Goal: Task Accomplishment & Management: Manage account settings

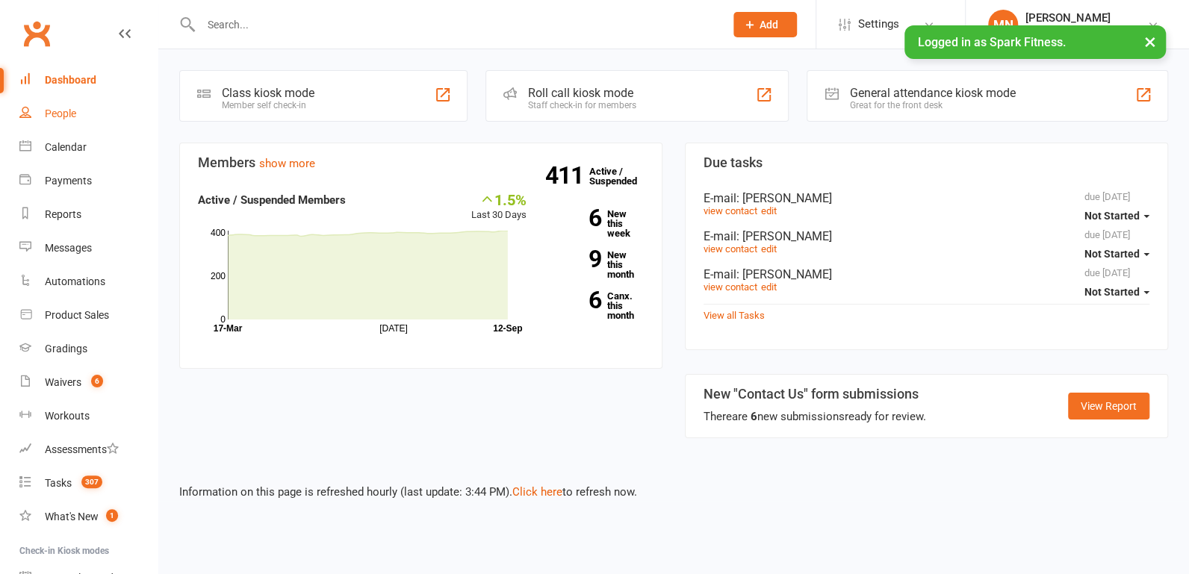
click at [75, 114] on div "People" at bounding box center [60, 114] width 31 height 12
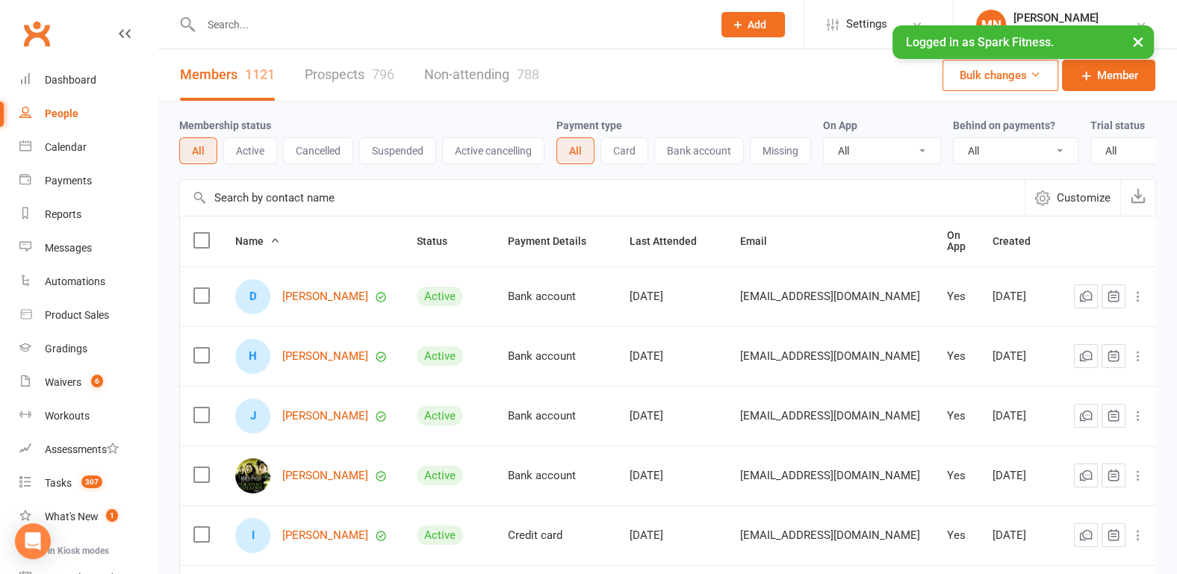
click at [287, 24] on input "text" at bounding box center [448, 24] width 505 height 21
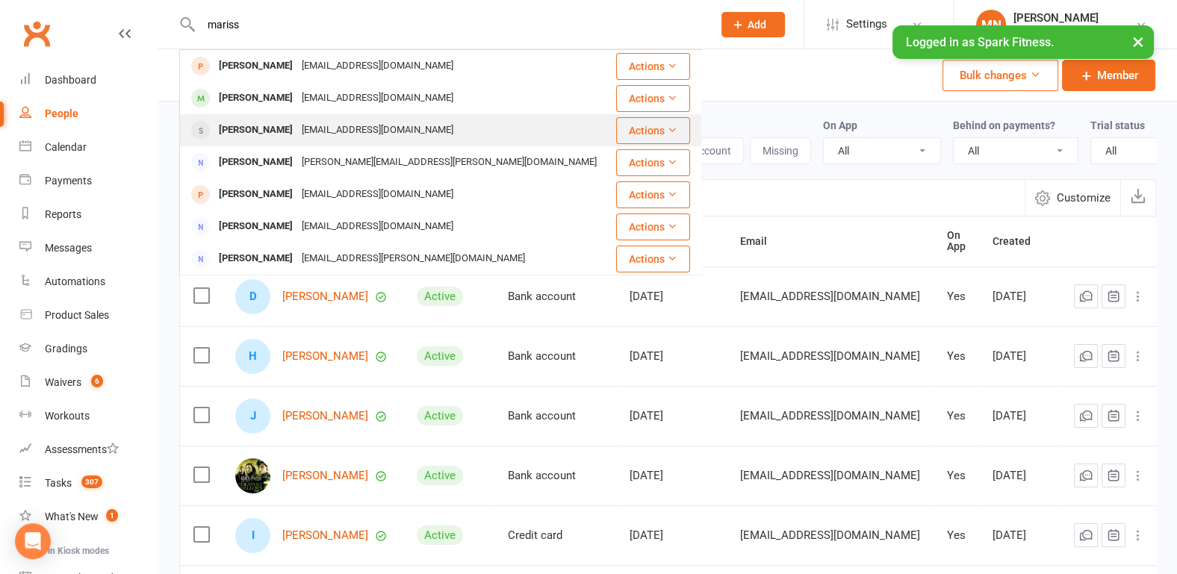
type input "mariss"
click at [258, 136] on div "[PERSON_NAME]" at bounding box center [255, 130] width 83 height 22
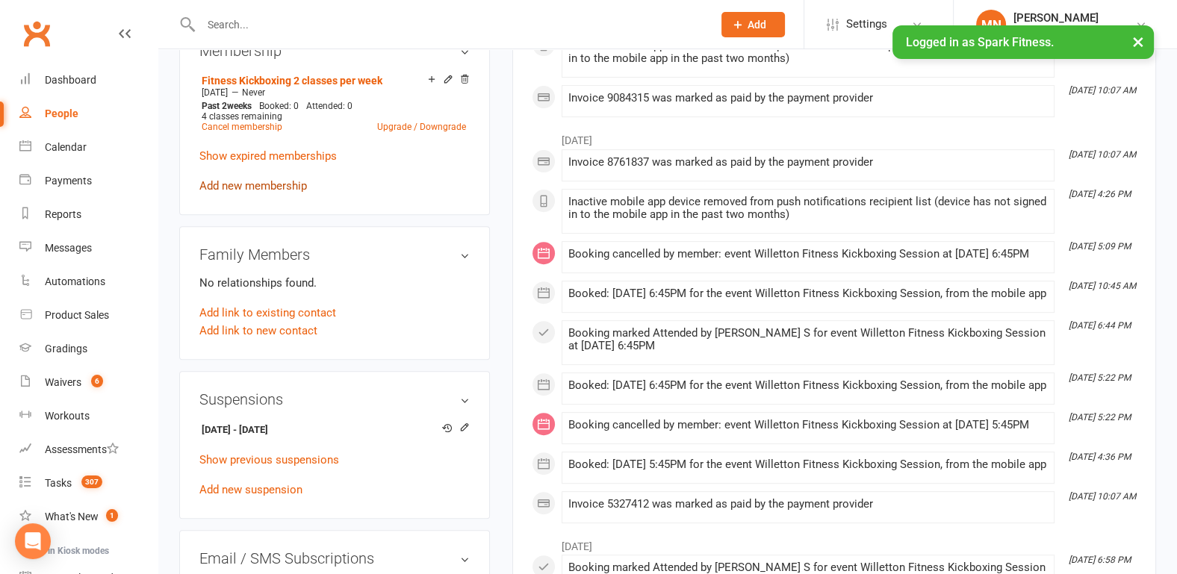
scroll to position [700, 0]
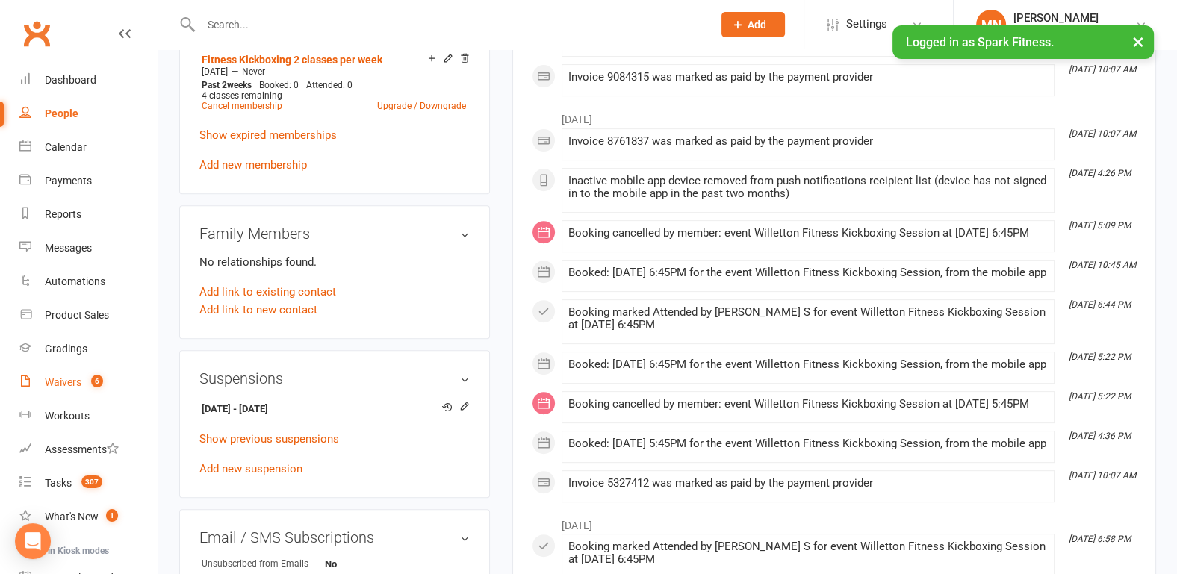
click at [67, 384] on div "Waivers" at bounding box center [63, 382] width 37 height 12
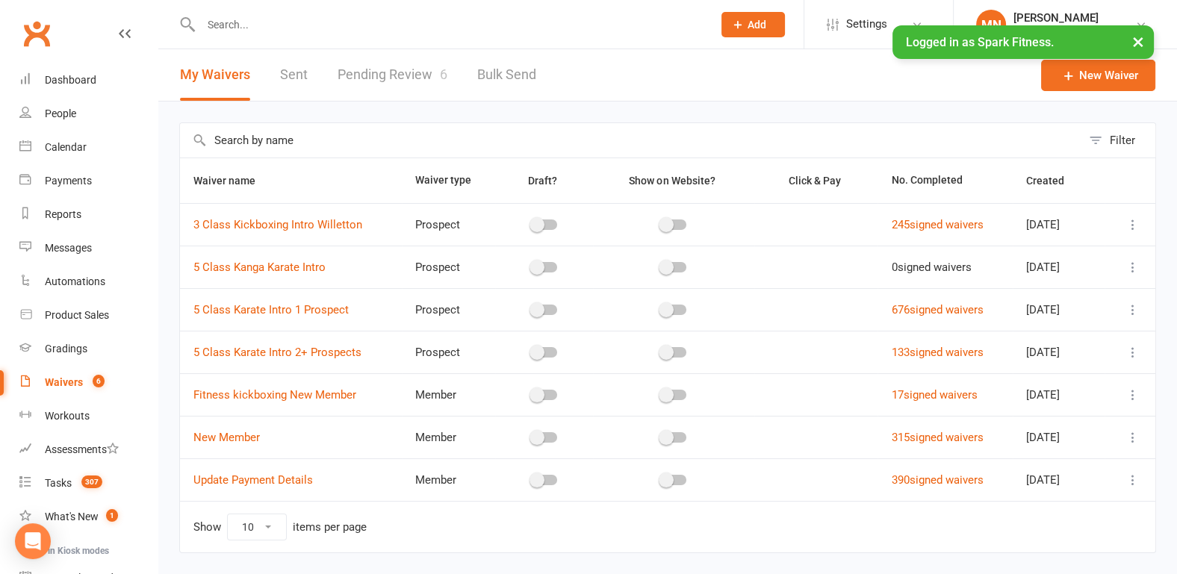
click at [352, 66] on link "Pending Review 6" at bounding box center [392, 75] width 110 height 52
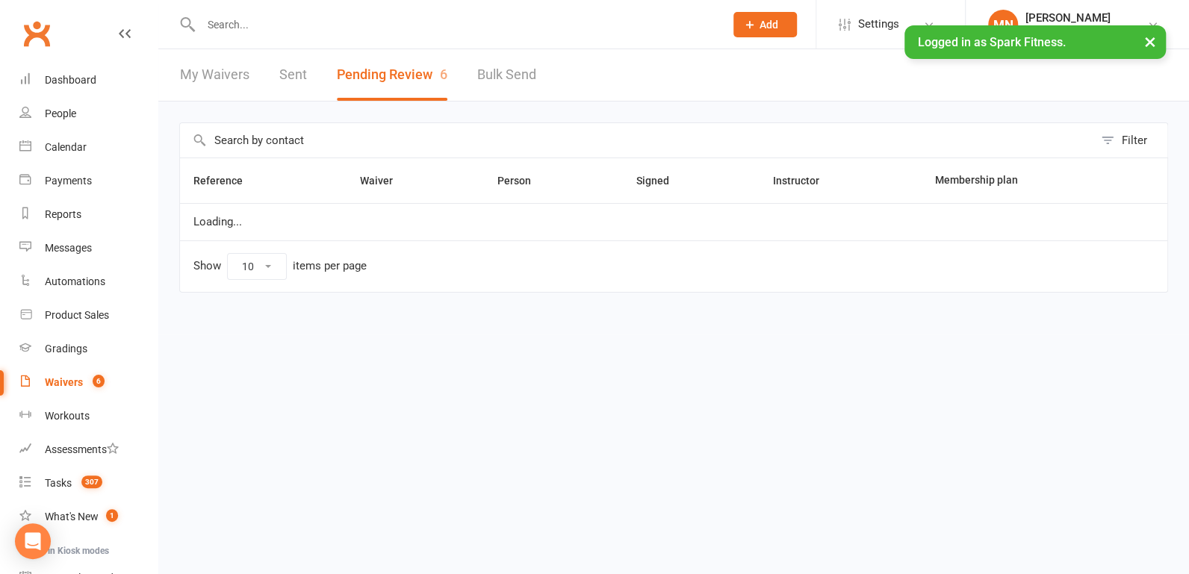
select select "100"
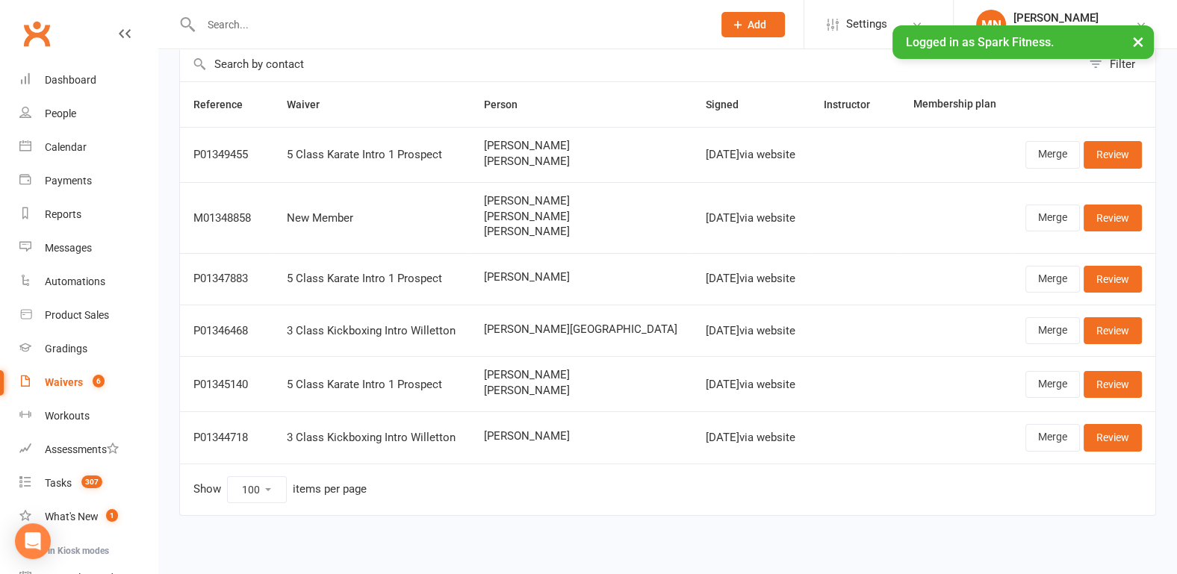
scroll to position [78, 0]
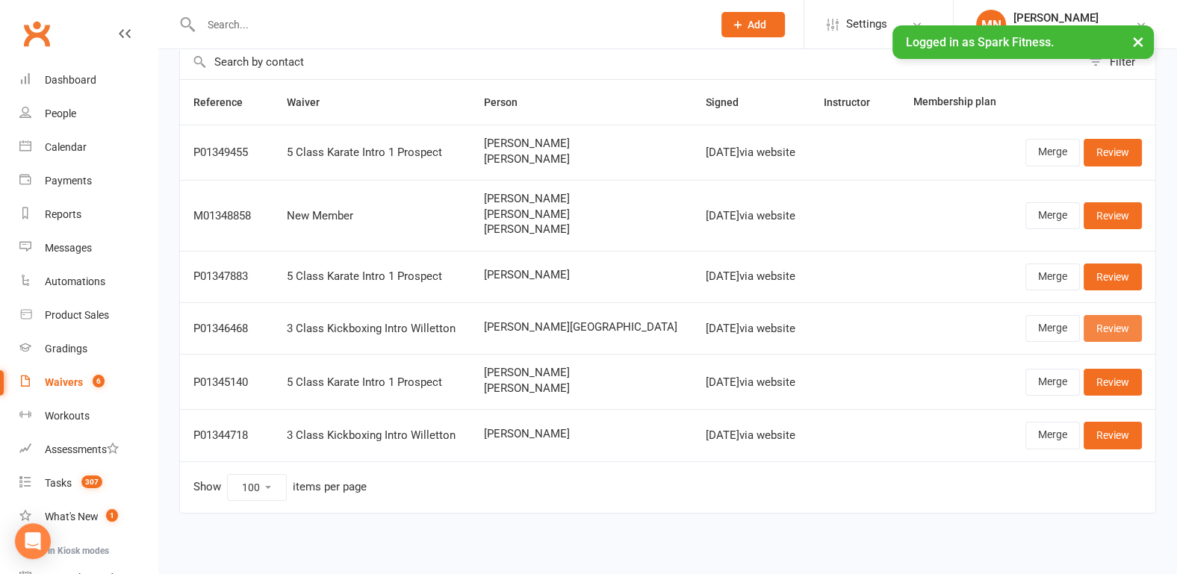
click at [1098, 326] on link "Review" at bounding box center [1112, 328] width 58 height 27
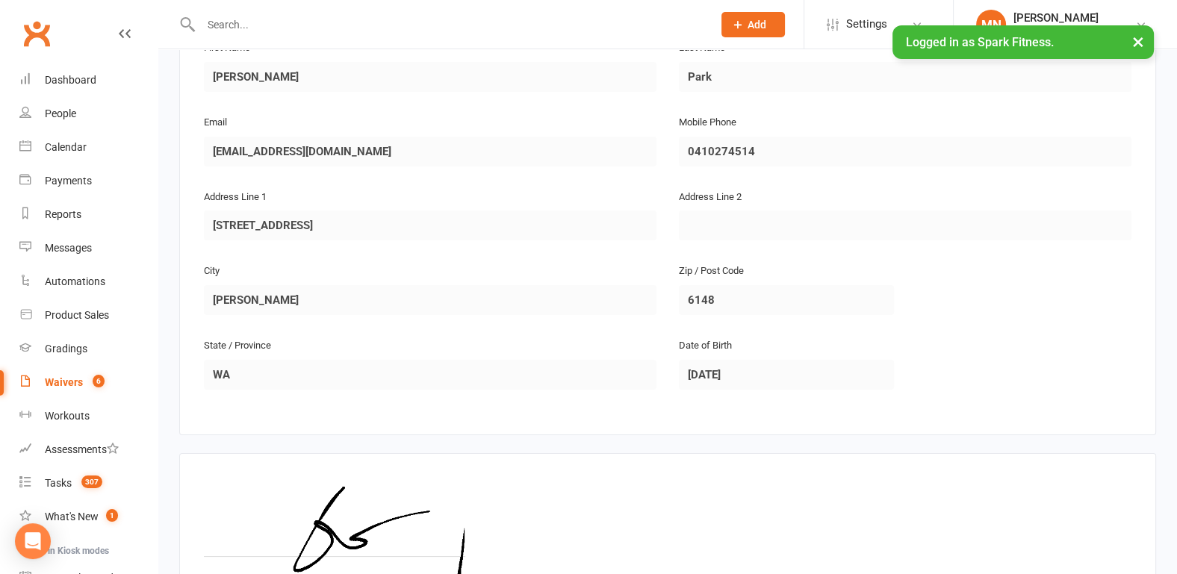
scroll to position [422, 0]
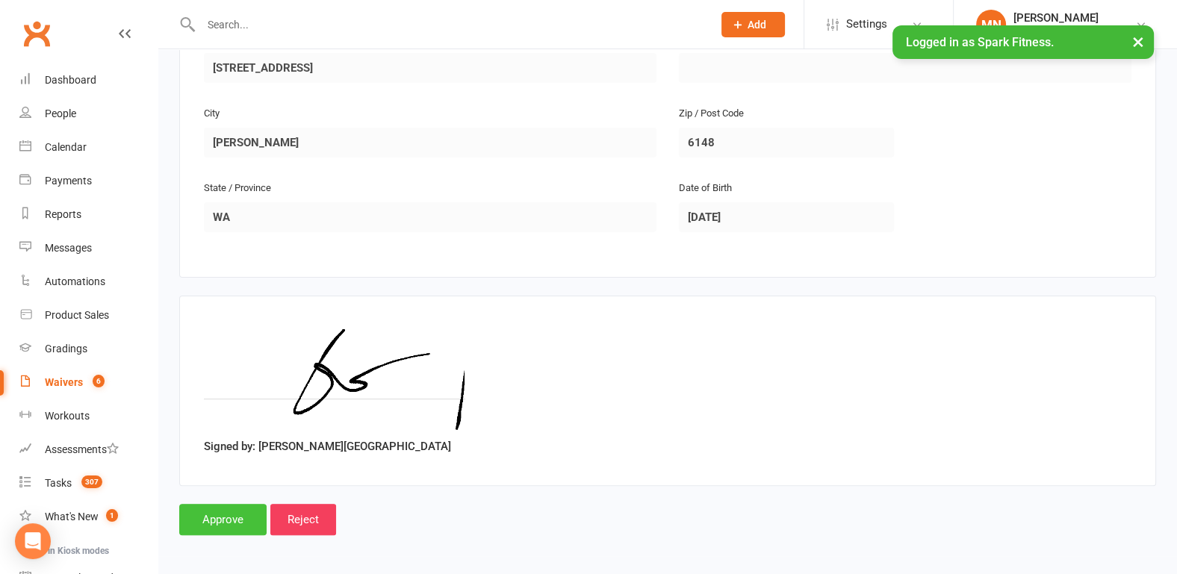
click at [197, 509] on input "Approve" at bounding box center [222, 519] width 87 height 31
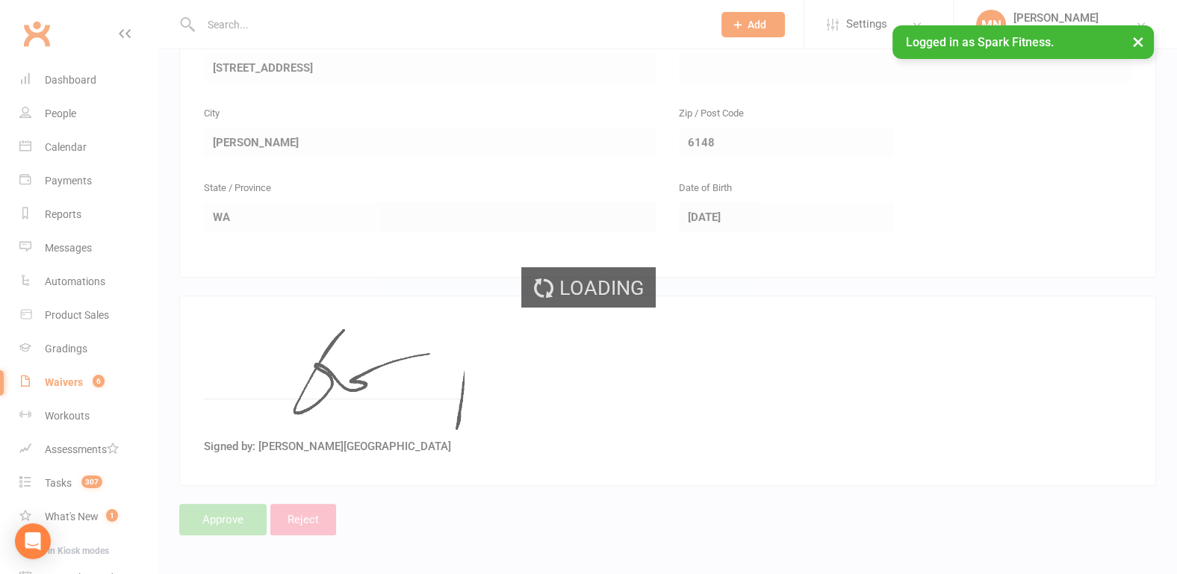
select select "100"
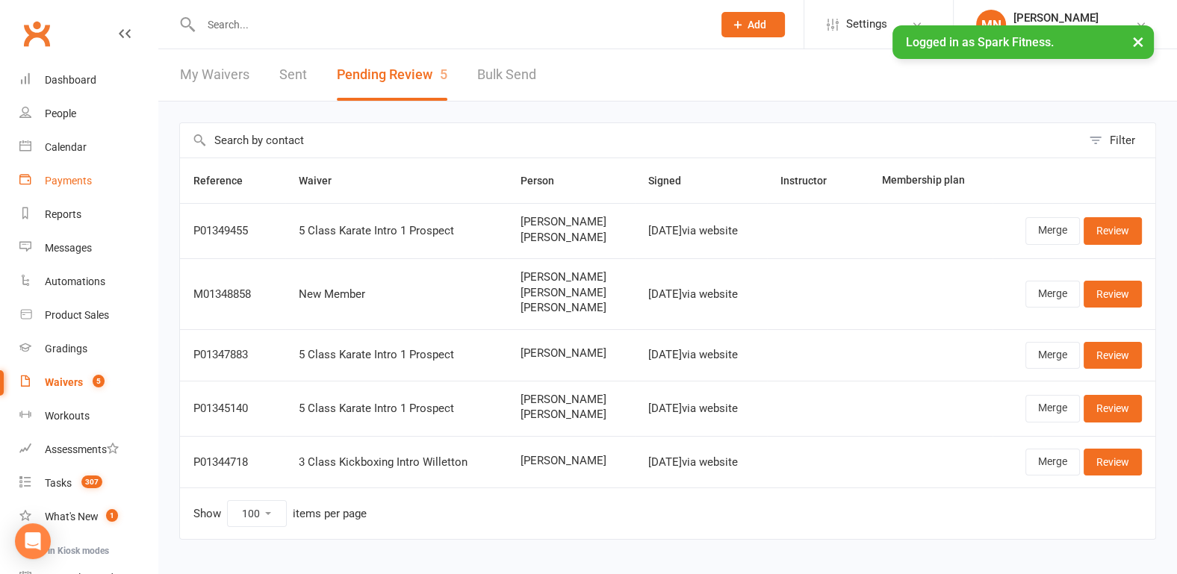
click at [83, 172] on link "Payments" at bounding box center [88, 181] width 138 height 34
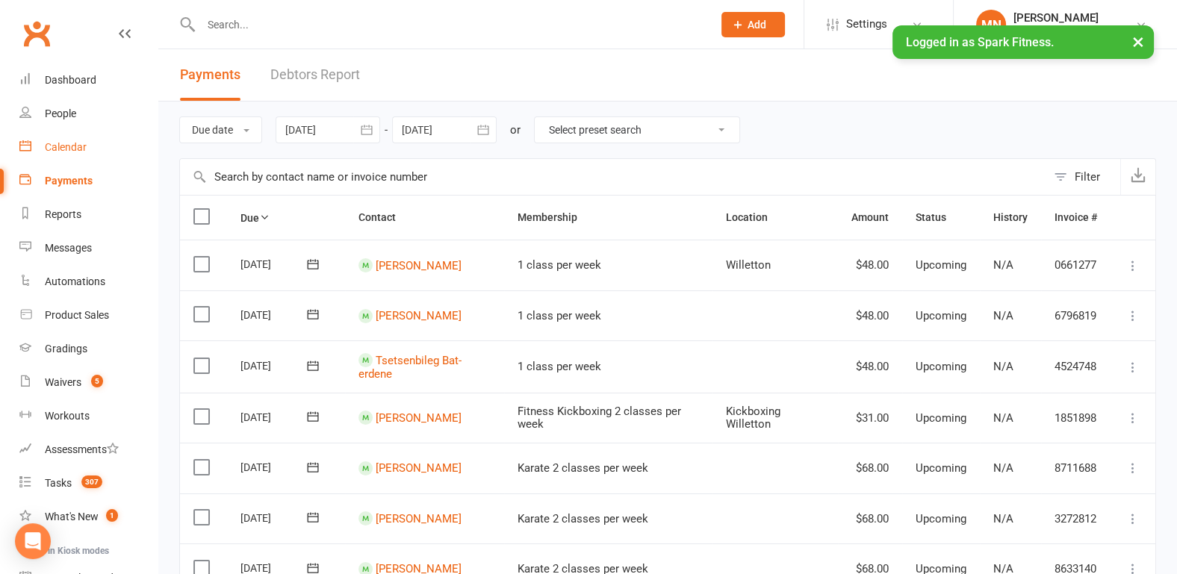
click at [84, 146] on div "Calendar" at bounding box center [66, 147] width 42 height 12
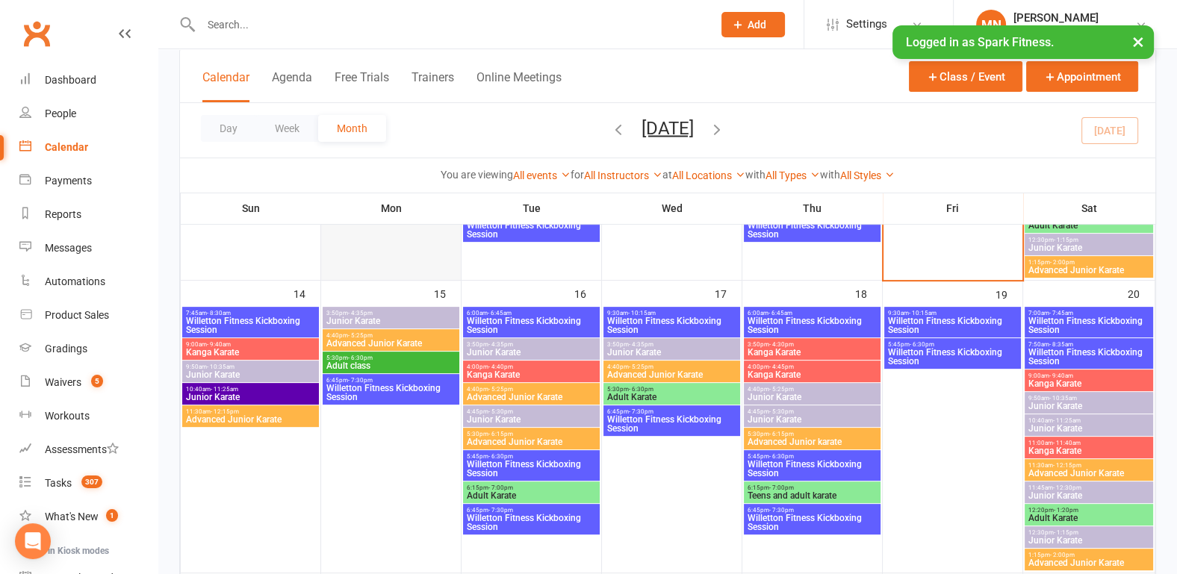
scroll to position [622, 0]
click at [489, 464] on span "Willetton Fitness Kickboxing Session" at bounding box center [531, 468] width 131 height 18
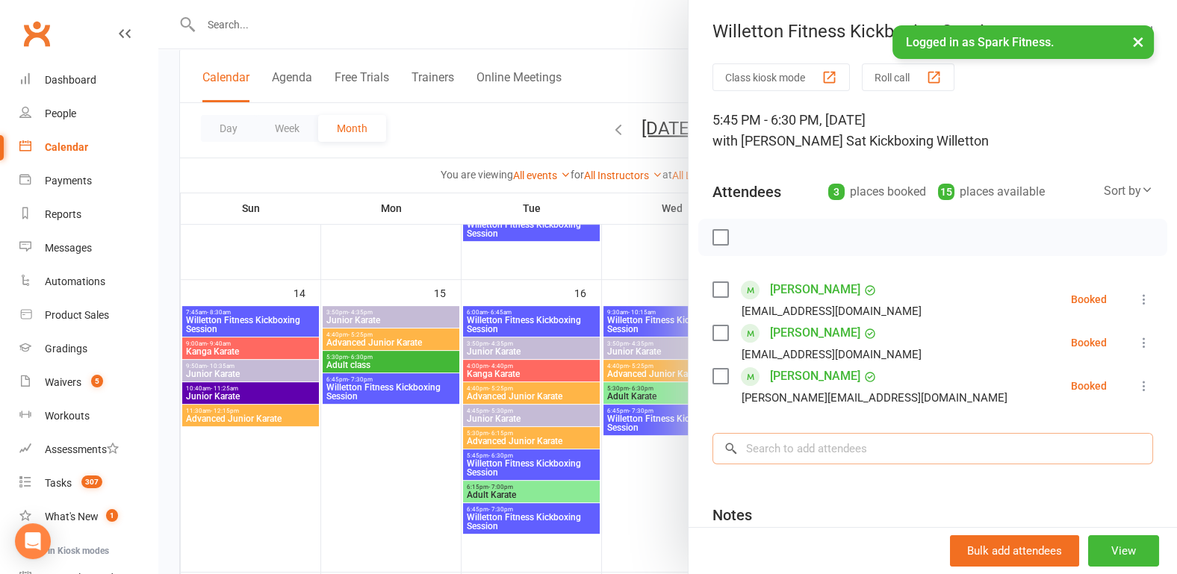
click at [762, 448] on input "search" at bounding box center [932, 448] width 441 height 31
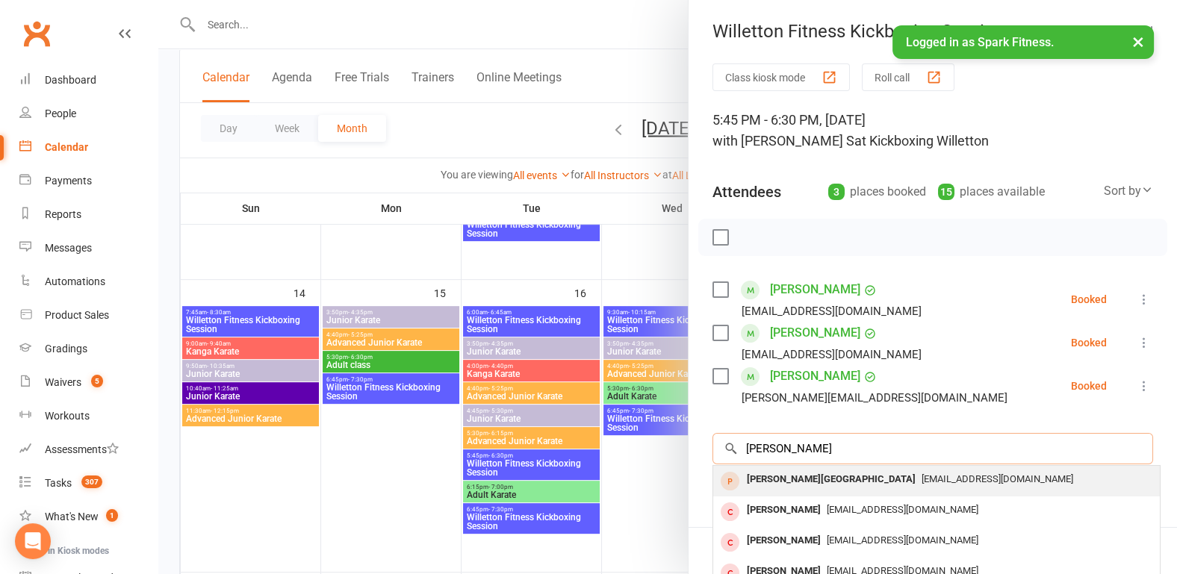
type input "[PERSON_NAME]"
click at [780, 482] on div "[PERSON_NAME][GEOGRAPHIC_DATA]" at bounding box center [831, 480] width 181 height 22
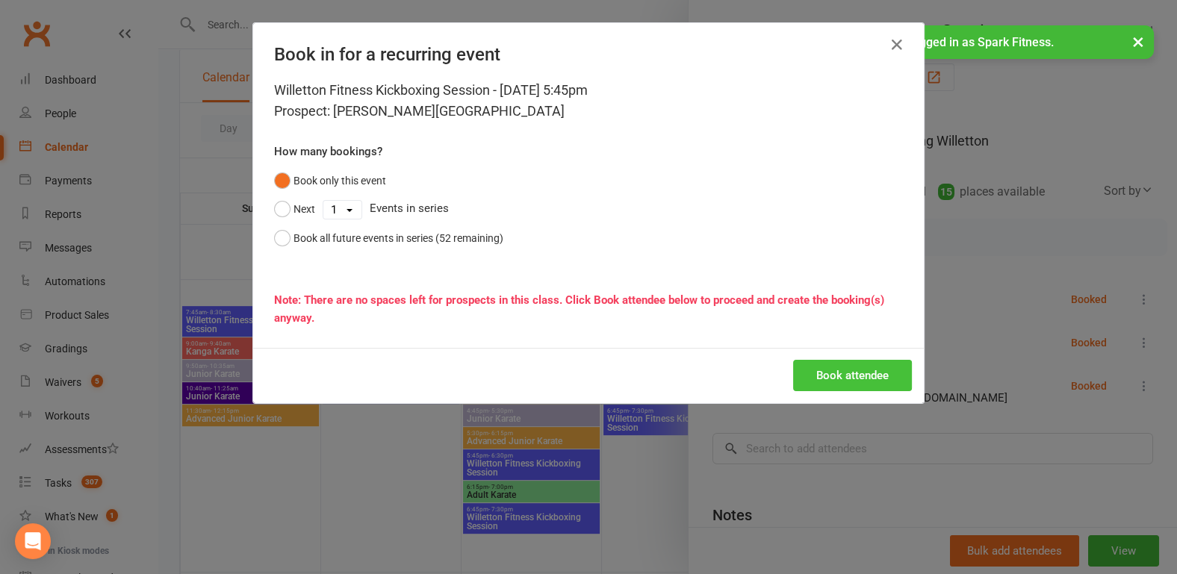
click at [832, 370] on button "Book attendee" at bounding box center [852, 375] width 119 height 31
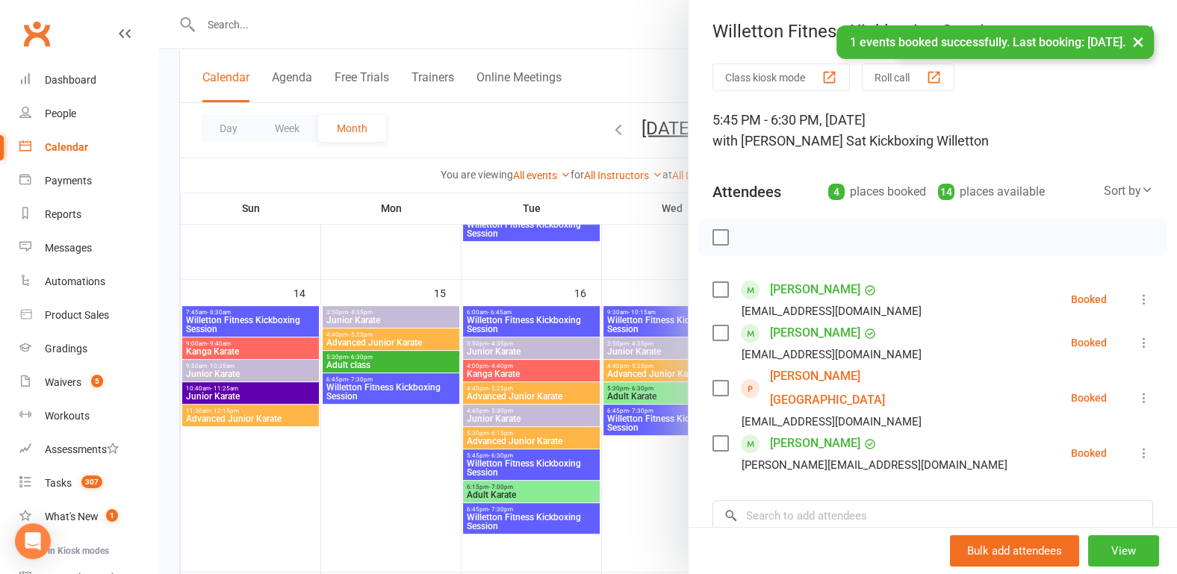
click at [821, 375] on link "[PERSON_NAME][GEOGRAPHIC_DATA]" at bounding box center [856, 388] width 172 height 48
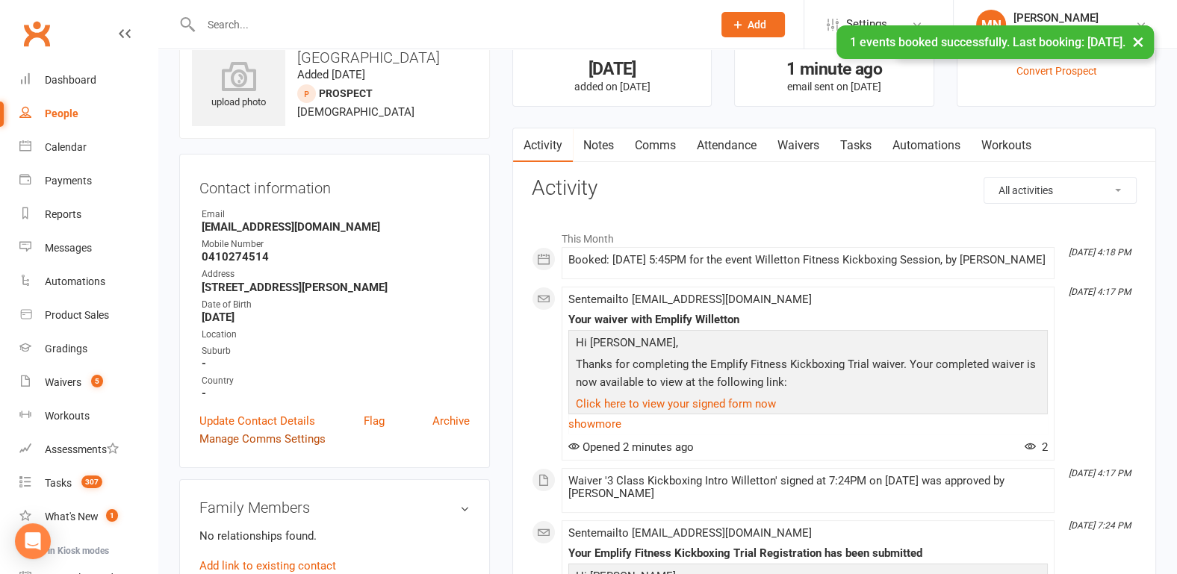
scroll to position [78, 0]
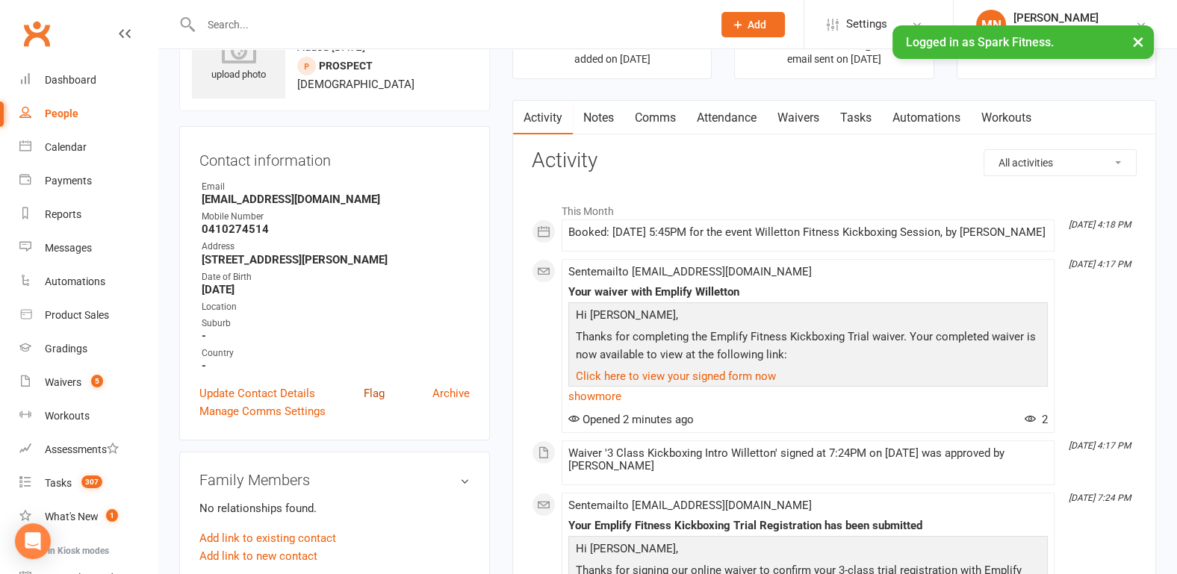
click at [378, 390] on link "Flag" at bounding box center [374, 394] width 21 height 18
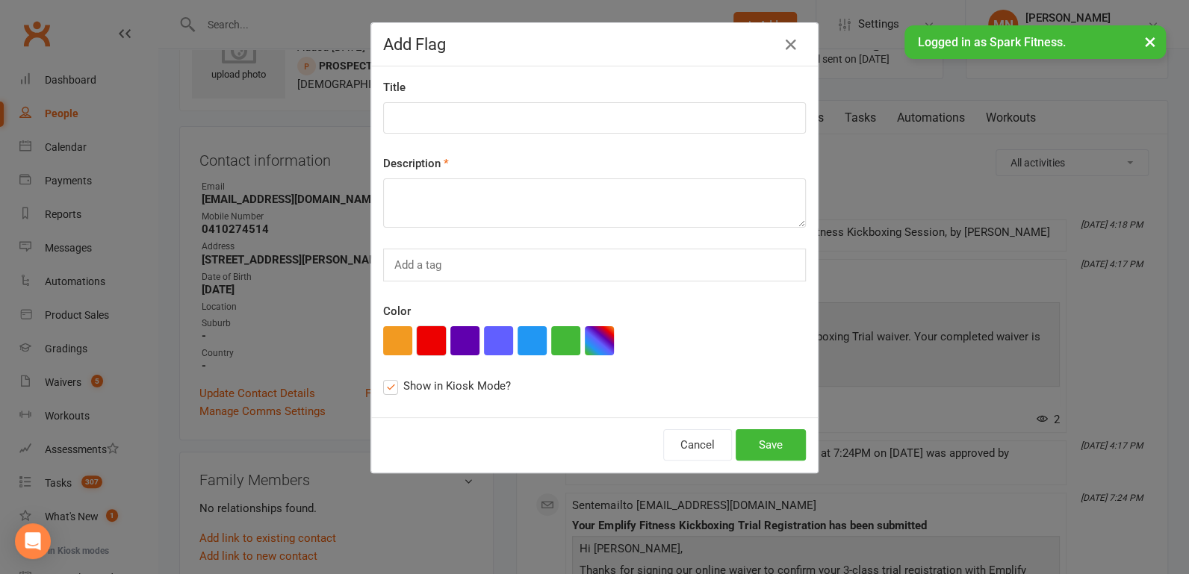
click at [418, 348] on button "button" at bounding box center [431, 340] width 29 height 29
click at [404, 115] on input at bounding box center [594, 117] width 423 height 31
type input "new trial 15/09"
click at [414, 195] on textarea at bounding box center [594, 202] width 423 height 49
type textarea "gives inners and gloves"
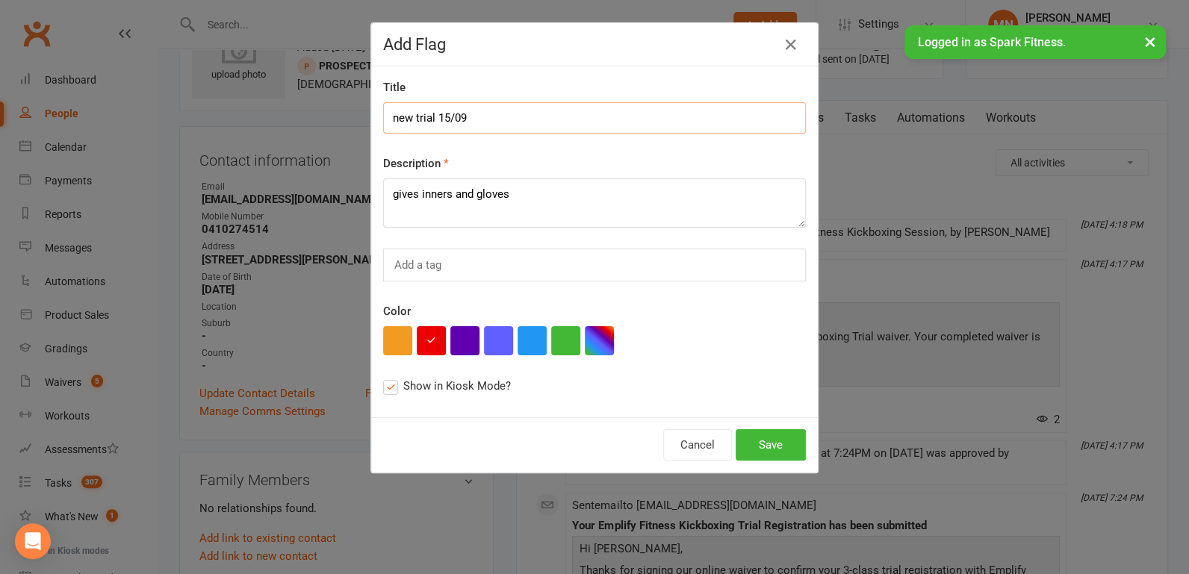
drag, startPoint x: 429, startPoint y: 116, endPoint x: 367, endPoint y: 117, distance: 61.2
click at [371, 117] on div "Title new trial 15/09 Description gives inners and gloves Add a tag Color Show …" at bounding box center [594, 241] width 446 height 351
type input "first class 15/09"
click at [770, 449] on button "Save" at bounding box center [770, 444] width 70 height 31
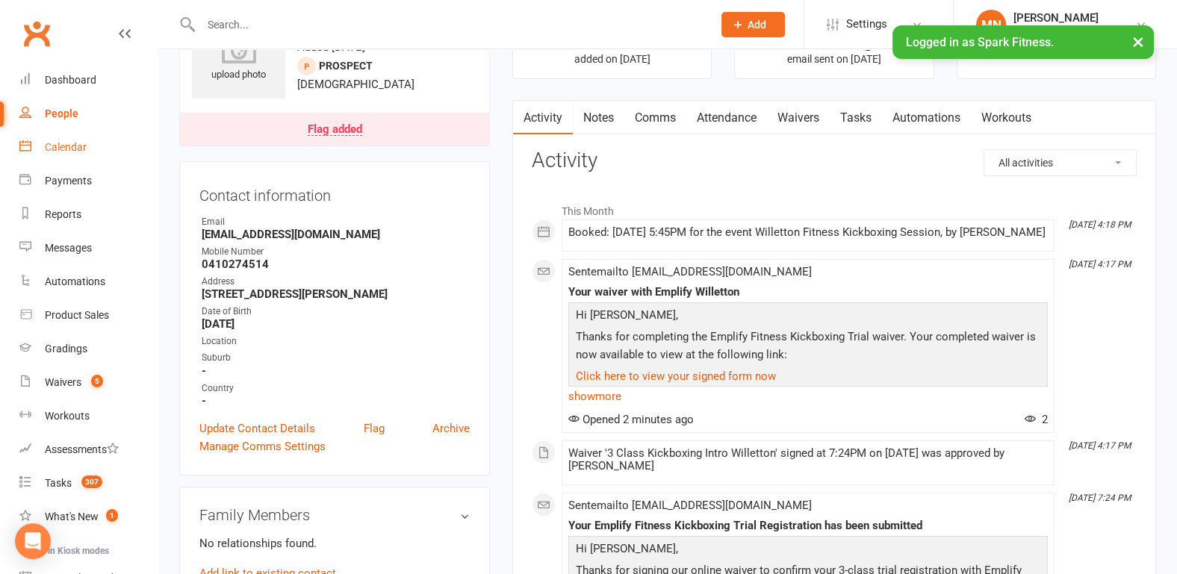
click at [83, 157] on link "Calendar" at bounding box center [88, 148] width 138 height 34
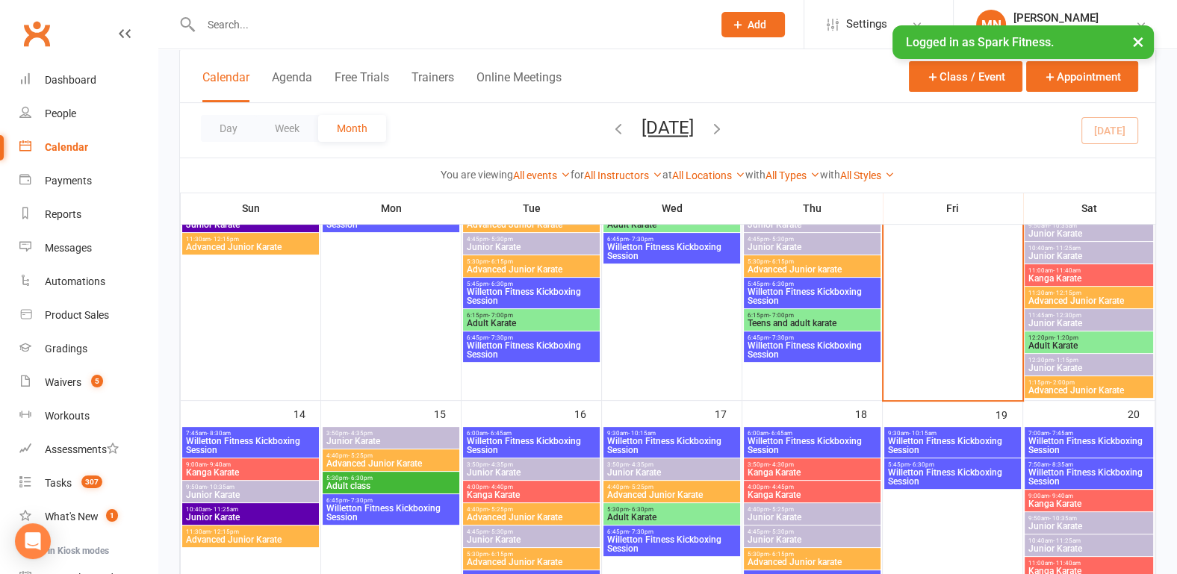
scroll to position [700, 0]
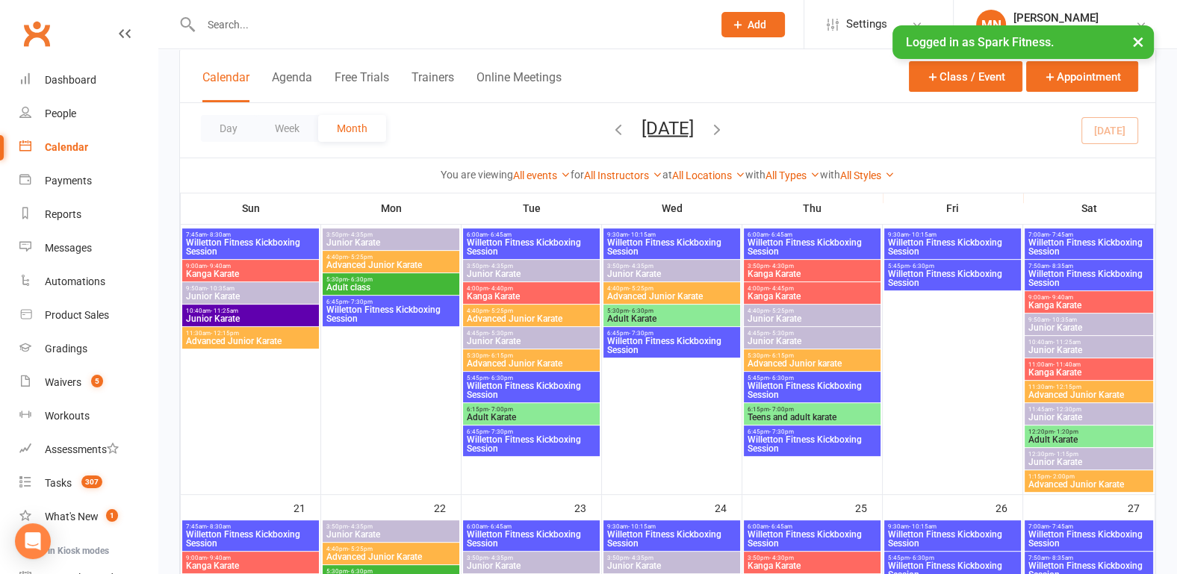
click at [479, 386] on span "Willetton Fitness Kickboxing Session" at bounding box center [531, 391] width 131 height 18
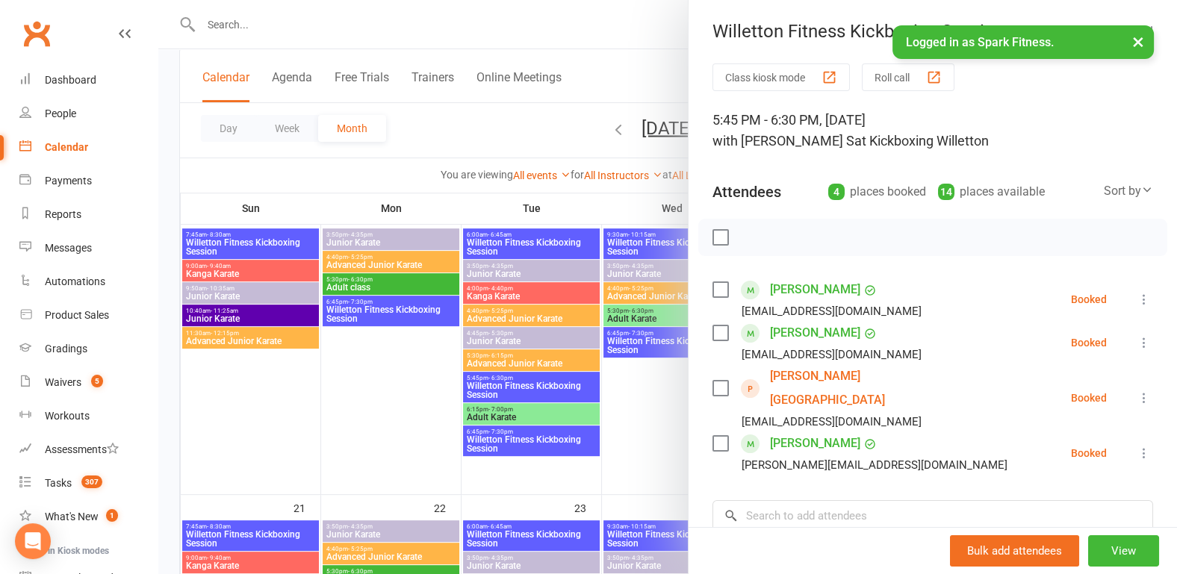
click at [385, 406] on div at bounding box center [667, 287] width 1018 height 574
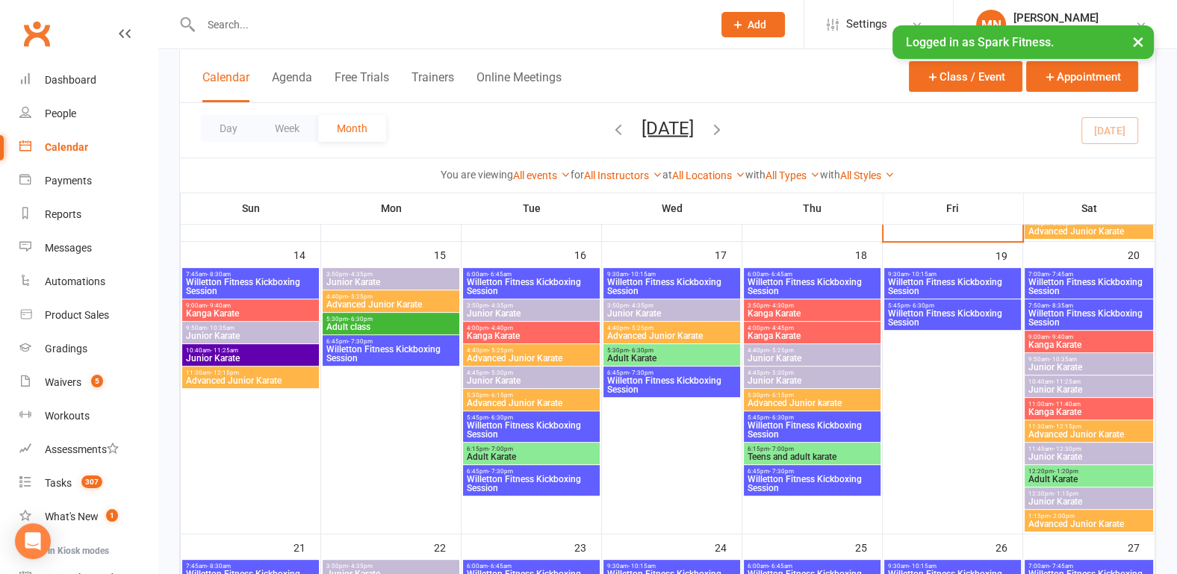
scroll to position [622, 0]
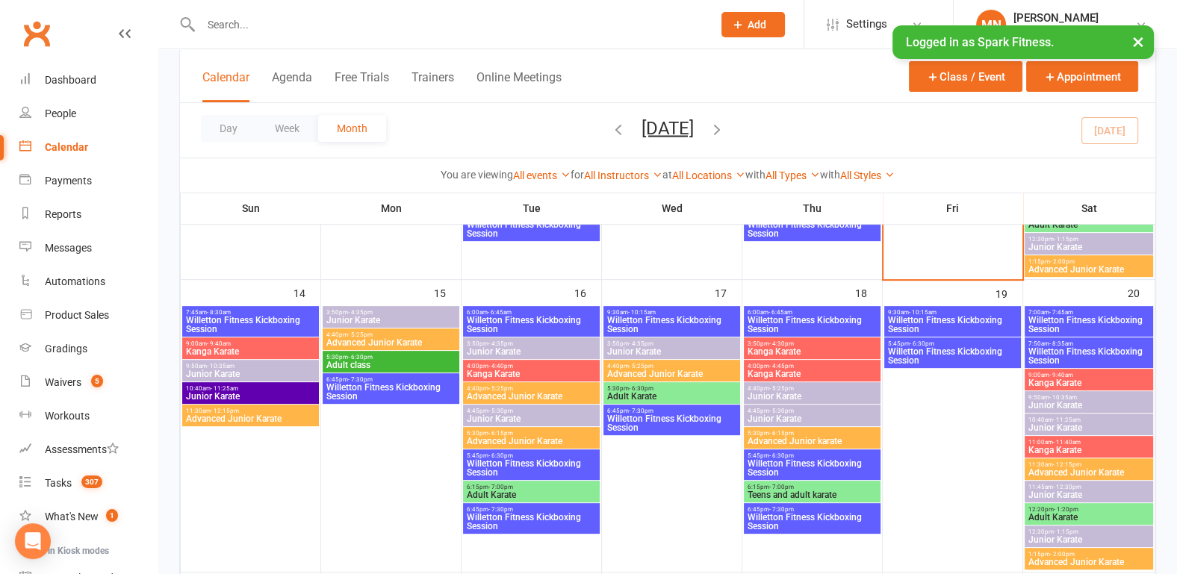
click at [501, 460] on span "Willetton Fitness Kickboxing Session" at bounding box center [531, 468] width 131 height 18
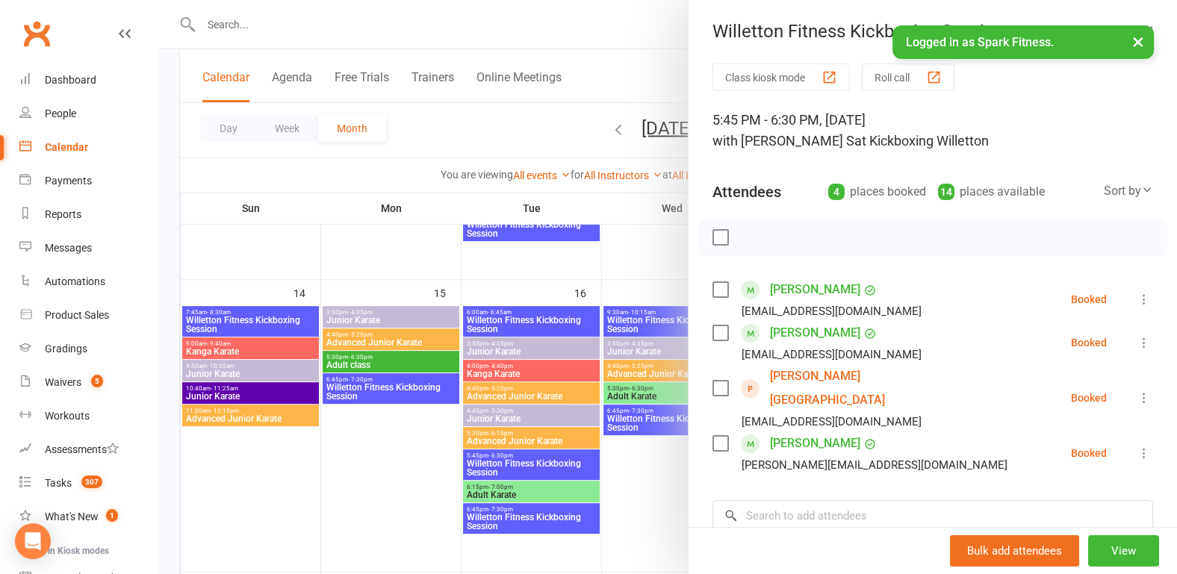
click at [318, 501] on div at bounding box center [667, 287] width 1018 height 574
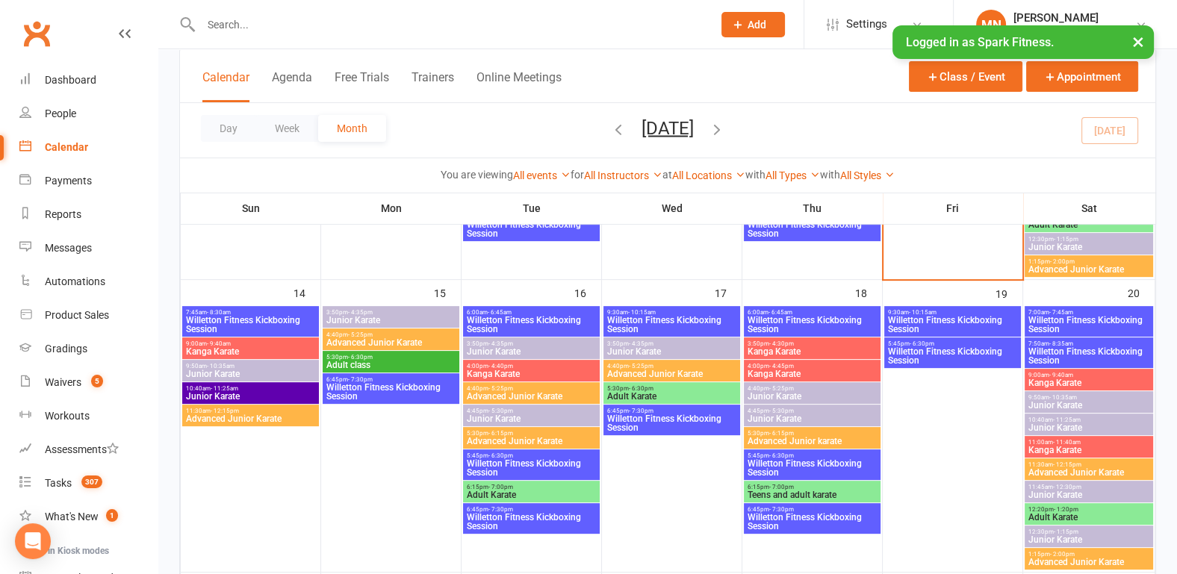
click at [789, 462] on span "Willetton Fitness Kickboxing Session" at bounding box center [812, 468] width 131 height 18
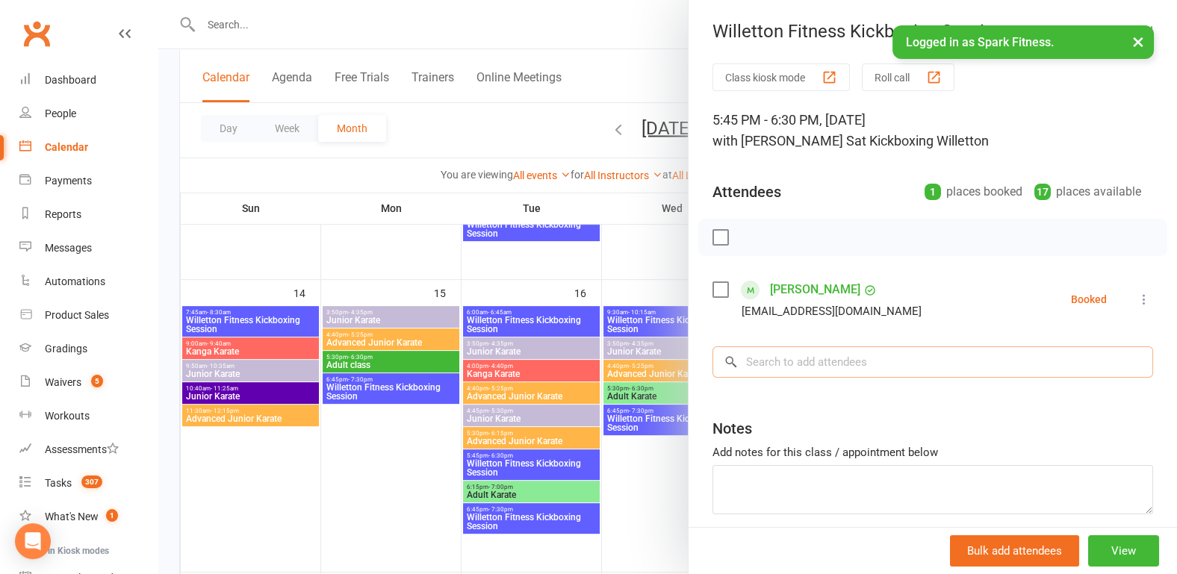
click at [786, 356] on input "search" at bounding box center [932, 361] width 441 height 31
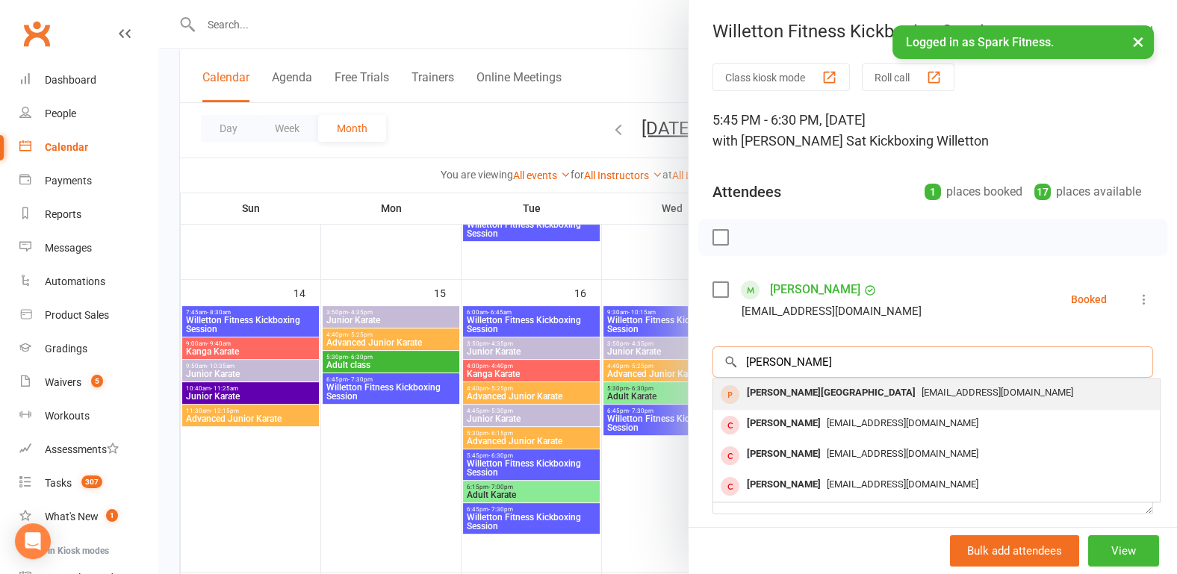
type input "[PERSON_NAME]"
click at [765, 396] on div "[PERSON_NAME][GEOGRAPHIC_DATA]" at bounding box center [831, 393] width 181 height 22
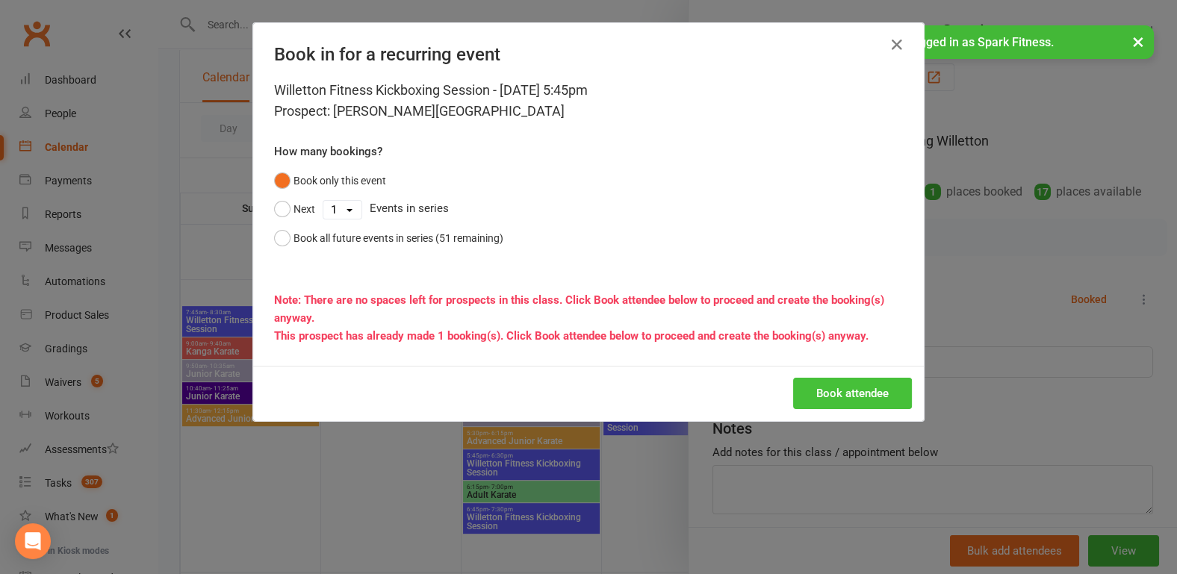
click at [831, 390] on button "Book attendee" at bounding box center [852, 393] width 119 height 31
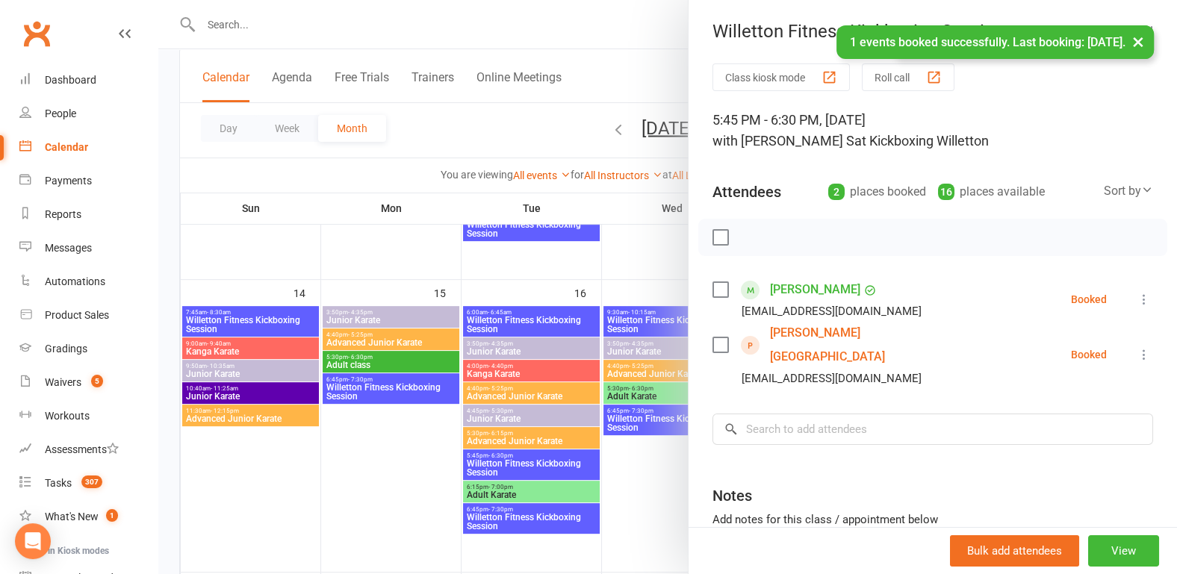
click at [432, 450] on div at bounding box center [667, 287] width 1018 height 574
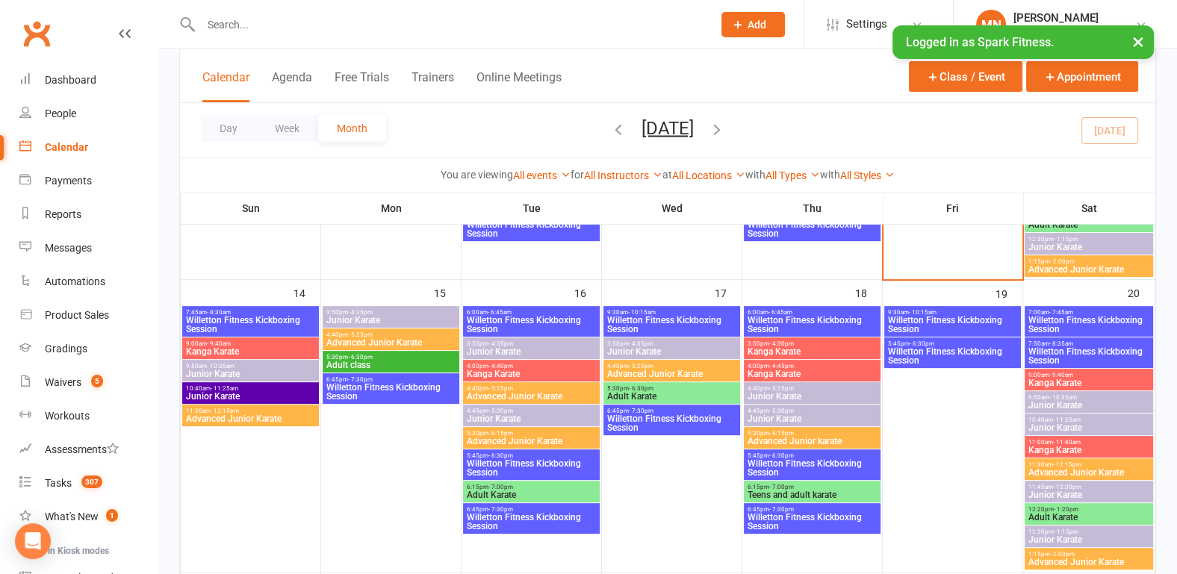
click at [924, 312] on span "- 10:15am" at bounding box center [923, 312] width 28 height 7
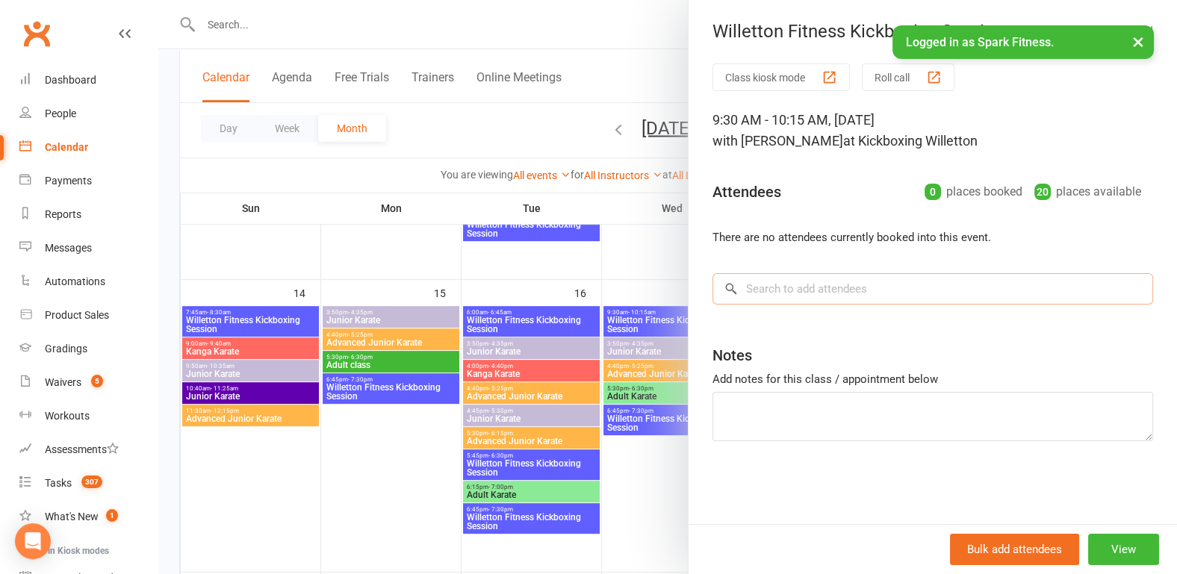
click at [765, 289] on input "search" at bounding box center [932, 288] width 441 height 31
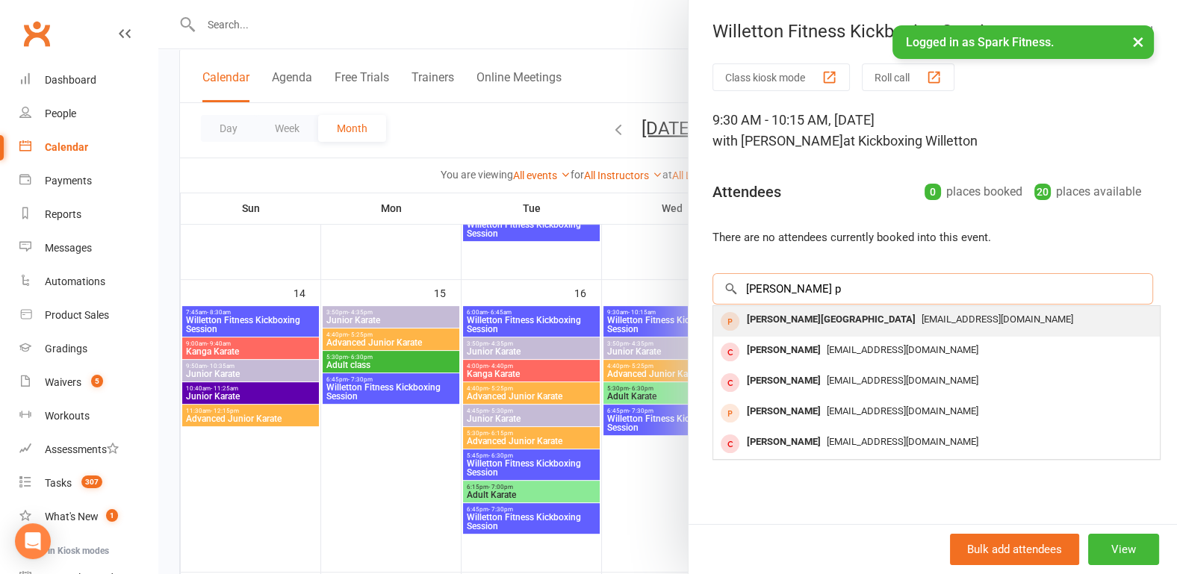
type input "[PERSON_NAME] p"
click at [782, 321] on div "[PERSON_NAME][GEOGRAPHIC_DATA]" at bounding box center [831, 320] width 181 height 22
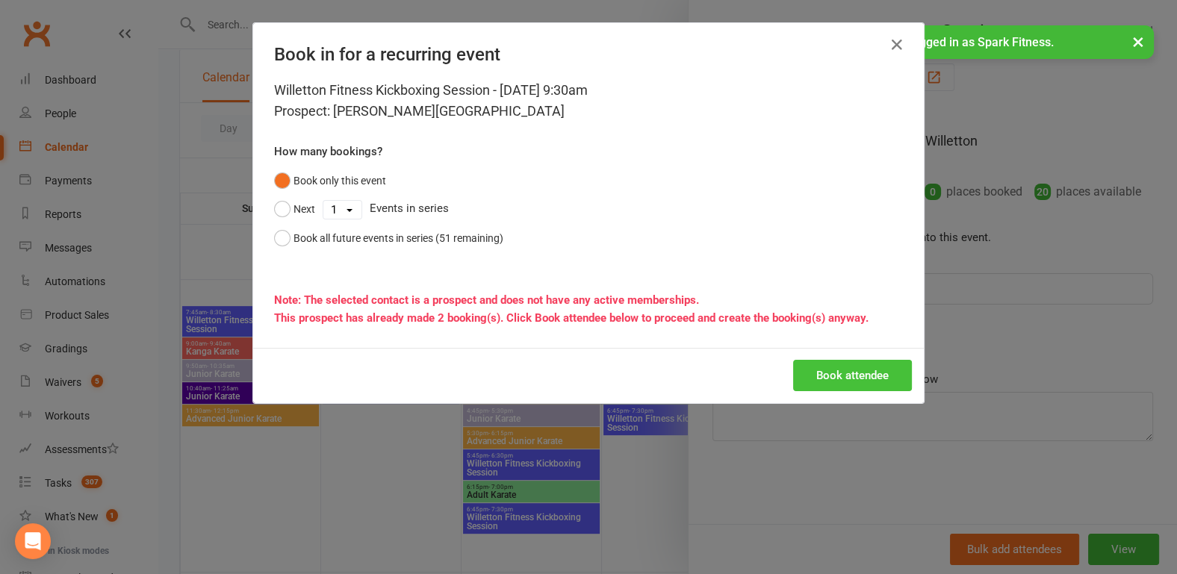
click at [840, 370] on button "Book attendee" at bounding box center [852, 375] width 119 height 31
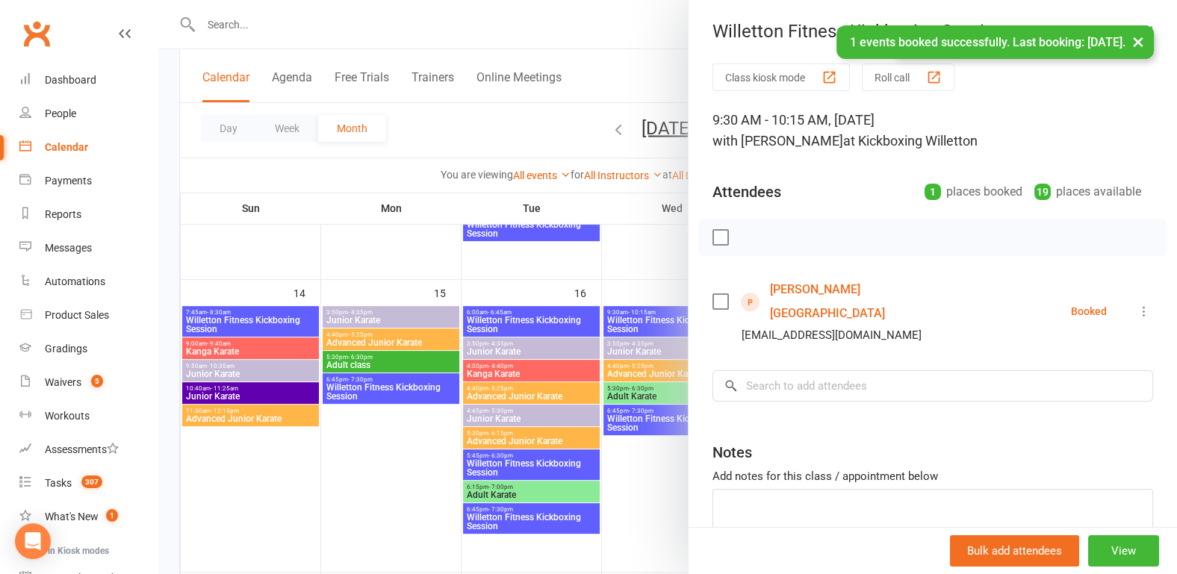
click at [167, 277] on div at bounding box center [667, 287] width 1018 height 574
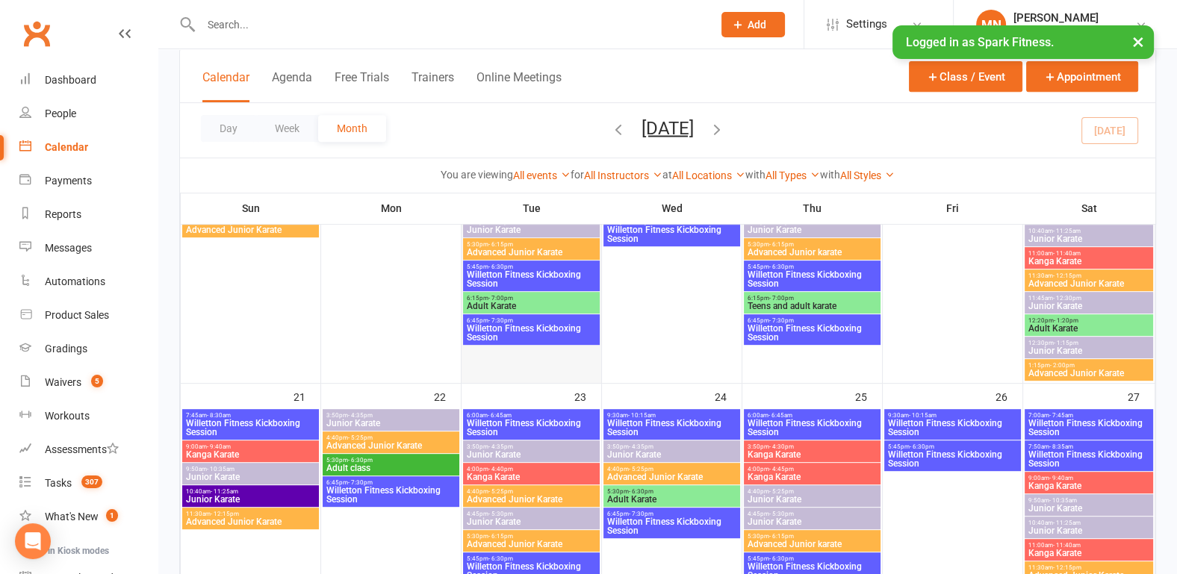
scroll to position [933, 0]
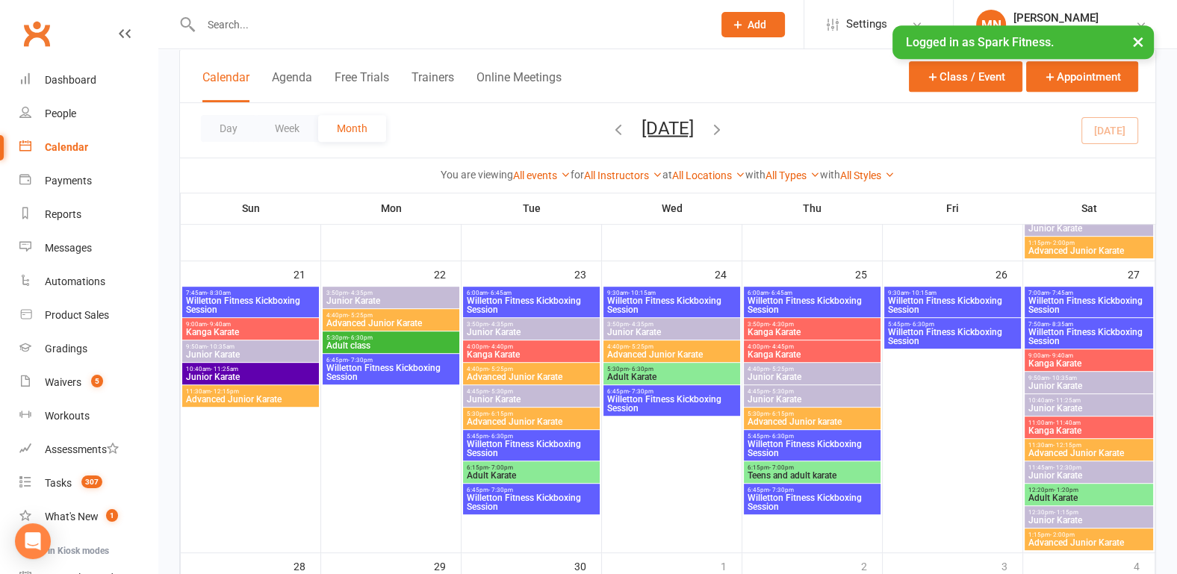
click at [779, 435] on span "- 6:30pm" at bounding box center [781, 436] width 25 height 7
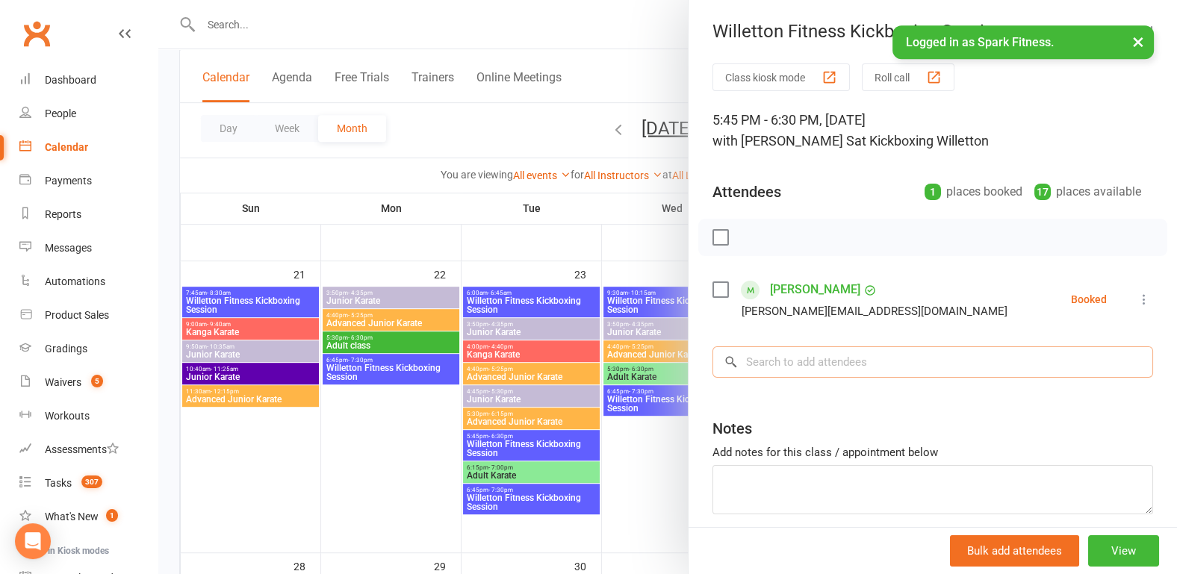
click at [779, 372] on input "search" at bounding box center [932, 361] width 441 height 31
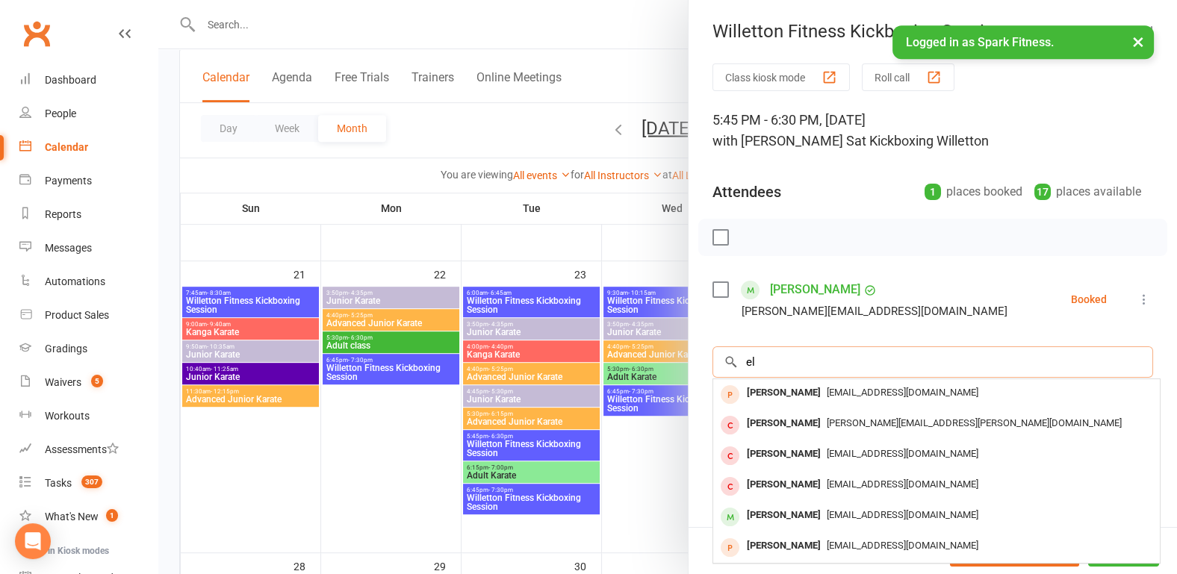
type input "e"
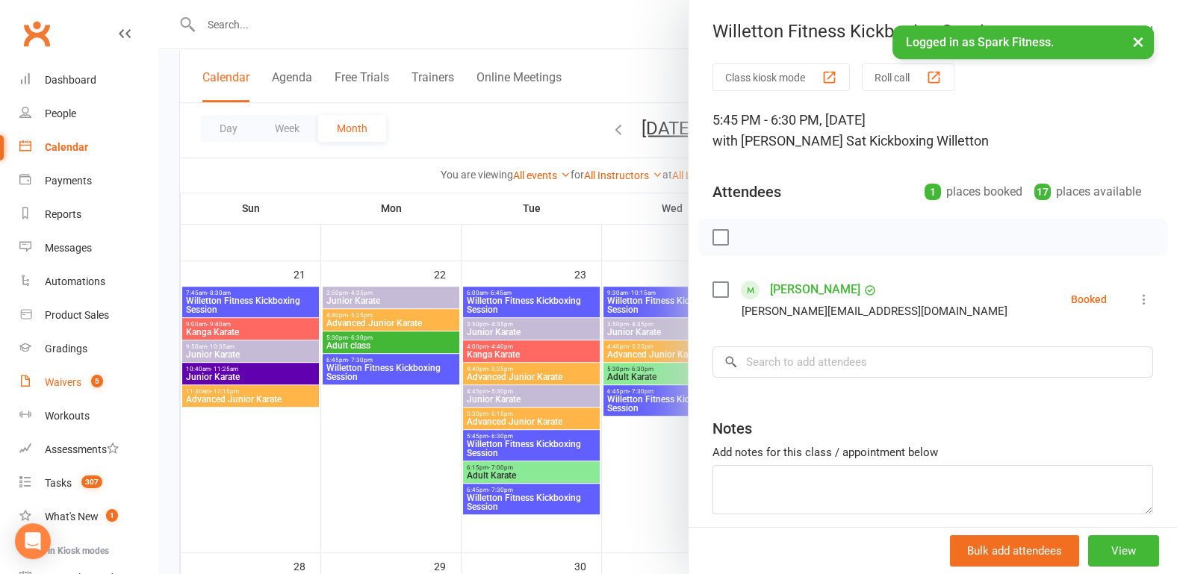
click at [66, 383] on div "Waivers" at bounding box center [63, 382] width 37 height 12
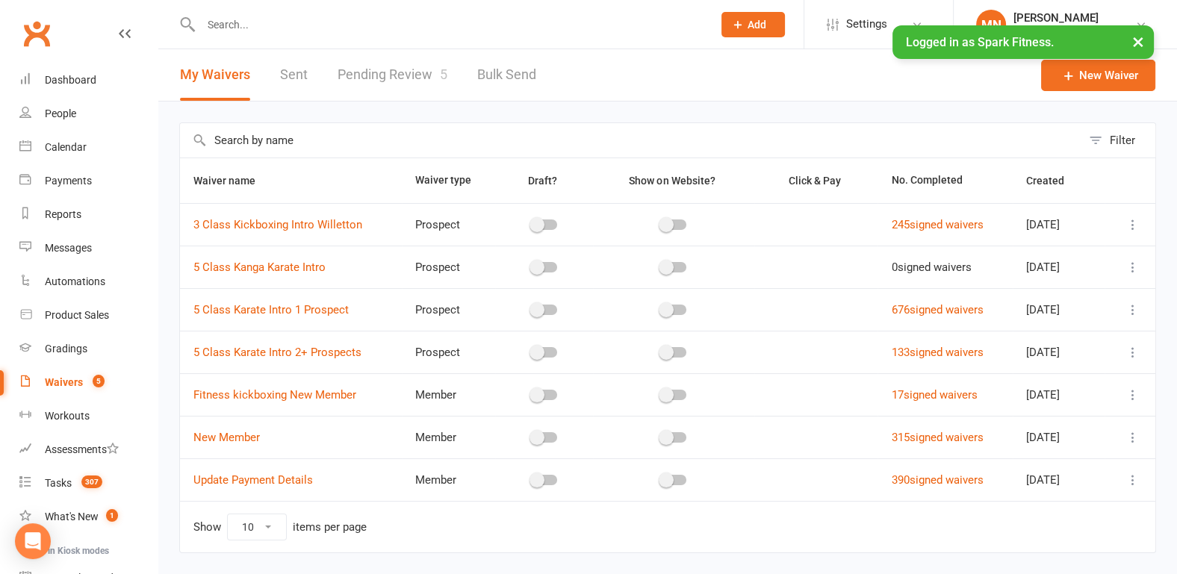
click at [362, 75] on link "Pending Review 5" at bounding box center [392, 75] width 110 height 52
select select "100"
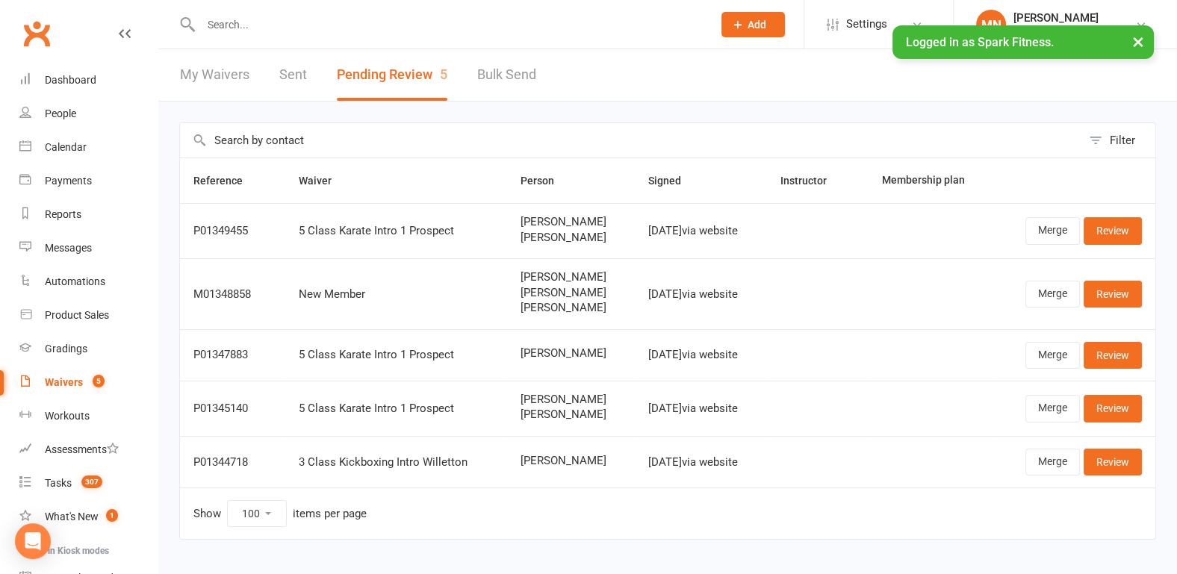
scroll to position [27, 0]
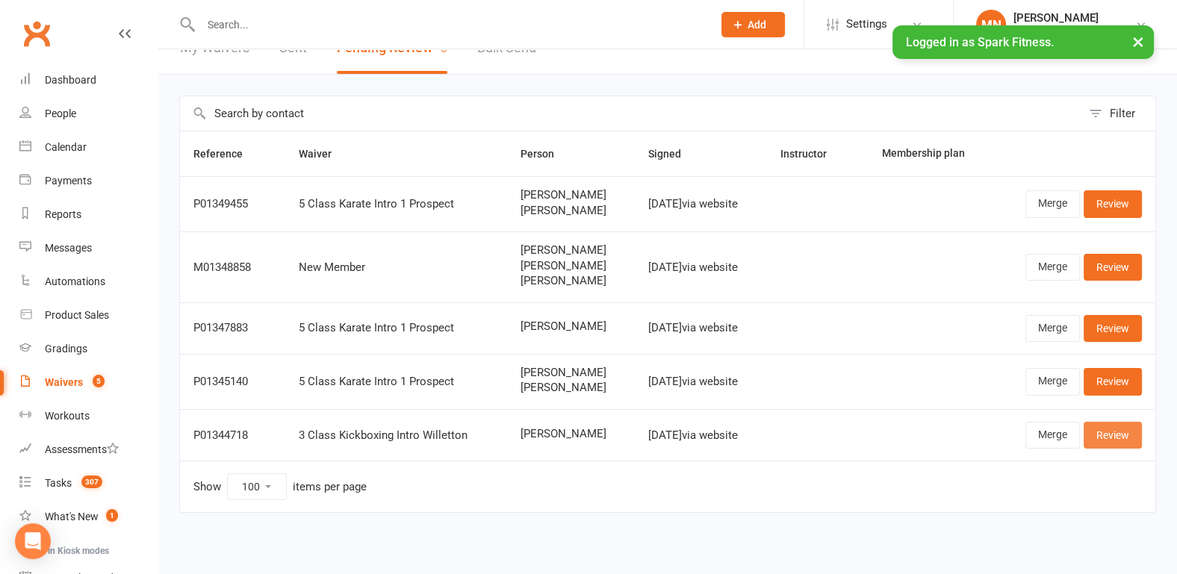
click at [1109, 428] on link "Review" at bounding box center [1112, 435] width 58 height 27
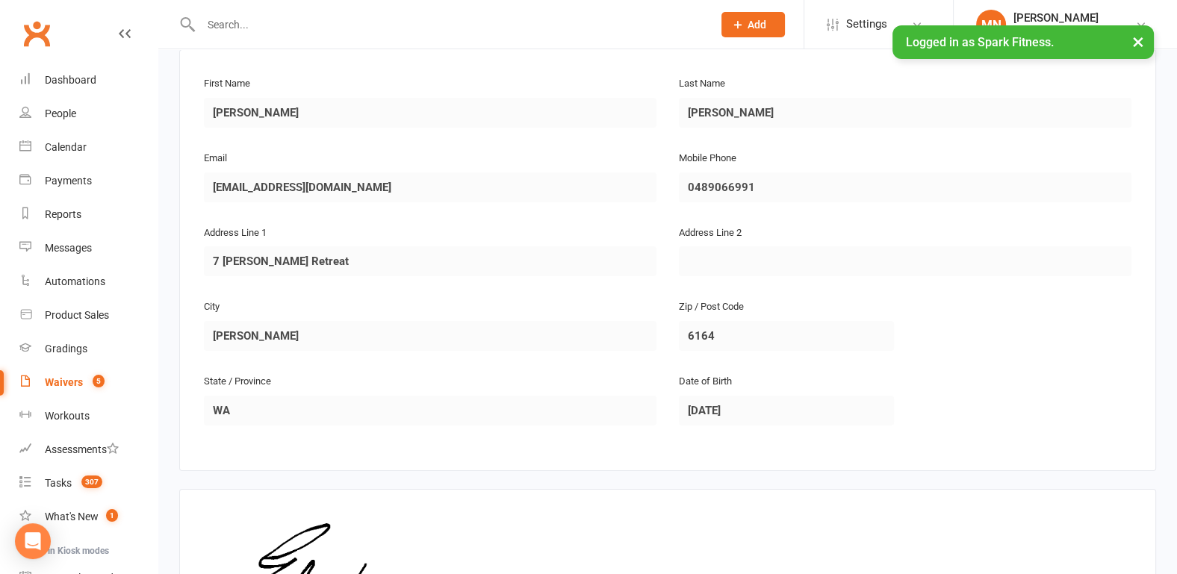
scroll to position [422, 0]
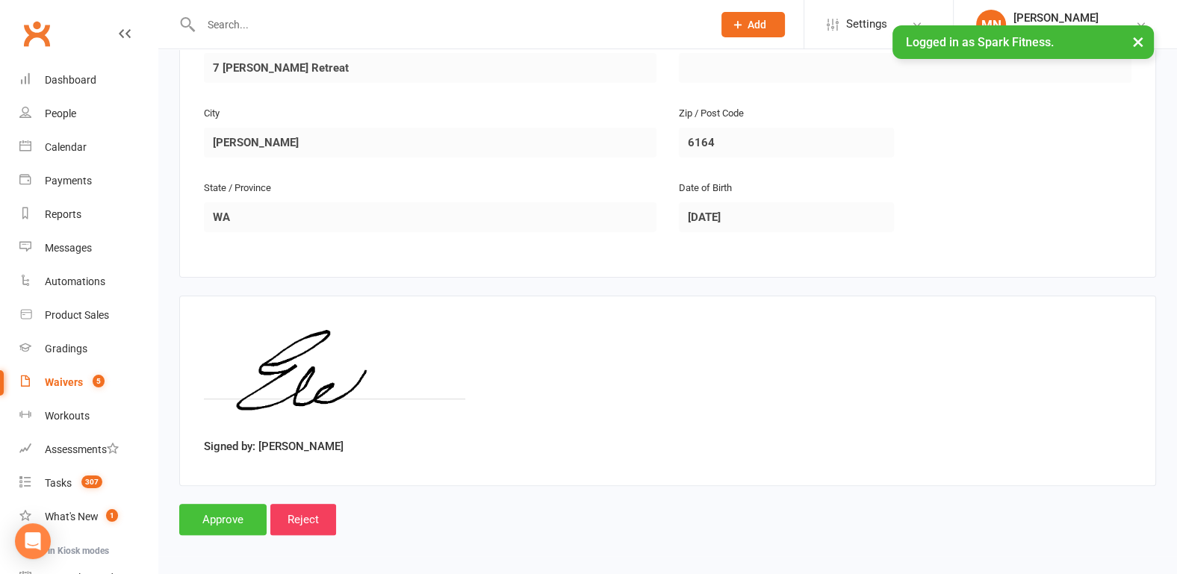
click at [217, 523] on input "Approve" at bounding box center [222, 519] width 87 height 31
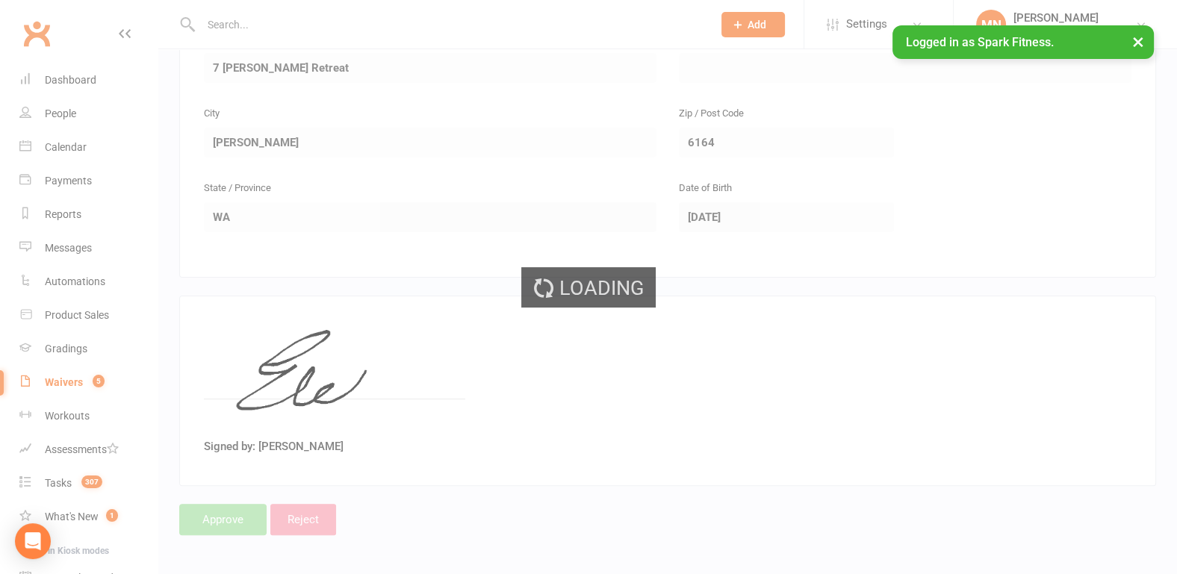
select select "100"
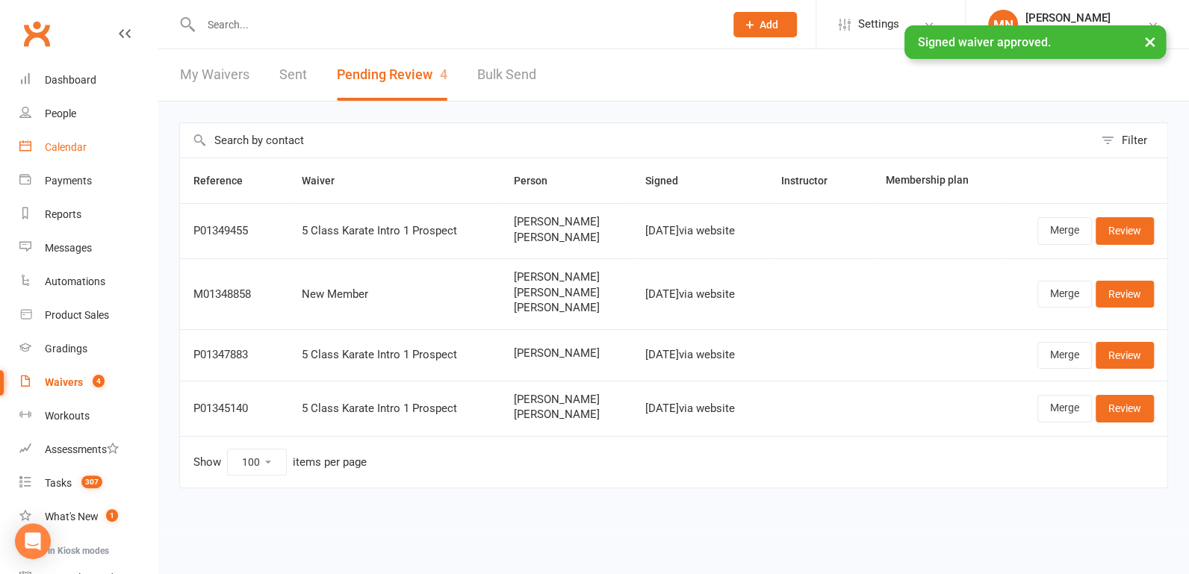
click at [73, 151] on div "Calendar" at bounding box center [66, 147] width 42 height 12
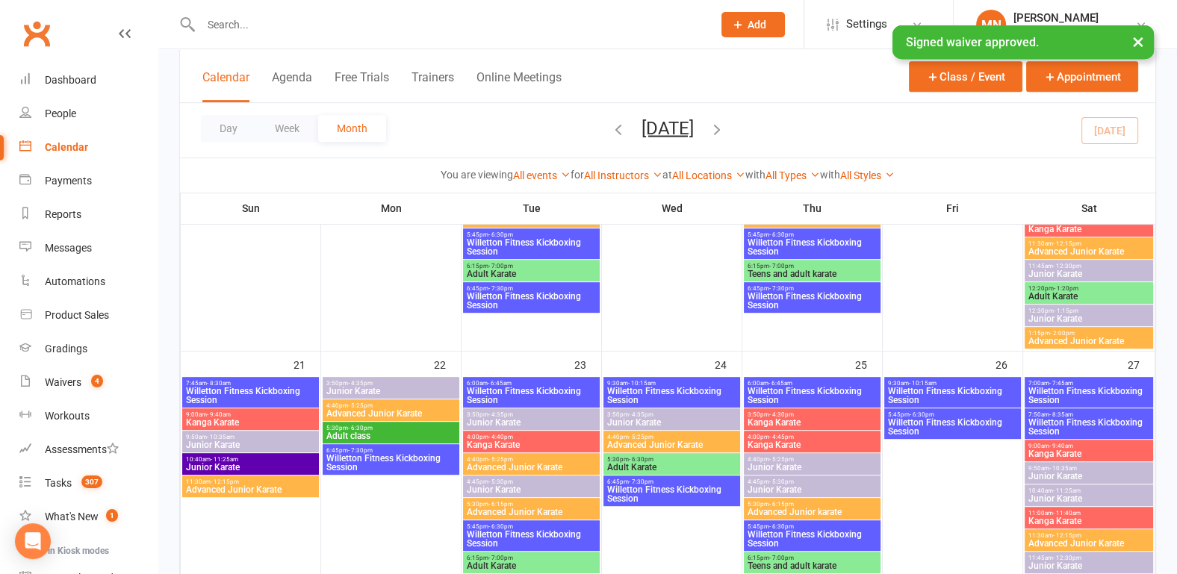
scroll to position [855, 0]
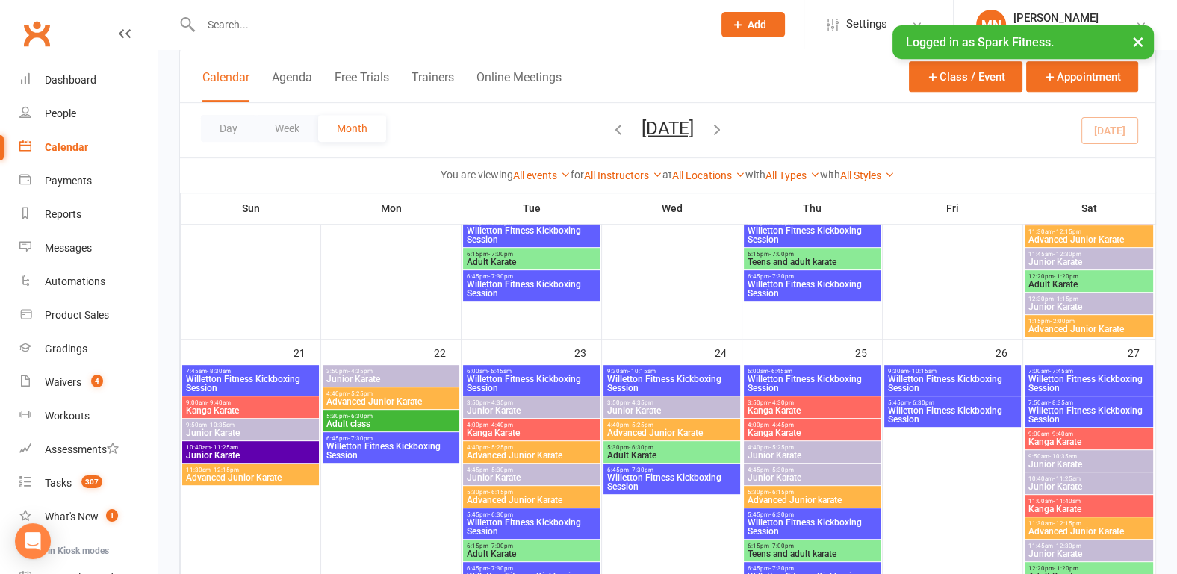
click at [765, 523] on span "Willetton Fitness Kickboxing Session" at bounding box center [812, 527] width 131 height 18
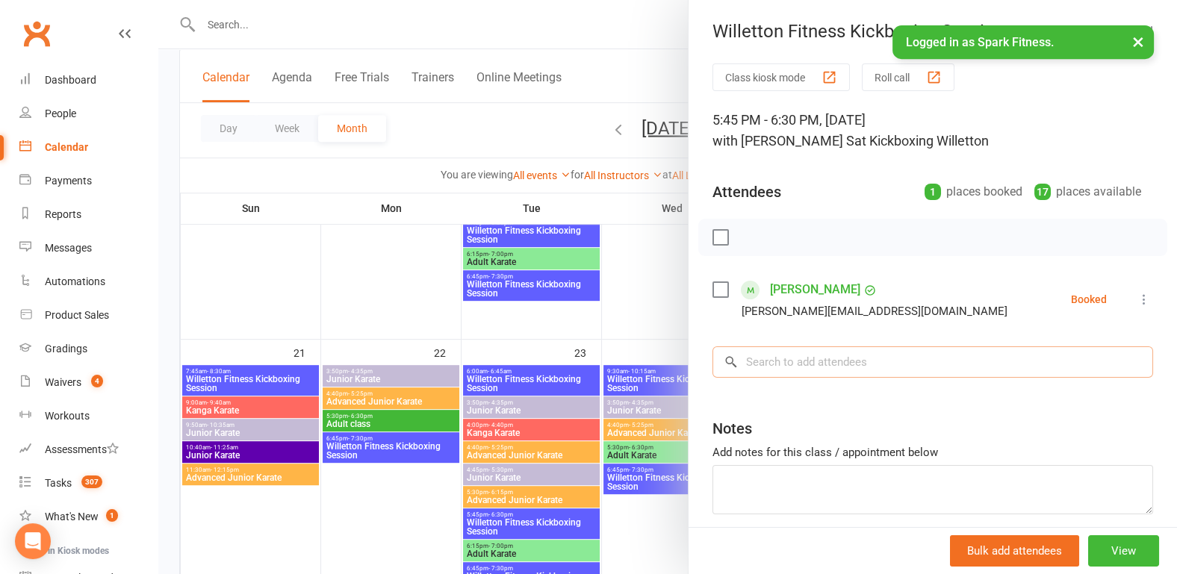
click at [773, 362] on input "search" at bounding box center [932, 361] width 441 height 31
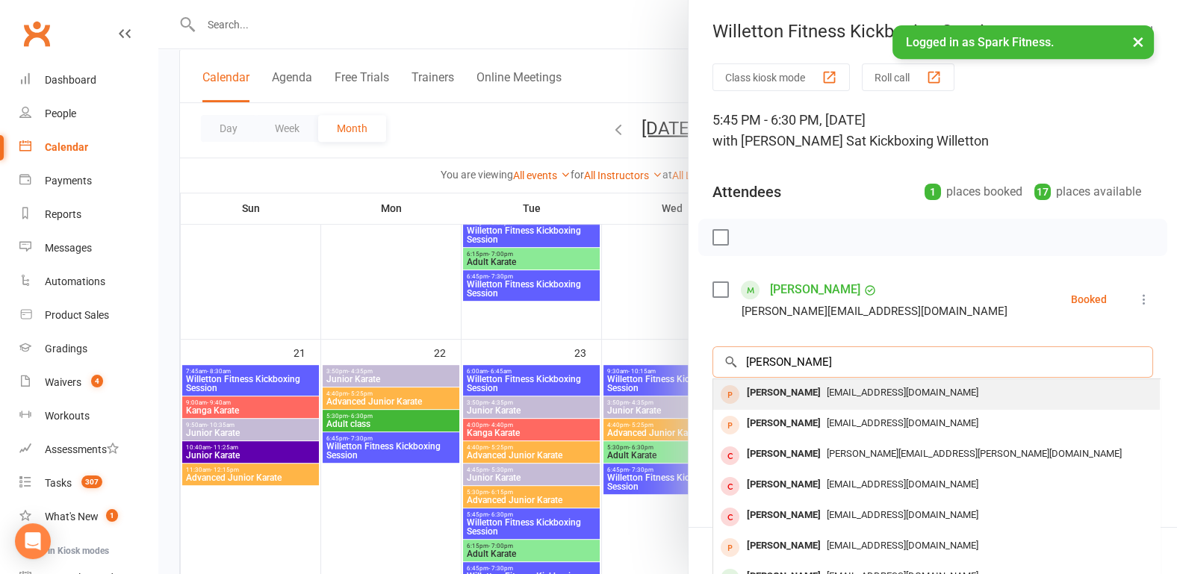
type input "[PERSON_NAME]"
click at [780, 395] on div "[PERSON_NAME]" at bounding box center [784, 393] width 86 height 22
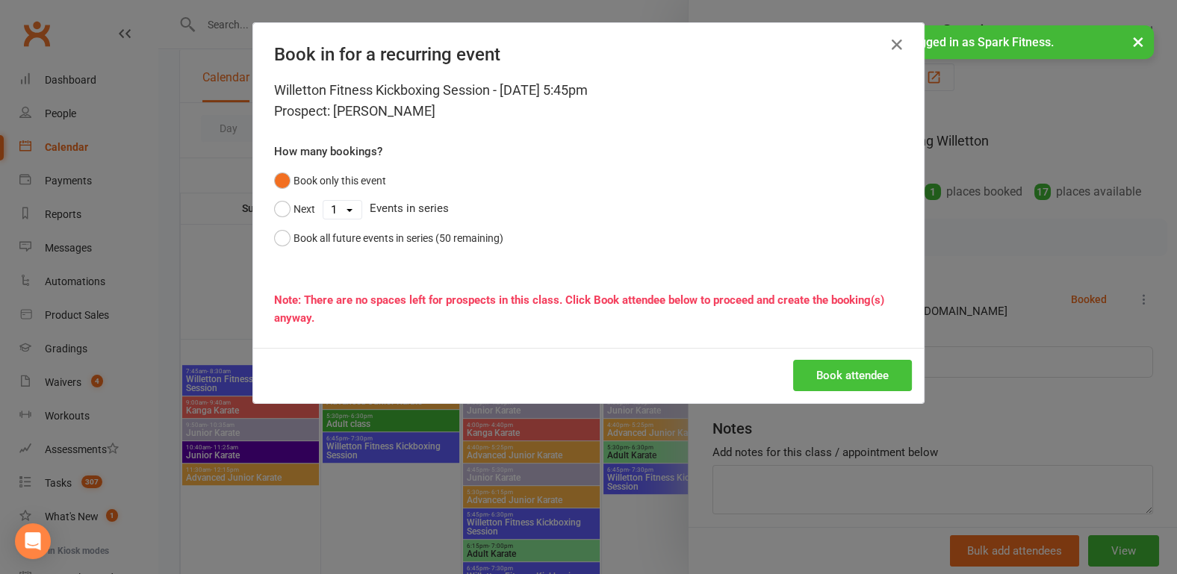
click at [846, 366] on button "Book attendee" at bounding box center [852, 375] width 119 height 31
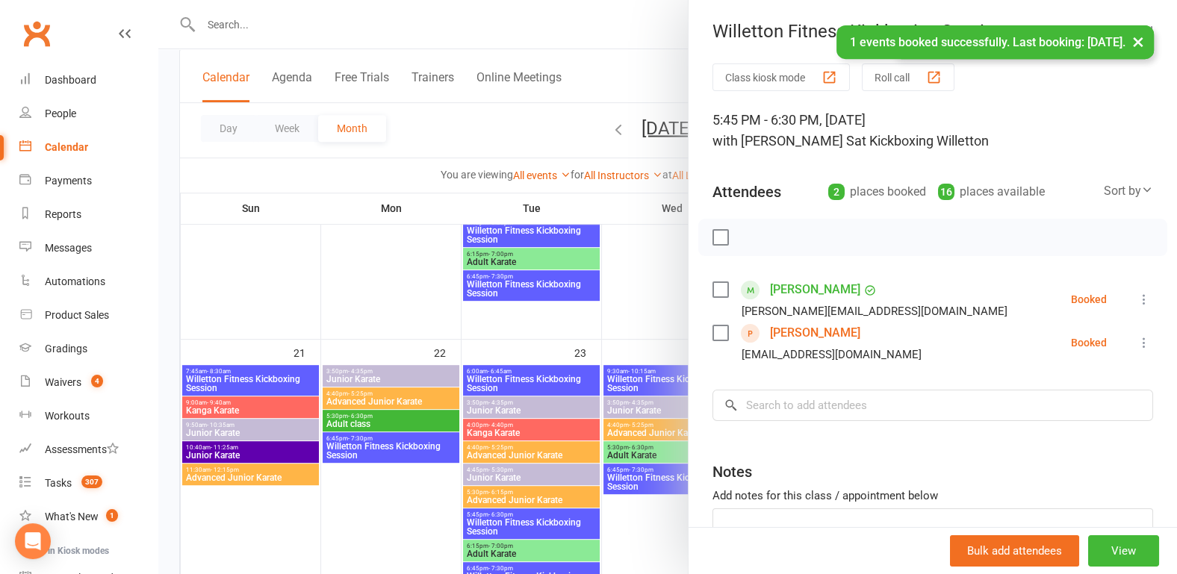
click at [814, 329] on link "[PERSON_NAME]" at bounding box center [815, 333] width 90 height 24
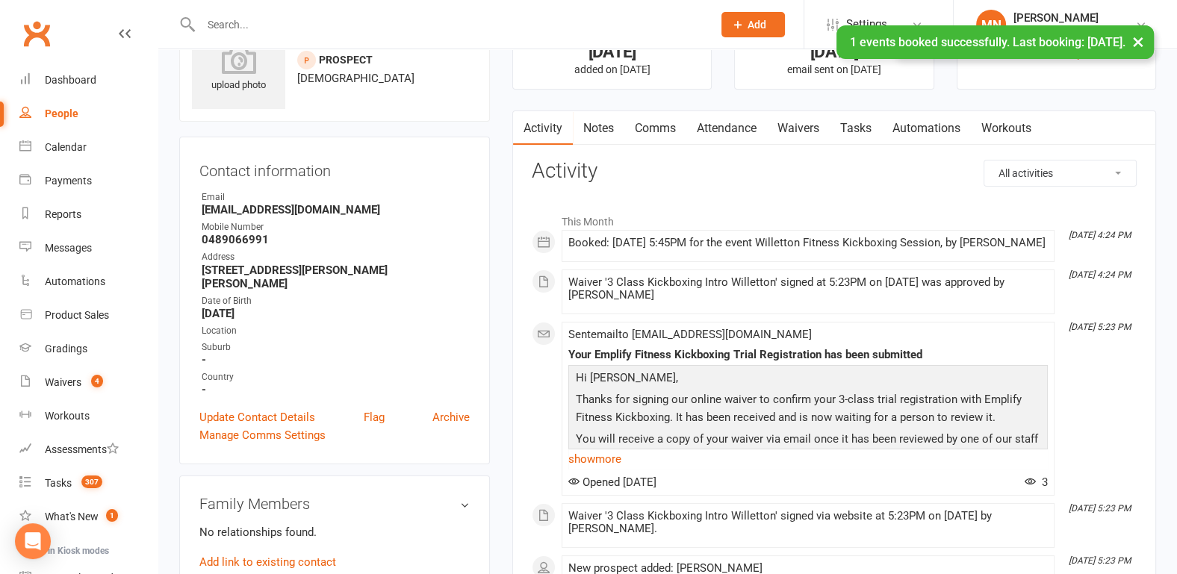
scroll to position [155, 0]
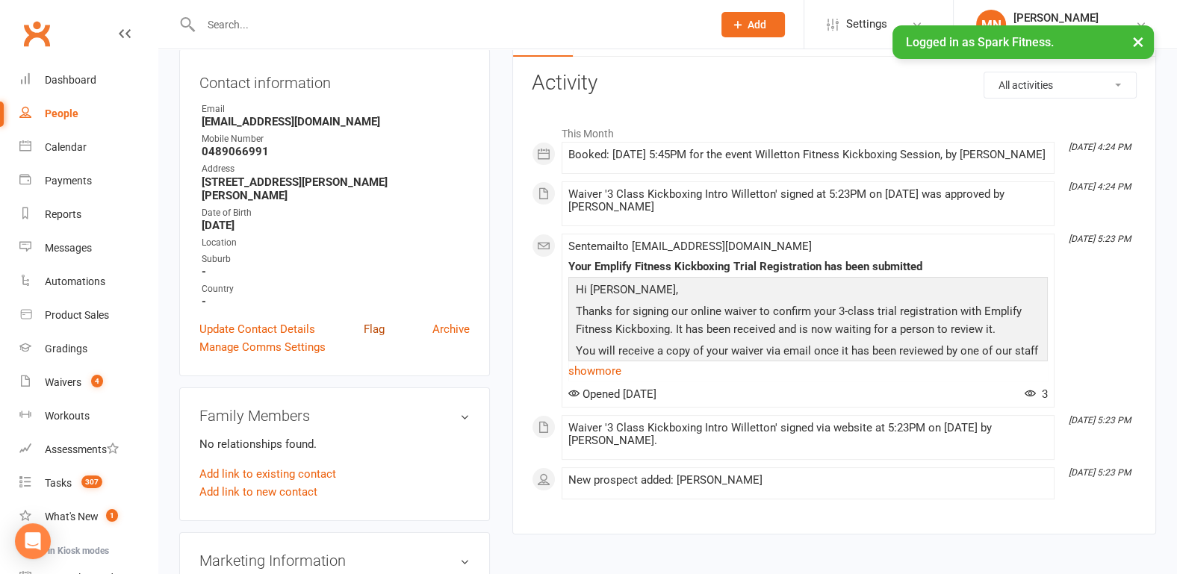
click at [379, 320] on link "Flag" at bounding box center [374, 329] width 21 height 18
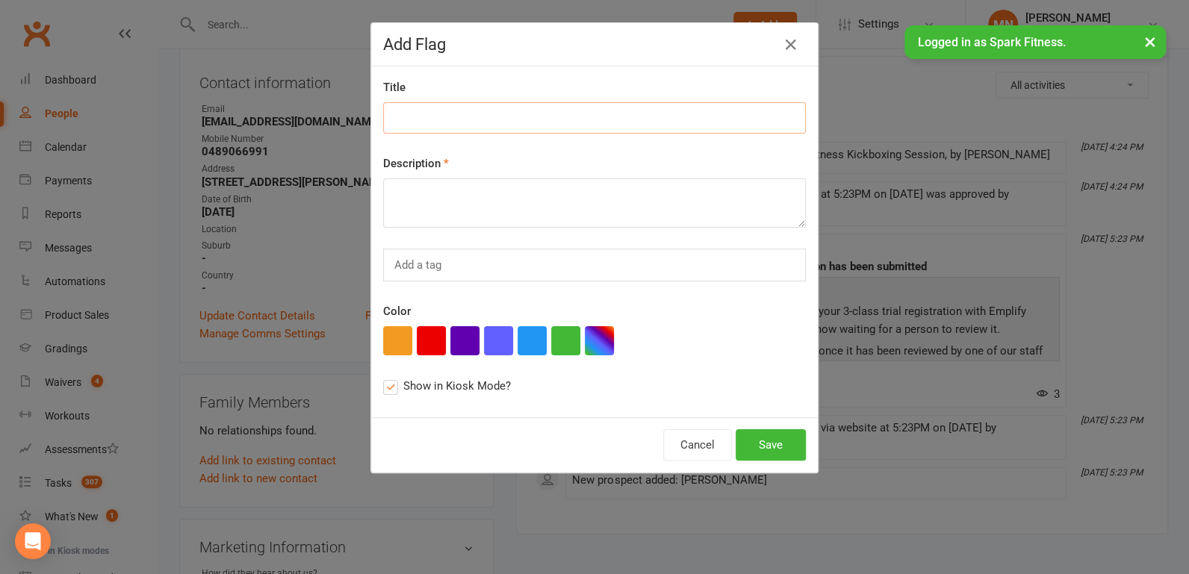
click at [397, 118] on input at bounding box center [594, 117] width 423 height 31
type input "first class 25/09"
click at [403, 204] on textarea at bounding box center [594, 202] width 423 height 49
type textarea "gives gloves and inners"
click at [426, 345] on button "button" at bounding box center [431, 340] width 29 height 29
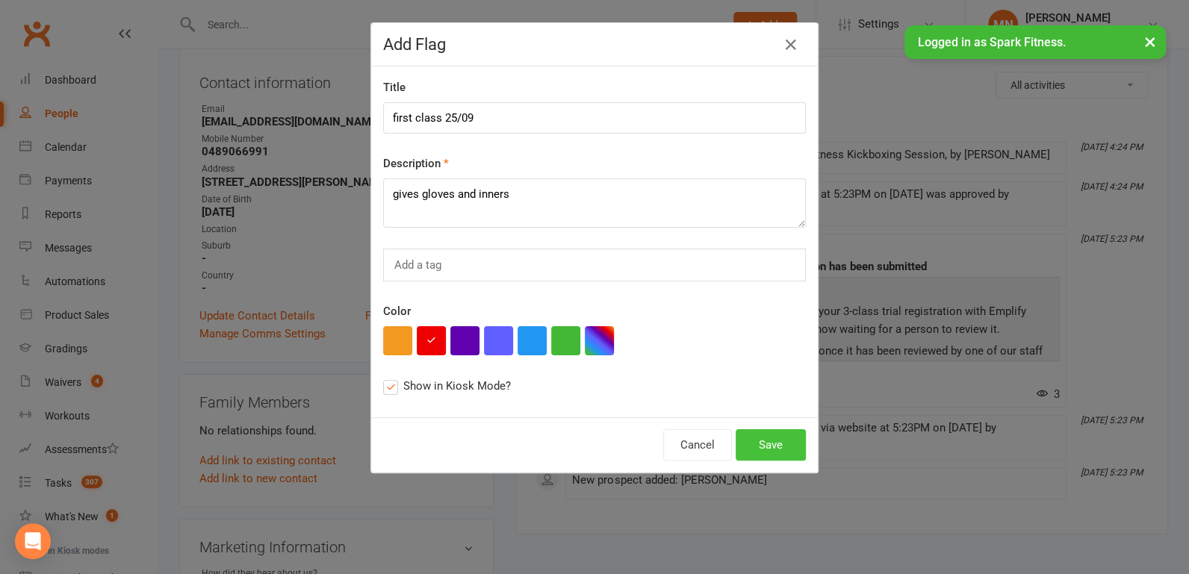
click at [765, 449] on button "Save" at bounding box center [770, 444] width 70 height 31
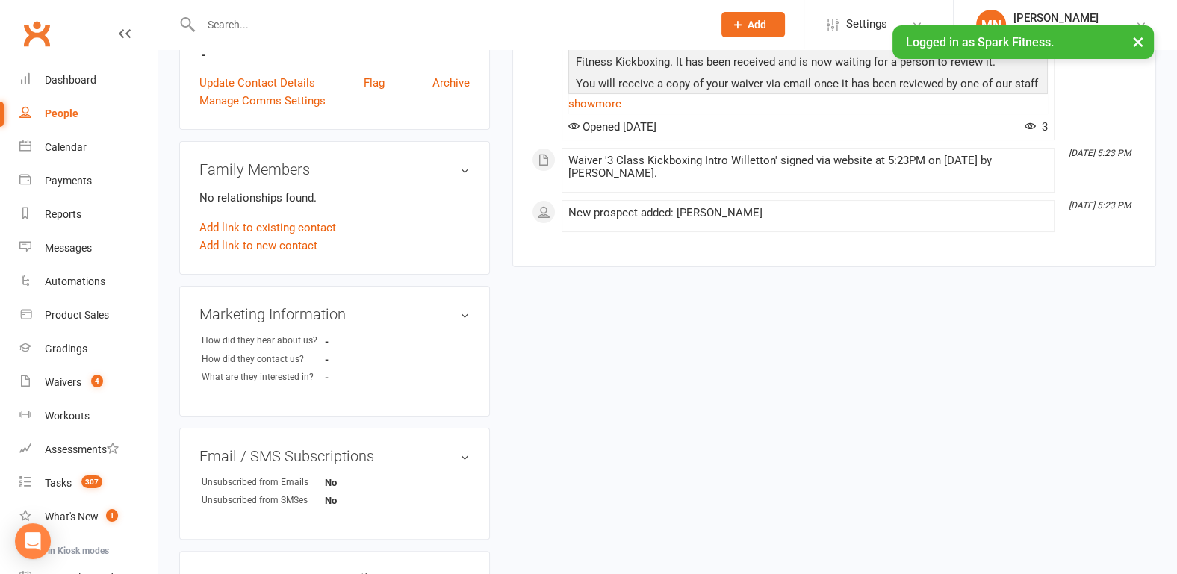
scroll to position [467, 0]
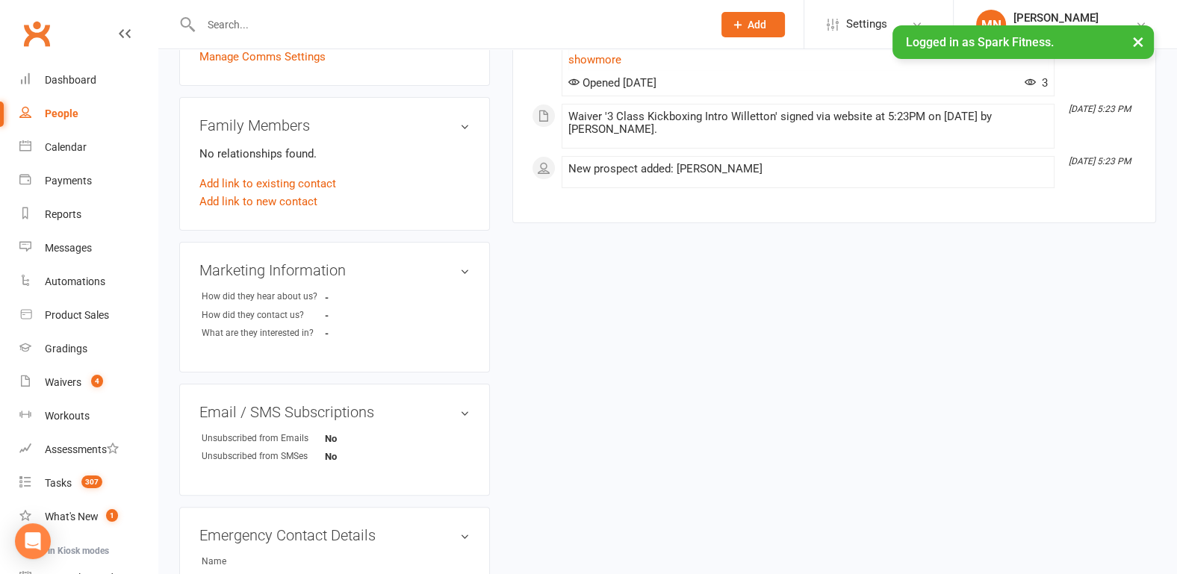
click at [327, 292] on strong "-" at bounding box center [368, 297] width 86 height 11
click at [469, 262] on h3 "Marketing Information edit" at bounding box center [334, 270] width 270 height 16
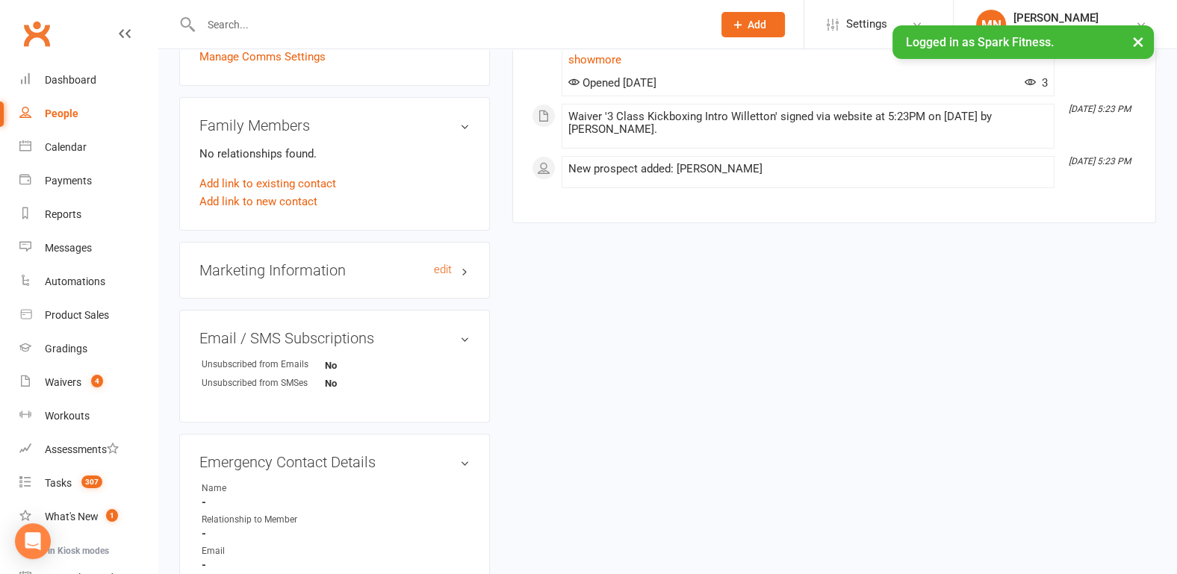
click at [469, 262] on h3 "Marketing Information edit" at bounding box center [334, 270] width 270 height 16
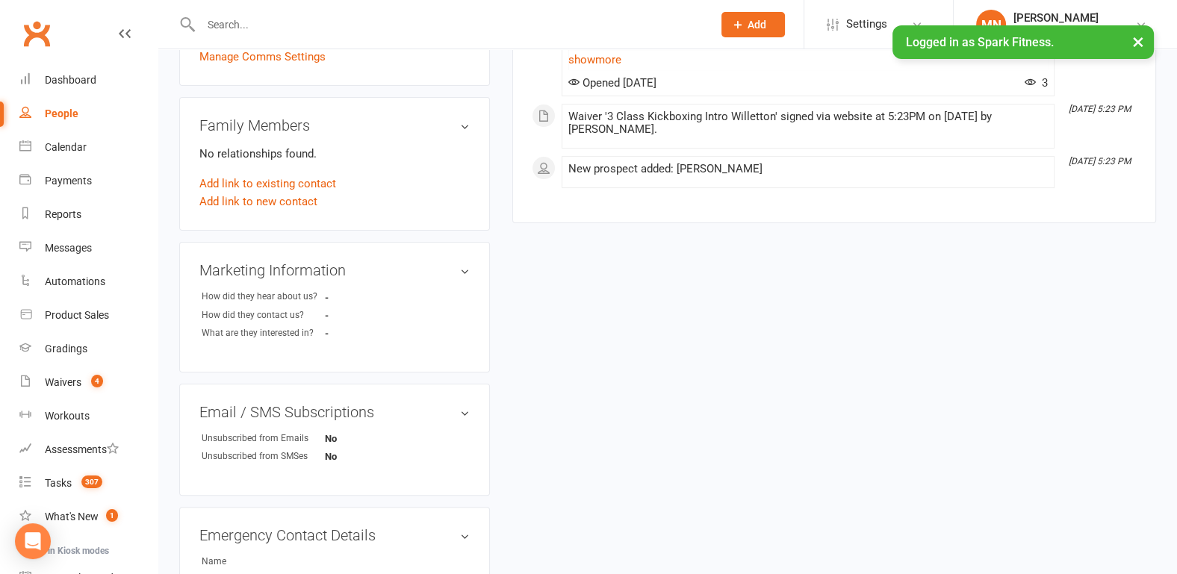
click at [325, 292] on strong "-" at bounding box center [368, 297] width 86 height 11
click at [301, 290] on div "How did they hear about us?" at bounding box center [263, 297] width 123 height 14
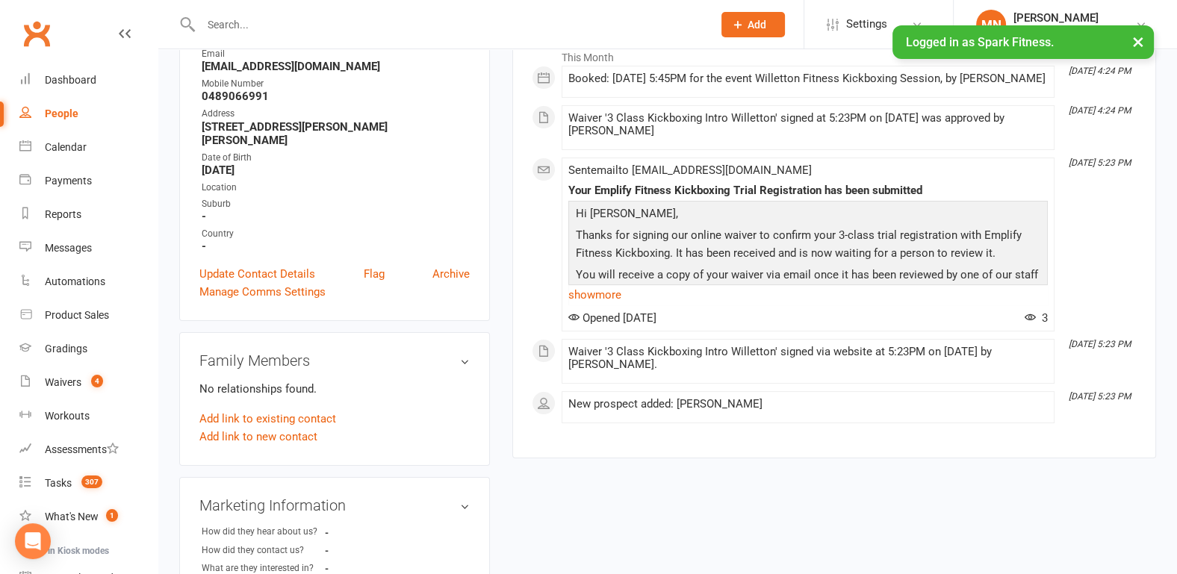
scroll to position [0, 0]
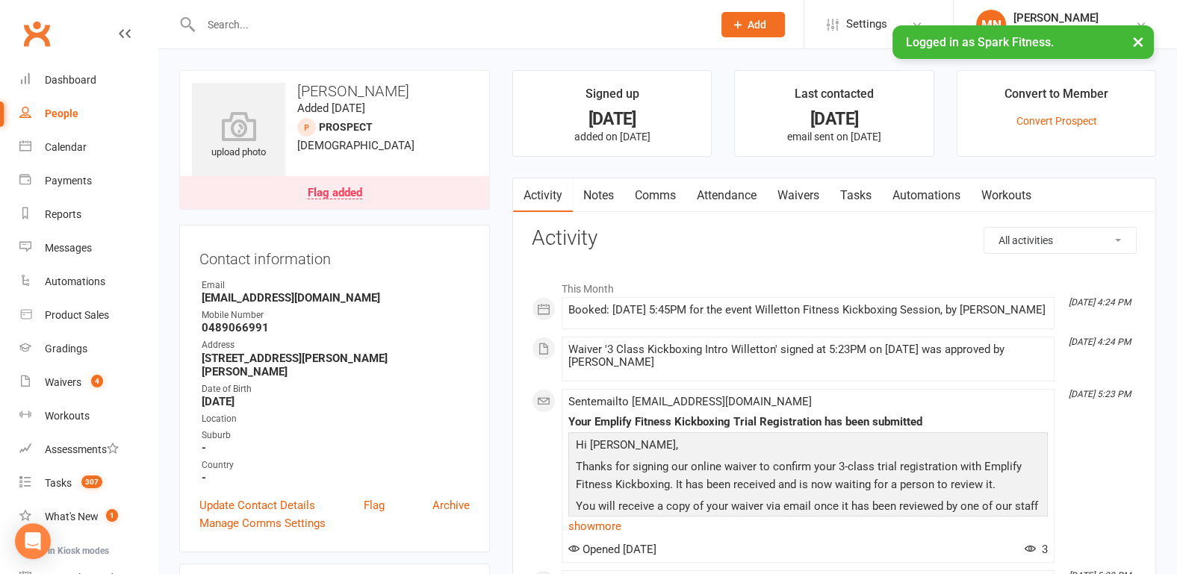
click at [306, 27] on input "text" at bounding box center [448, 24] width 505 height 21
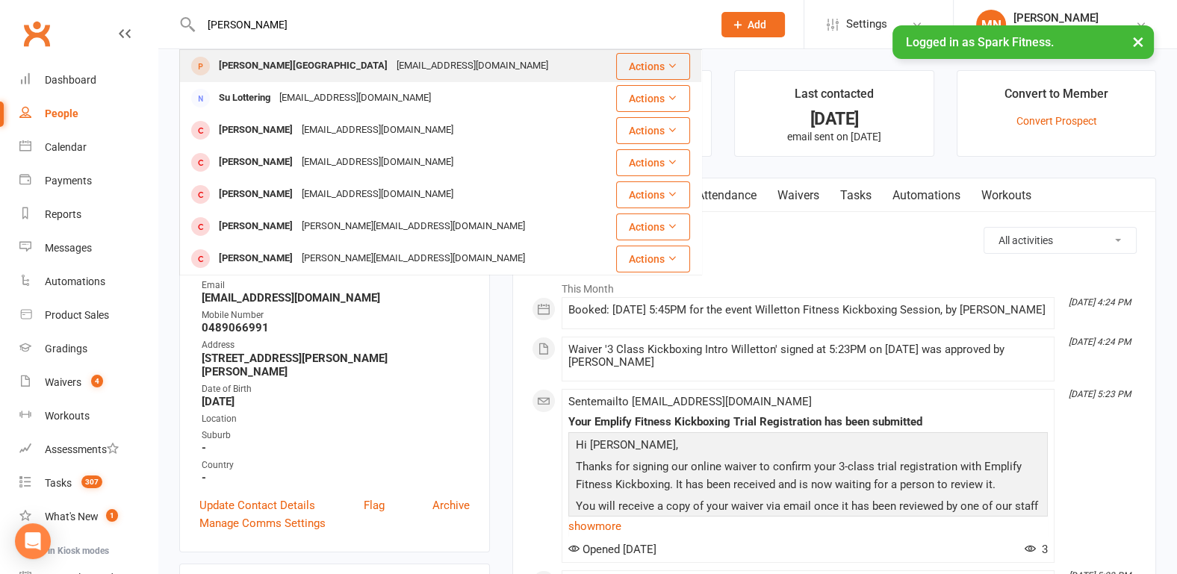
type input "[PERSON_NAME]"
click at [255, 76] on div "[PERSON_NAME][GEOGRAPHIC_DATA]" at bounding box center [303, 66] width 178 height 22
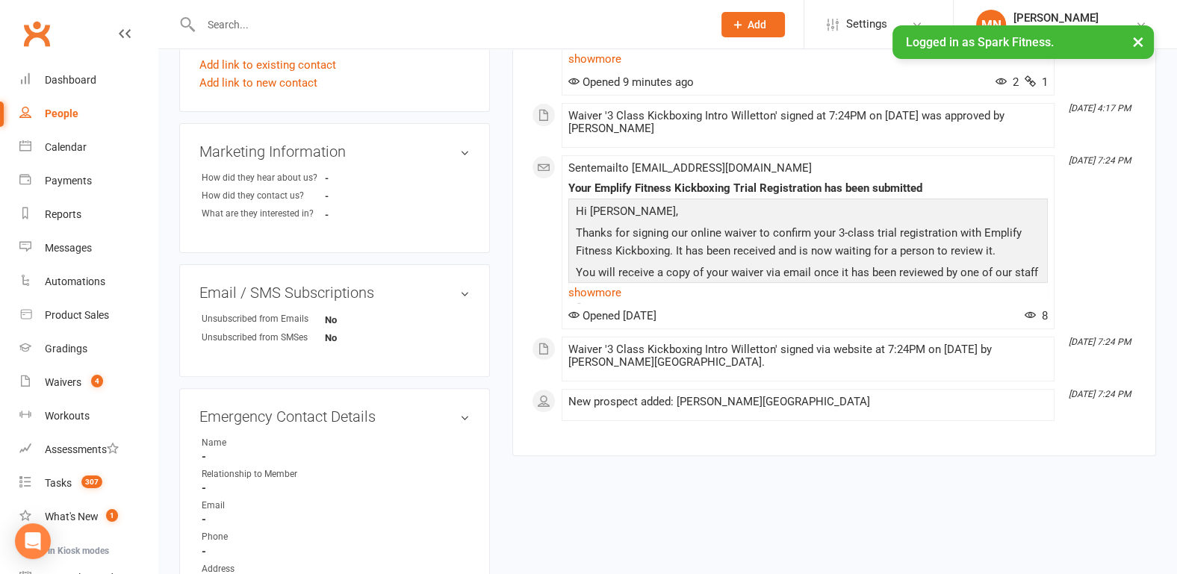
scroll to position [622, 0]
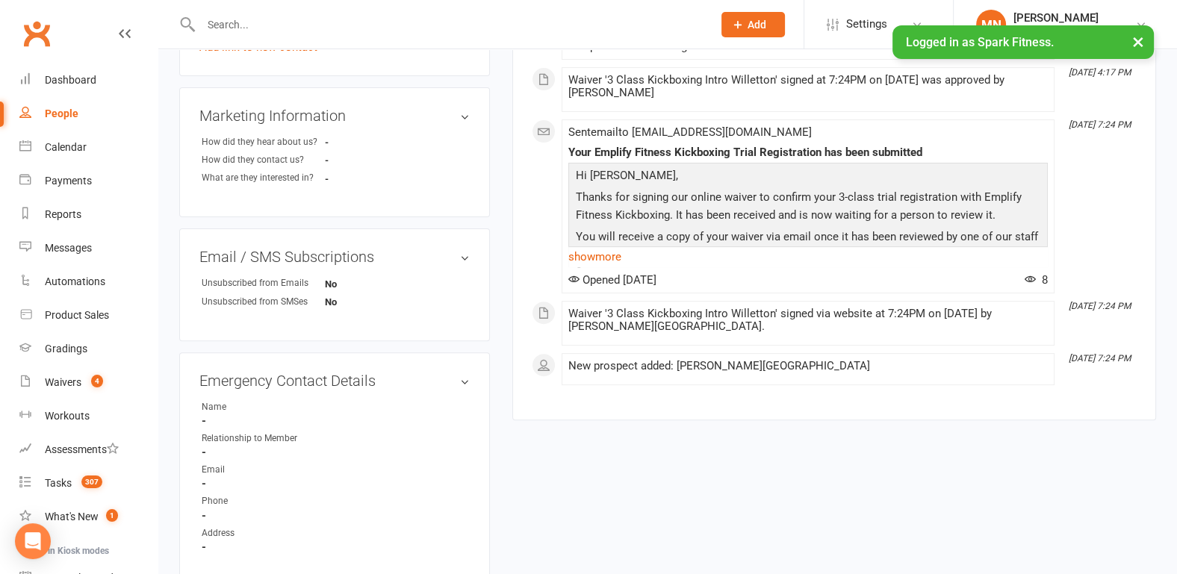
click at [326, 137] on strong "-" at bounding box center [368, 142] width 86 height 11
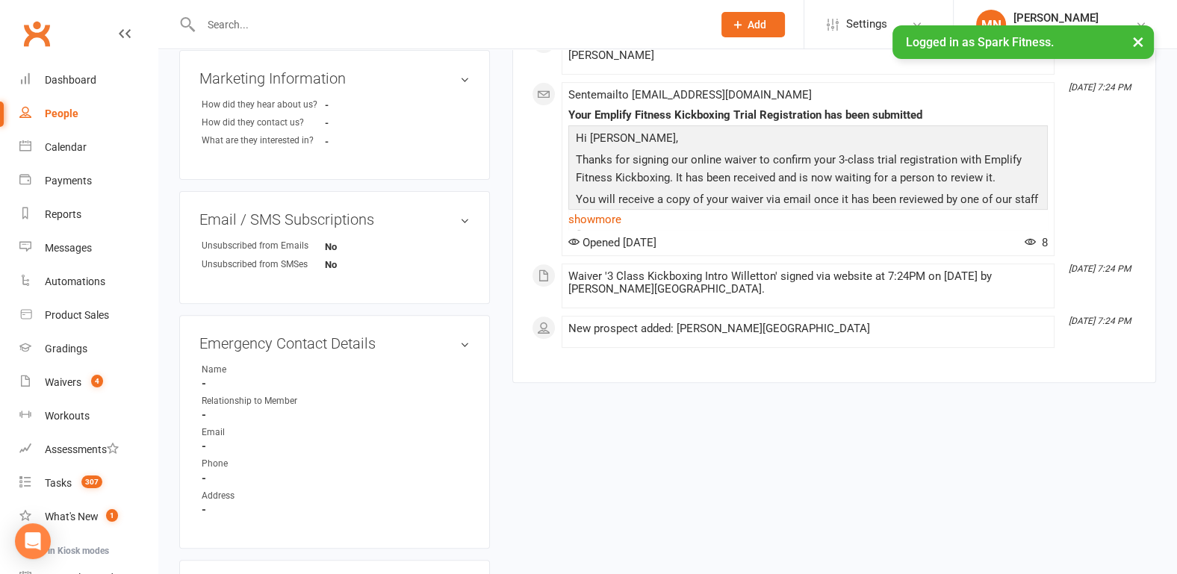
scroll to position [544, 0]
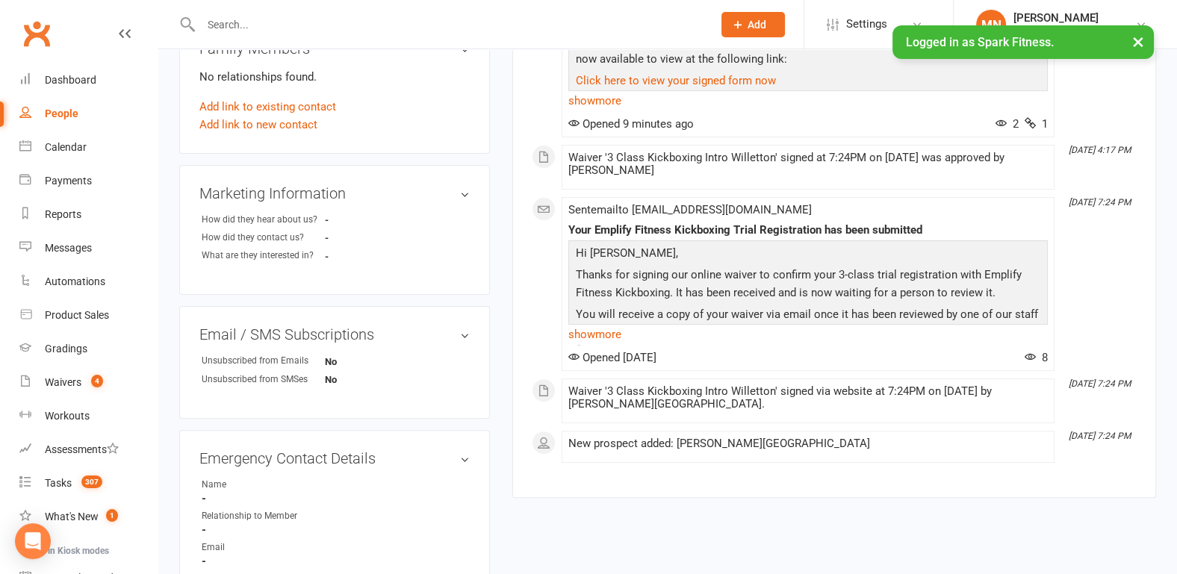
click at [581, 345] on link "show more" at bounding box center [807, 334] width 479 height 21
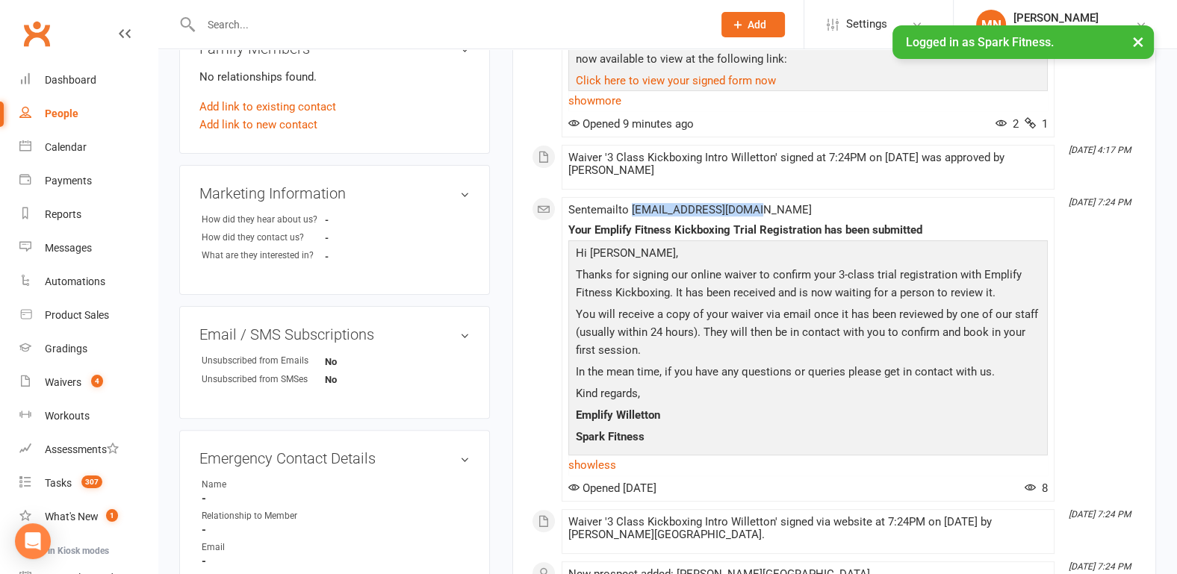
drag, startPoint x: 635, startPoint y: 259, endPoint x: 768, endPoint y: 257, distance: 132.9
click at [768, 257] on div "Sent email to [EMAIL_ADDRESS][DOMAIN_NAME] Your Emplify Fitness Kickboxing Tria…" at bounding box center [807, 349] width 479 height 291
copy span "[EMAIL_ADDRESS][DOMAIN_NAME]"
click at [638, 241] on div "This Month [DATE] 4:20 PM Booked: [DATE] 9:30AM for the event Willetton Fitness…" at bounding box center [834, 161] width 605 height 865
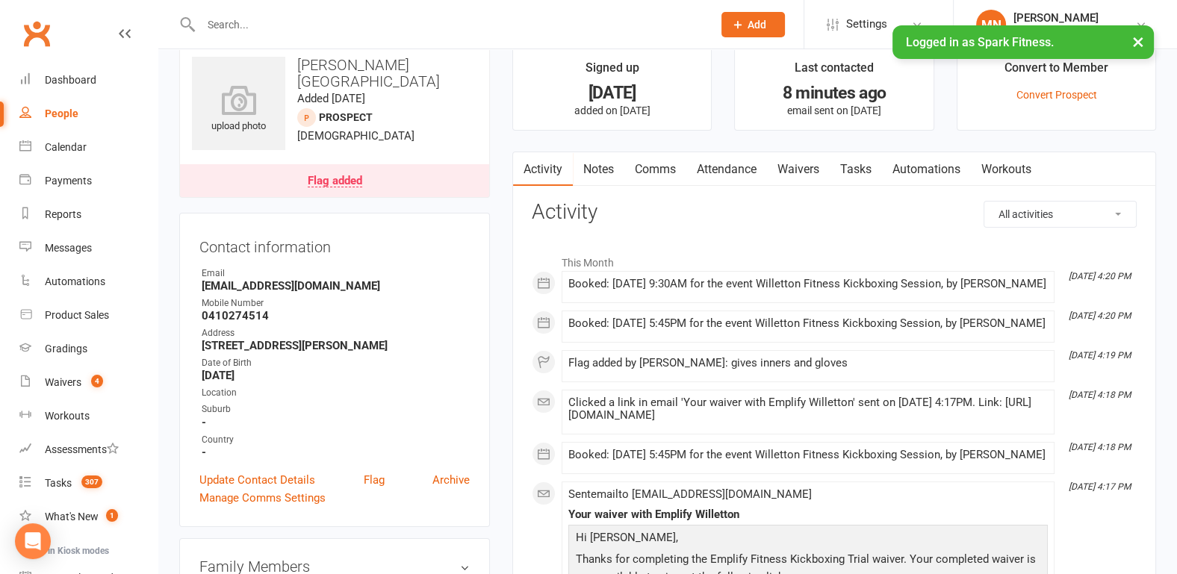
scroll to position [0, 0]
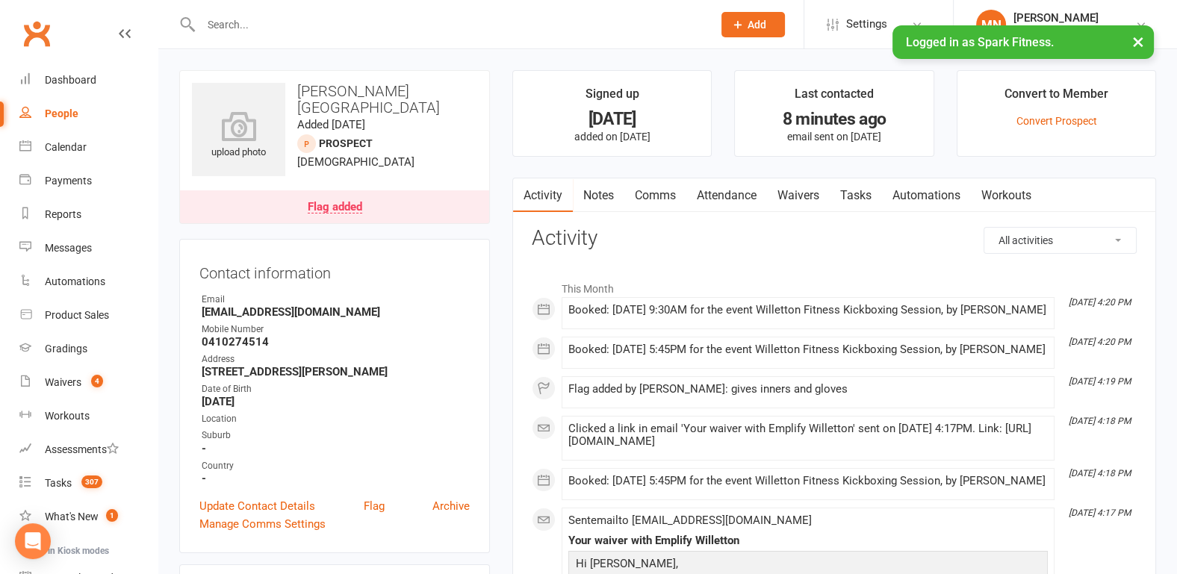
click at [269, 10] on div at bounding box center [440, 24] width 523 height 49
click at [265, 16] on input "text" at bounding box center [448, 24] width 505 height 21
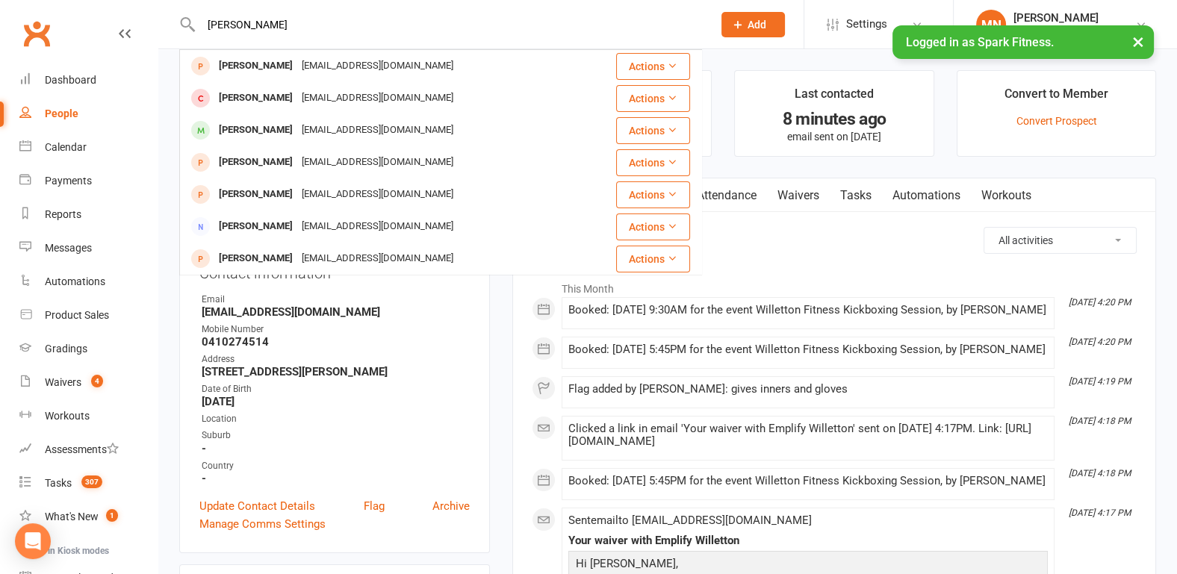
type input "[PERSON_NAME]"
click at [246, 63] on div "[PERSON_NAME]" at bounding box center [255, 66] width 83 height 22
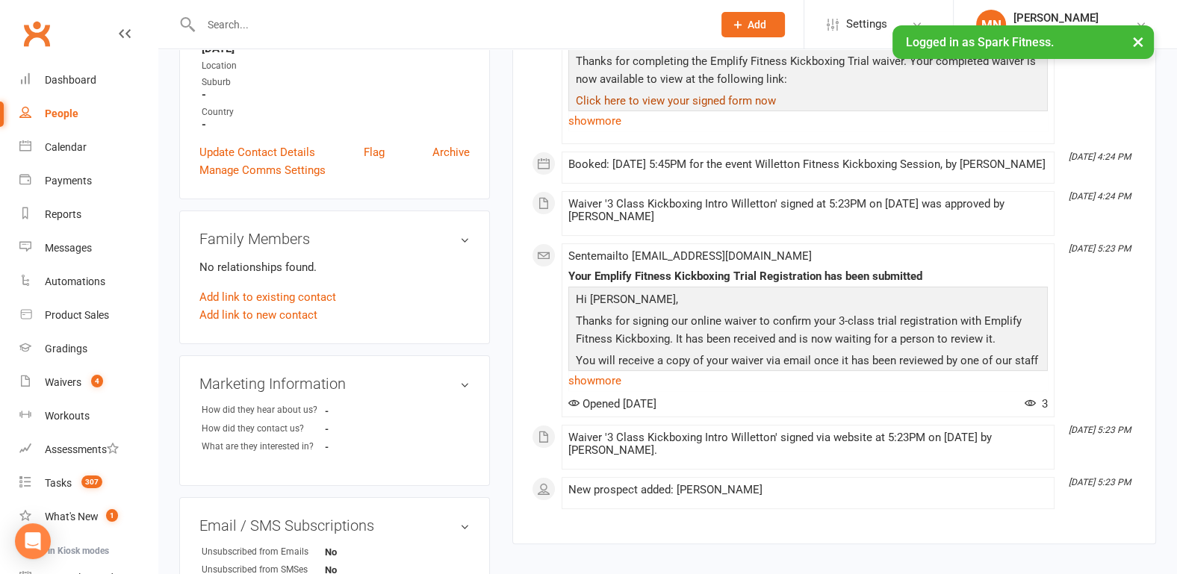
scroll to position [388, 0]
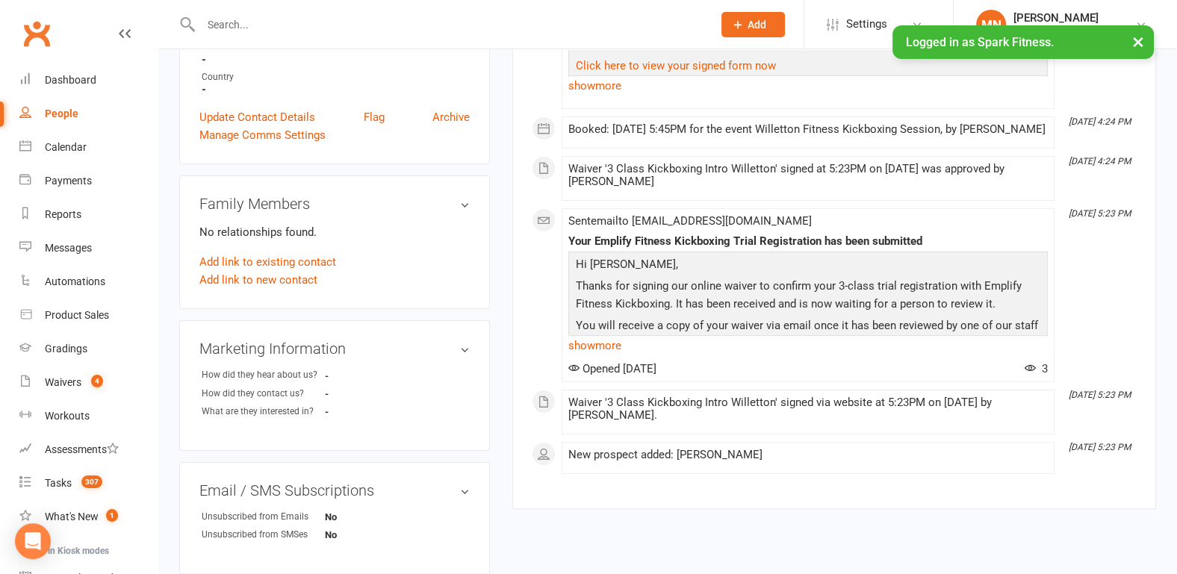
click at [234, 30] on input "text" at bounding box center [448, 24] width 505 height 21
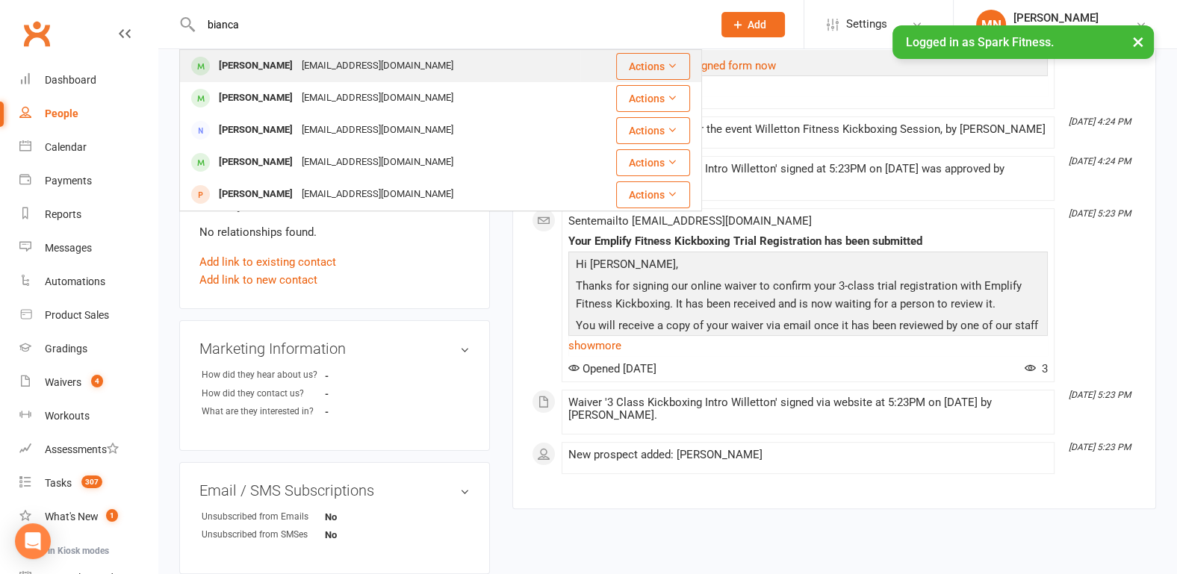
type input "bianca"
click at [265, 72] on div "[PERSON_NAME]" at bounding box center [255, 66] width 83 height 22
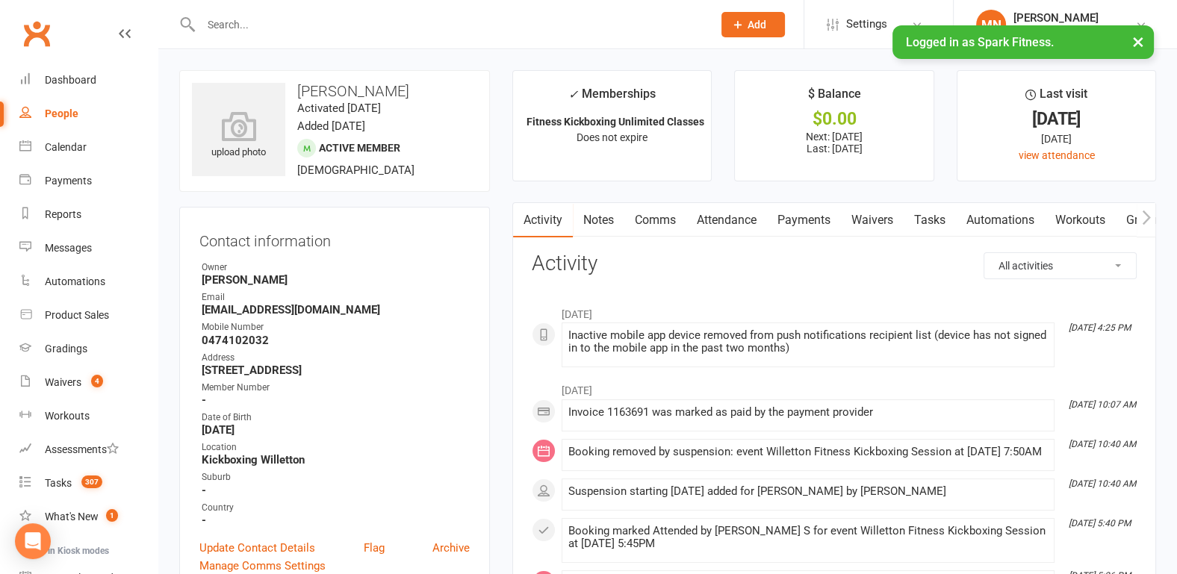
click at [806, 223] on link "Payments" at bounding box center [804, 220] width 74 height 34
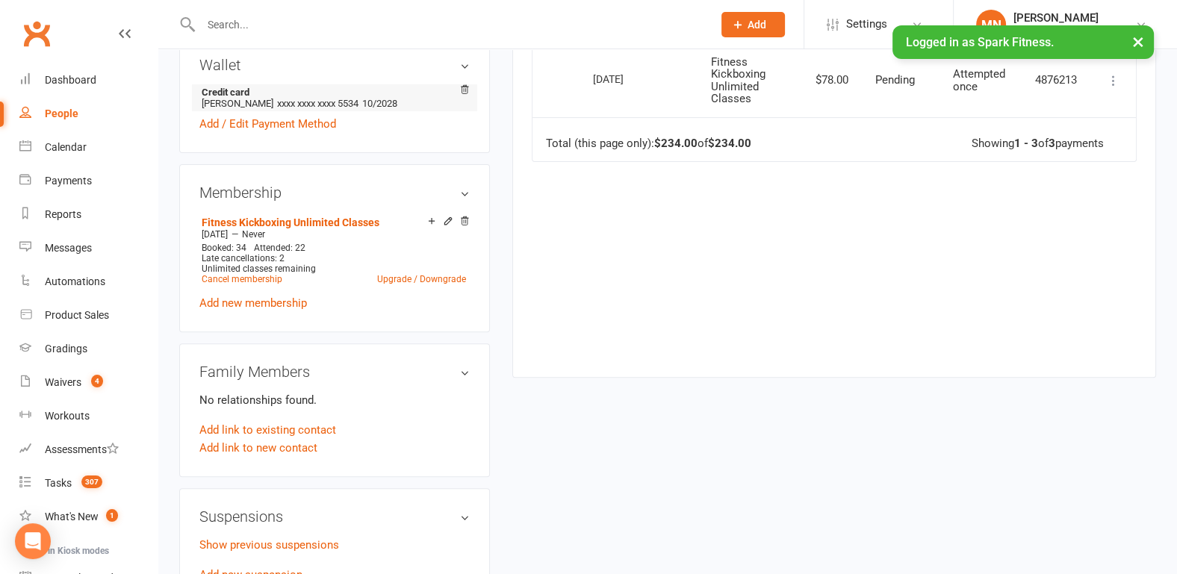
scroll to position [544, 0]
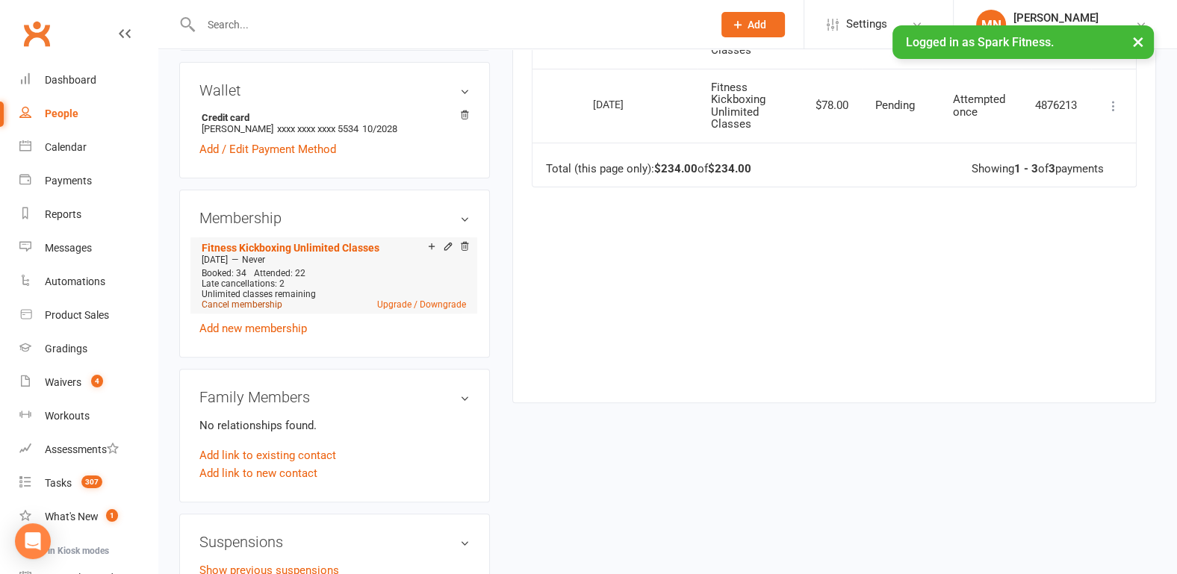
click at [246, 302] on link "Cancel membership" at bounding box center [242, 304] width 81 height 10
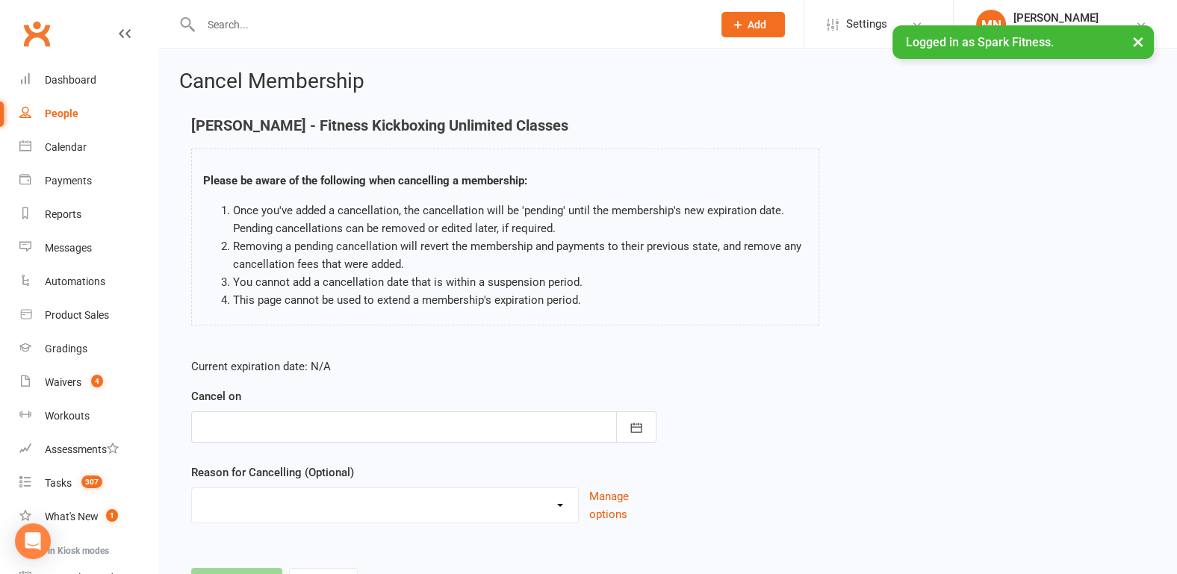
scroll to position [69, 0]
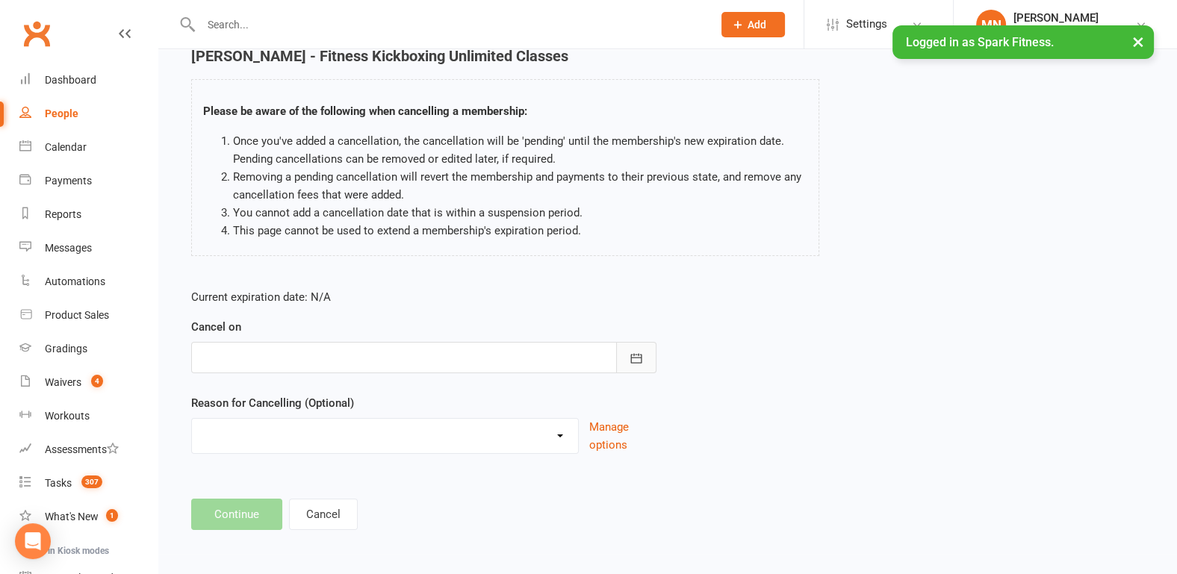
click at [630, 363] on icon "button" at bounding box center [636, 358] width 15 height 15
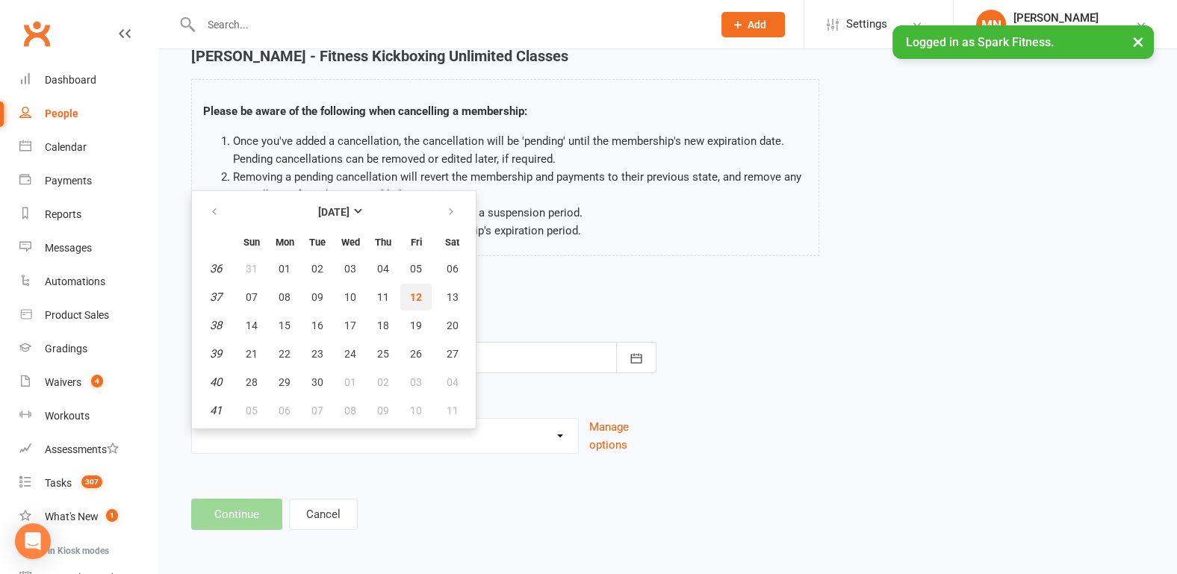
click at [413, 299] on span "12" at bounding box center [416, 297] width 12 height 12
type input "[DATE]"
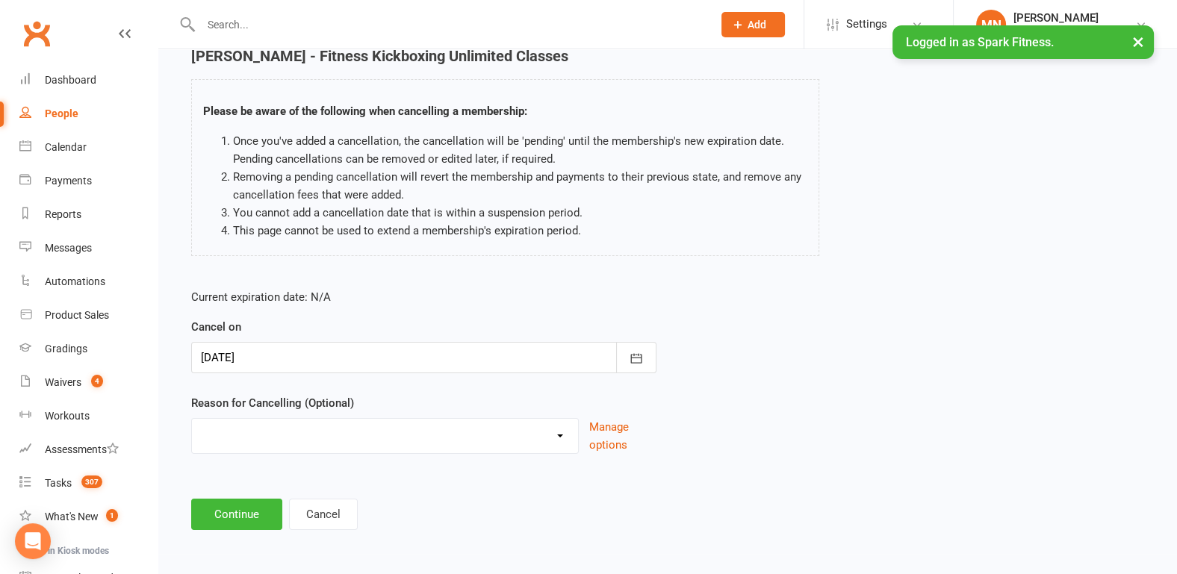
click at [237, 442] on select "Holiday Injury Quit Other reason" at bounding box center [385, 434] width 386 height 30
select select "1"
click at [192, 419] on select "Holiday Injury Quit Other reason" at bounding box center [385, 434] width 386 height 30
click at [222, 517] on button "Continue" at bounding box center [236, 514] width 91 height 31
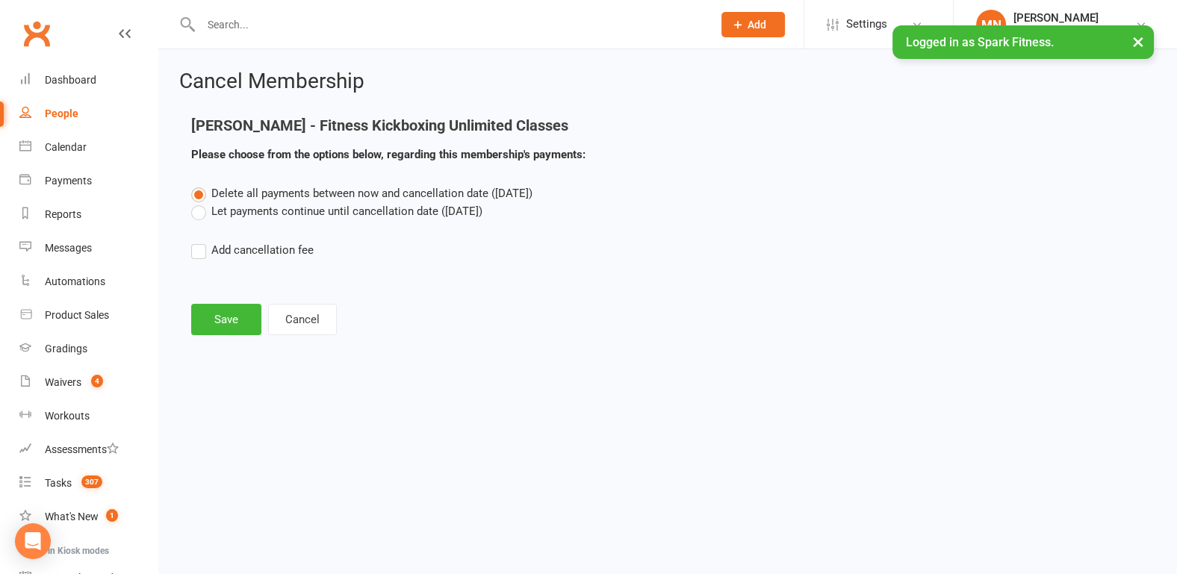
scroll to position [0, 0]
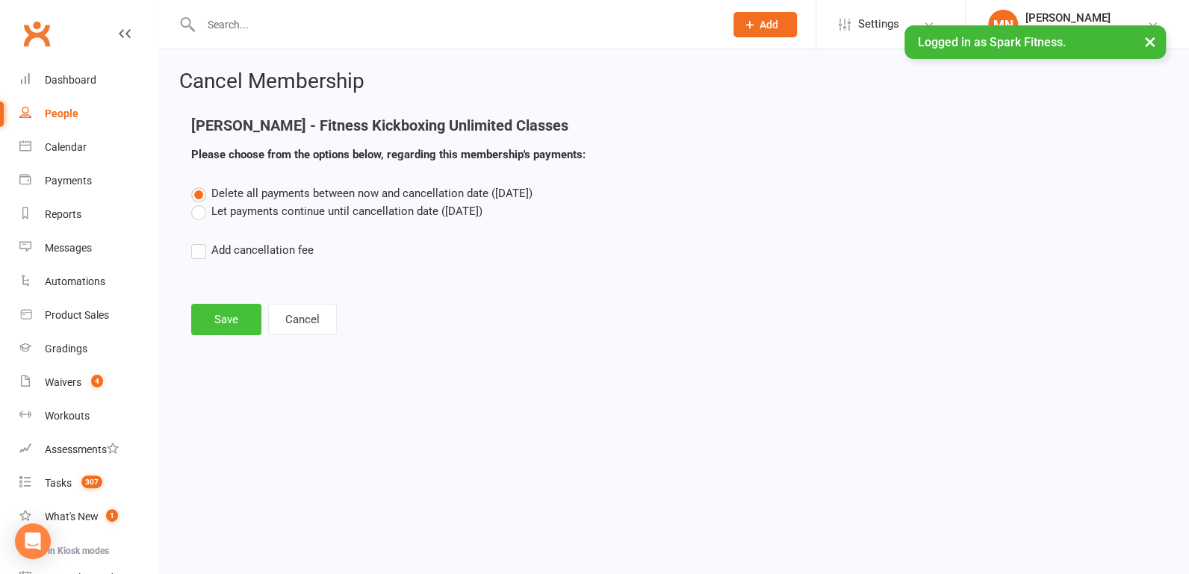
click at [231, 327] on button "Save" at bounding box center [226, 319] width 70 height 31
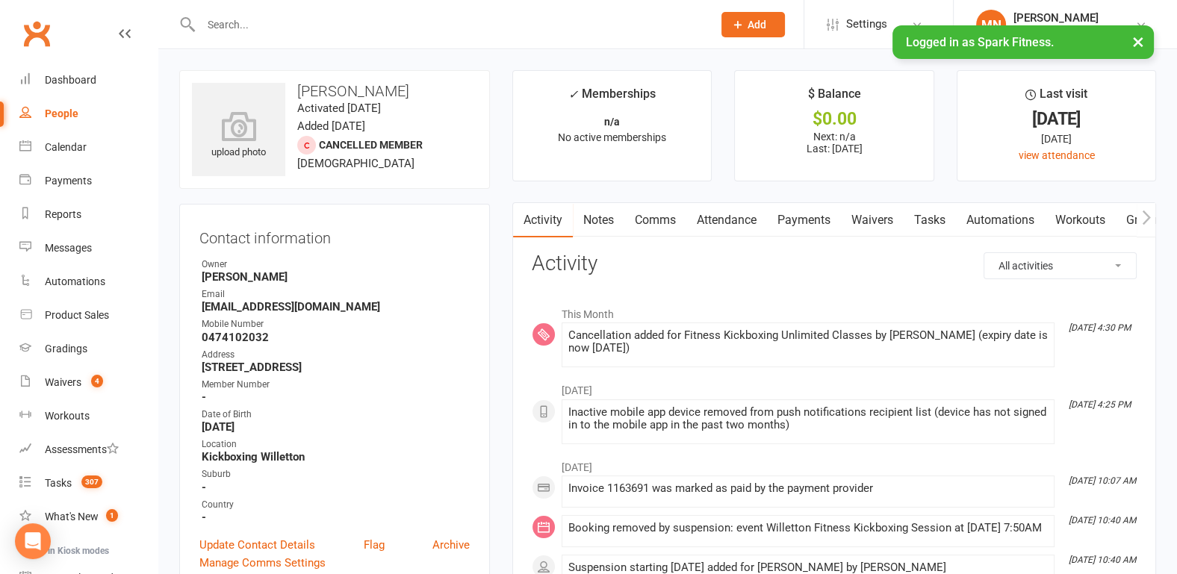
click at [257, 20] on input "text" at bounding box center [448, 24] width 505 height 21
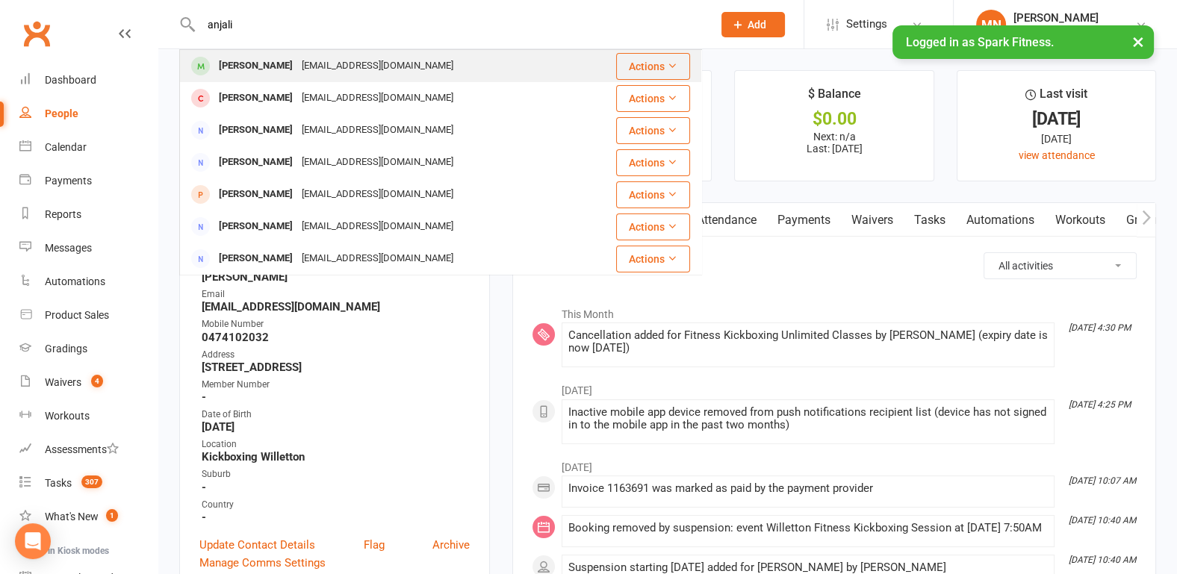
type input "anjali"
click at [280, 62] on div "[PERSON_NAME]" at bounding box center [255, 66] width 83 height 22
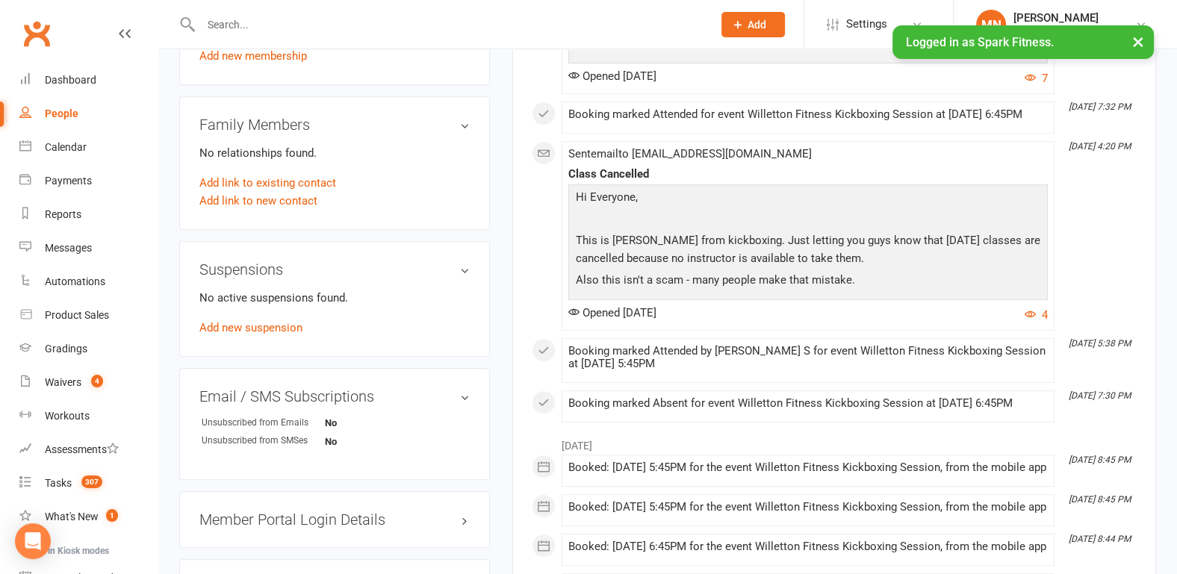
scroll to position [855, 0]
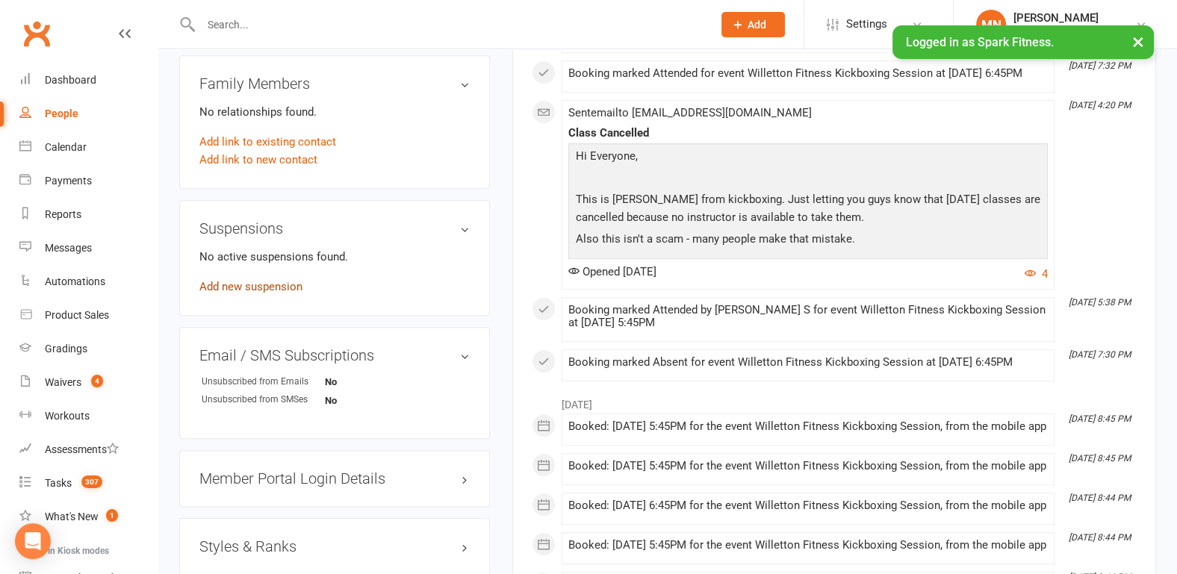
click at [230, 283] on link "Add new suspension" at bounding box center [250, 286] width 103 height 13
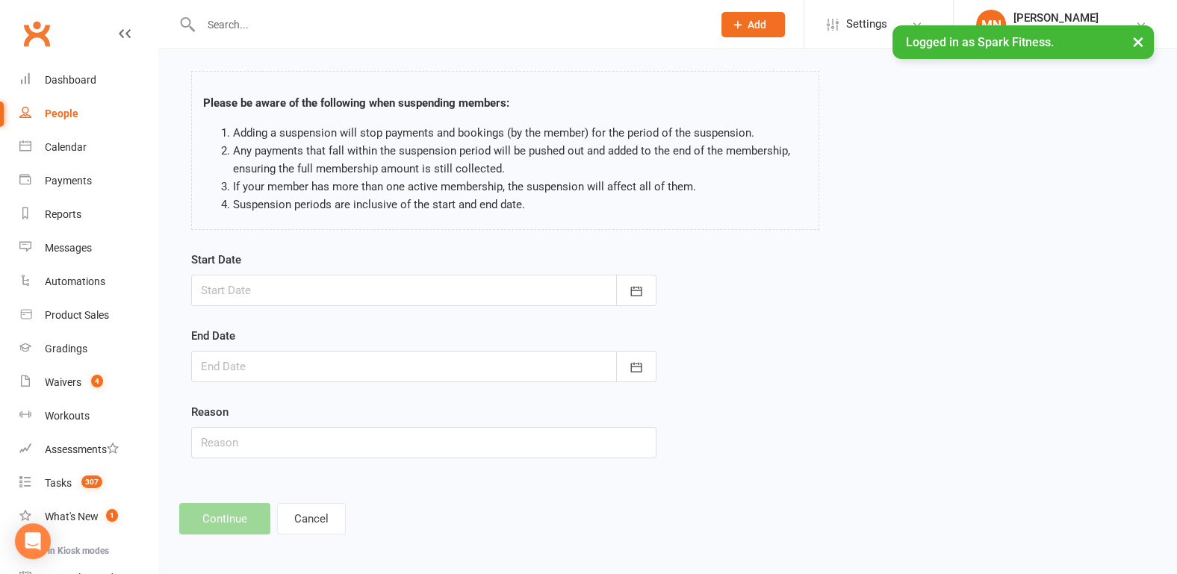
scroll to position [62, 0]
click at [639, 287] on icon "button" at bounding box center [636, 290] width 15 height 15
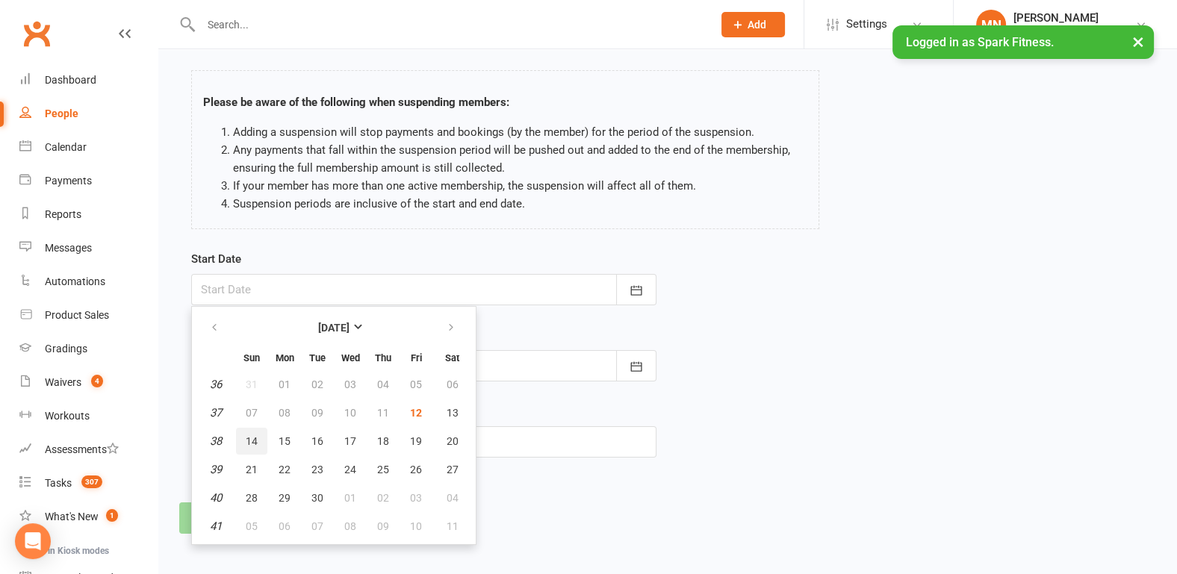
click at [252, 438] on span "14" at bounding box center [252, 441] width 12 height 12
type input "[DATE]"
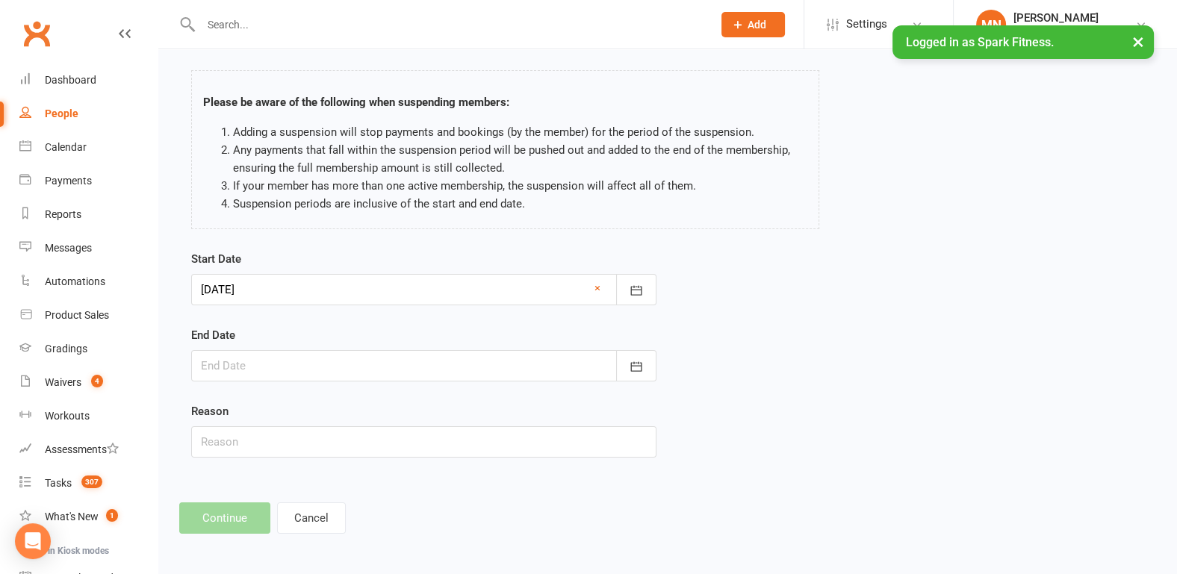
click at [243, 360] on div at bounding box center [423, 365] width 465 height 31
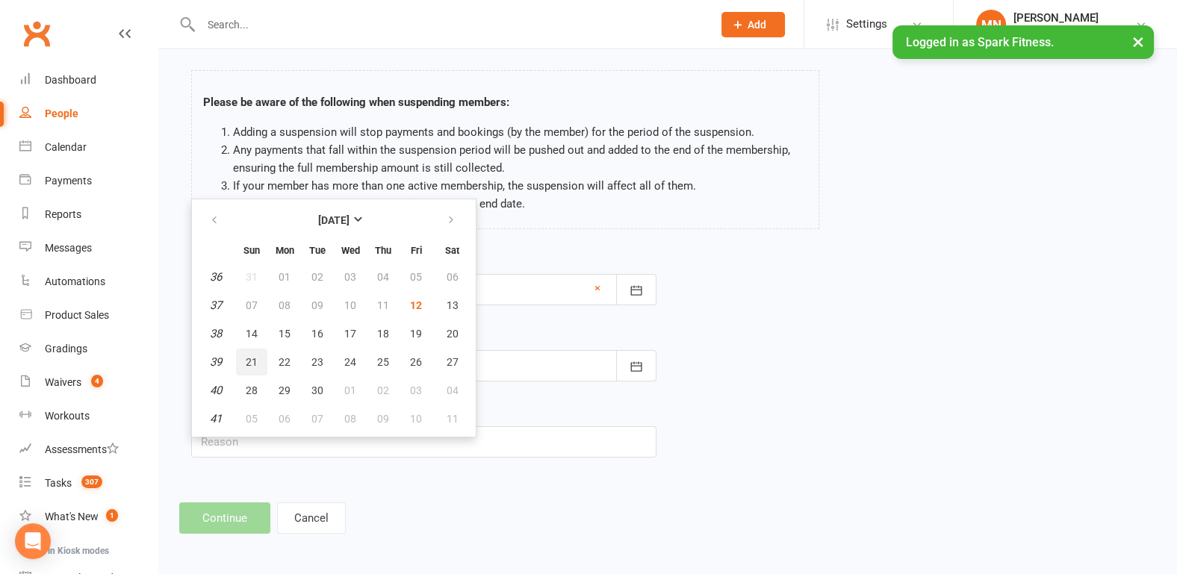
click at [247, 358] on span "21" at bounding box center [252, 362] width 12 height 12
type input "[DATE]"
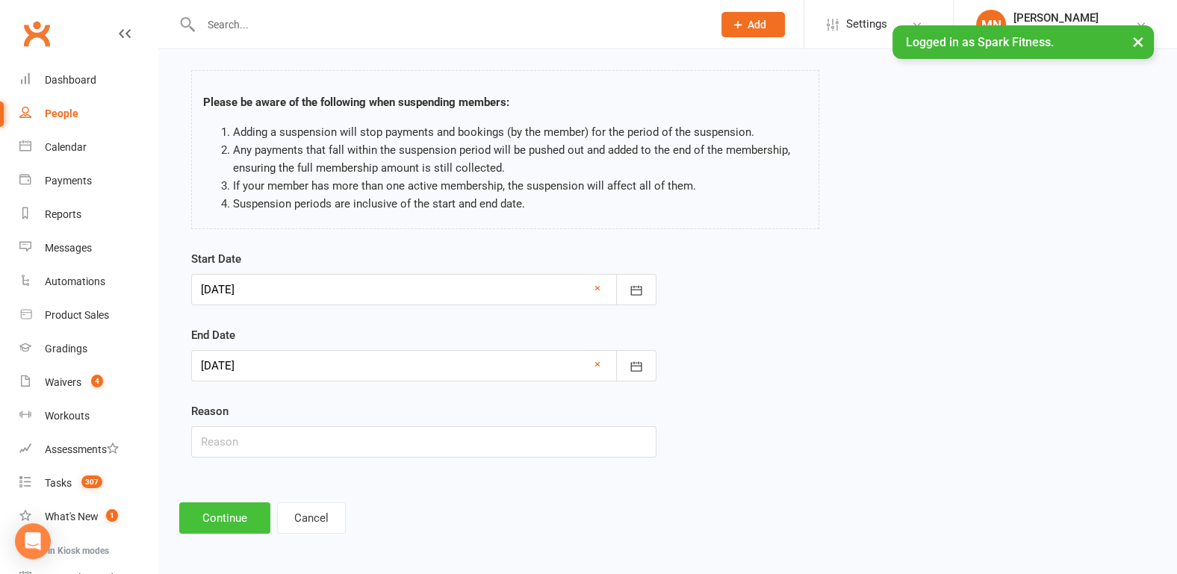
click at [222, 512] on button "Continue" at bounding box center [224, 517] width 91 height 31
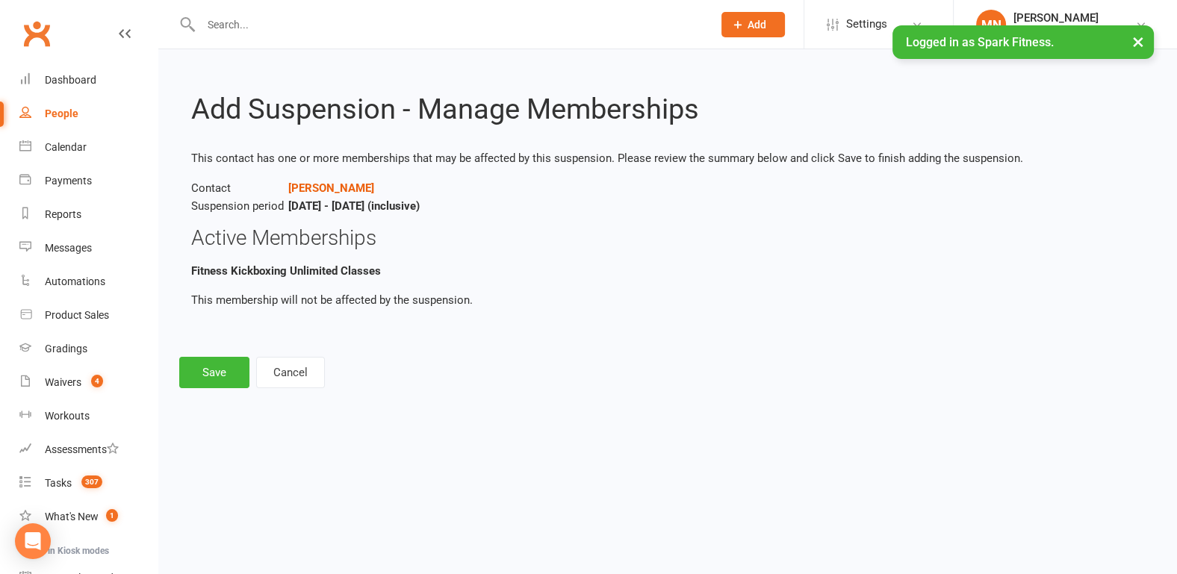
scroll to position [0, 0]
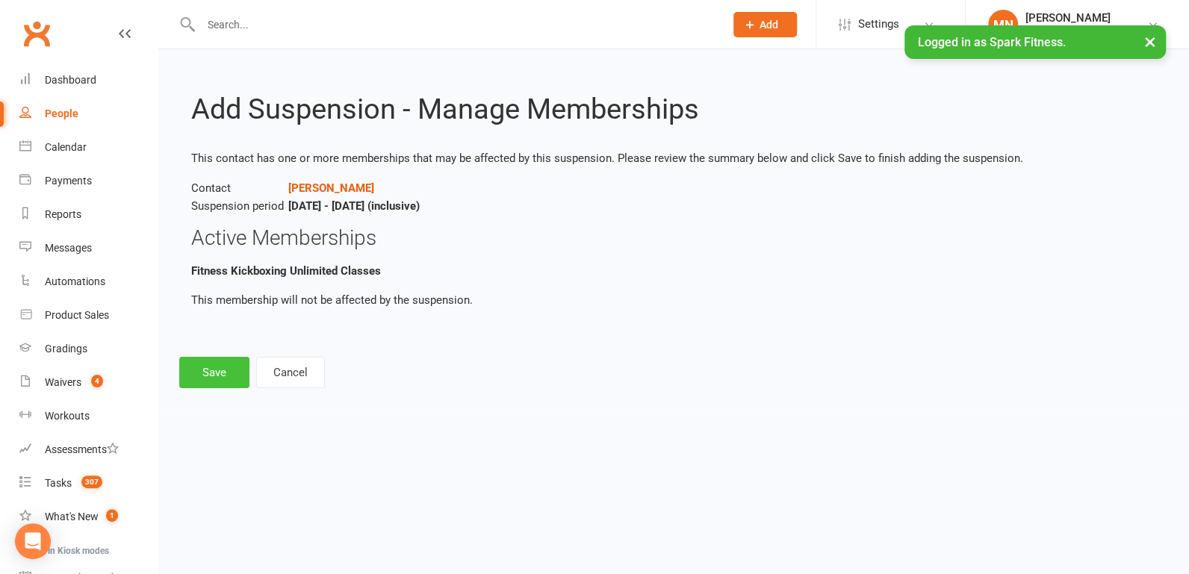
click at [208, 377] on button "Save" at bounding box center [214, 372] width 70 height 31
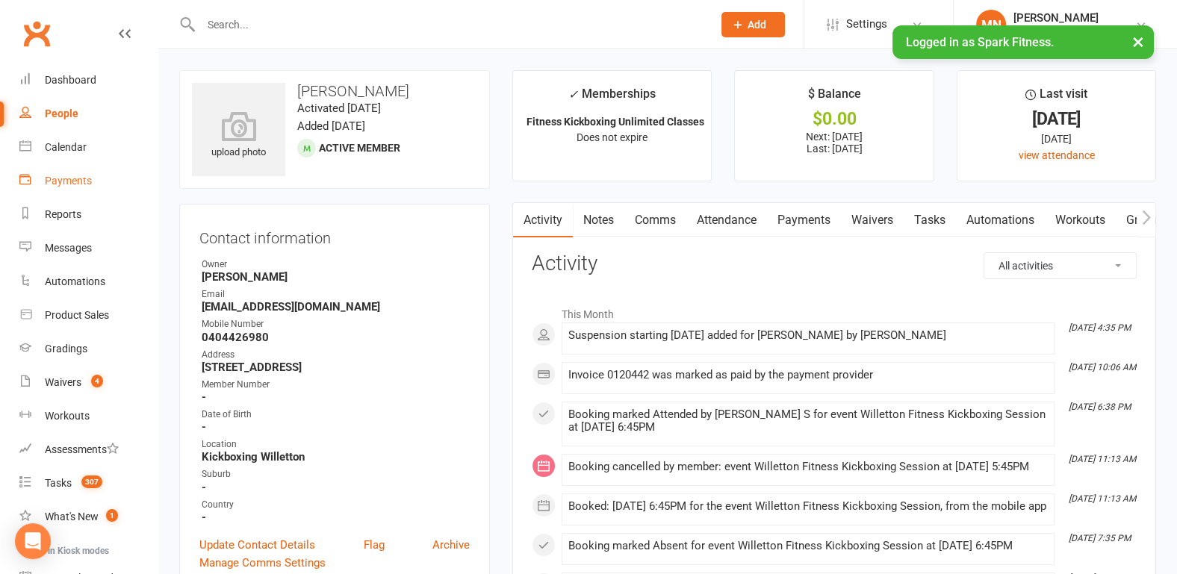
click at [71, 175] on div "Payments" at bounding box center [68, 181] width 47 height 12
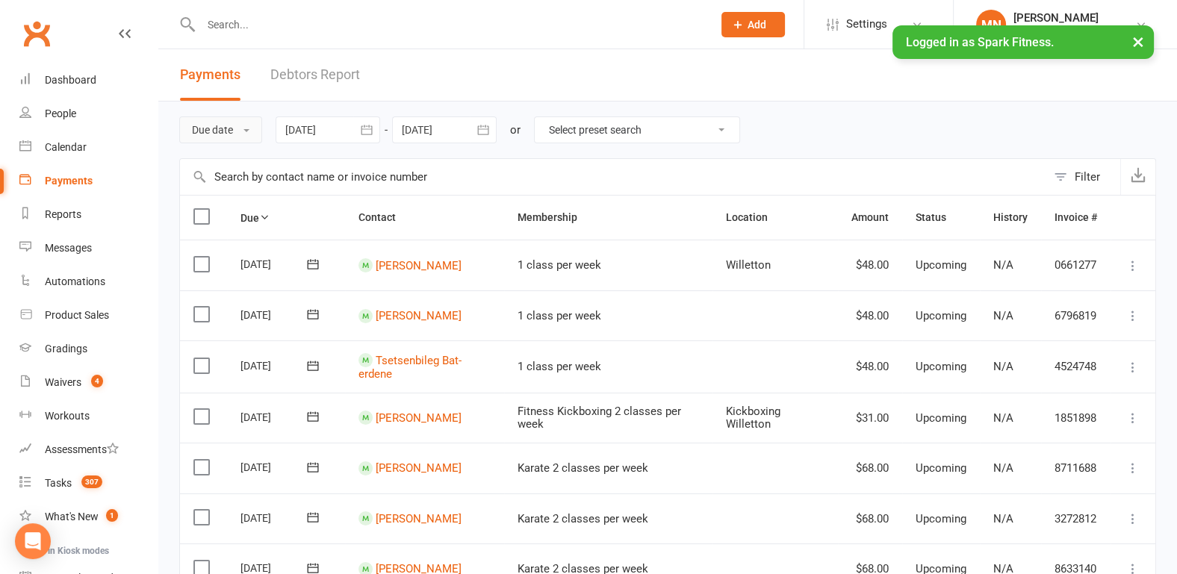
click at [246, 126] on button "Due date" at bounding box center [220, 129] width 83 height 27
click at [224, 226] on link "Date failed" at bounding box center [254, 223] width 148 height 30
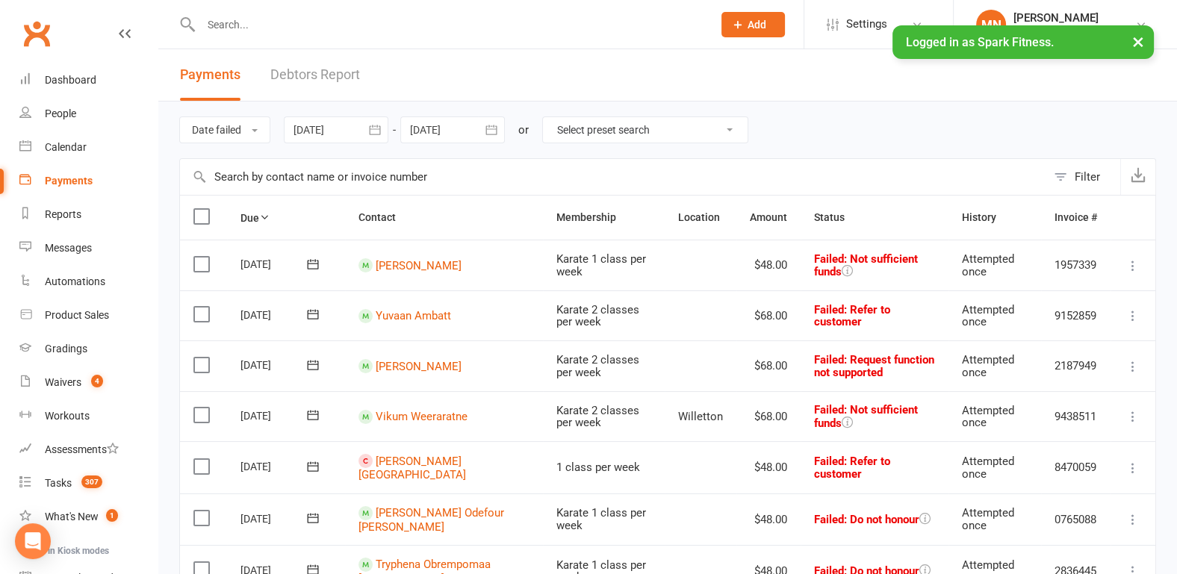
click at [302, 135] on div at bounding box center [336, 129] width 105 height 27
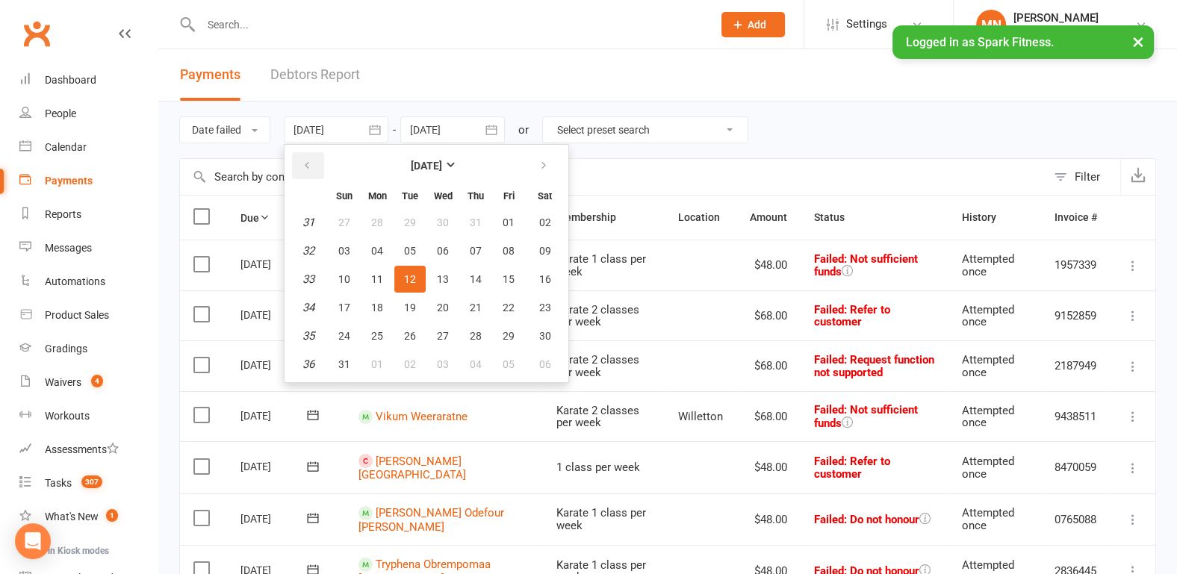
click at [306, 164] on icon "button" at bounding box center [307, 166] width 10 height 12
click at [381, 246] on span "09" at bounding box center [377, 251] width 12 height 12
type input "[DATE]"
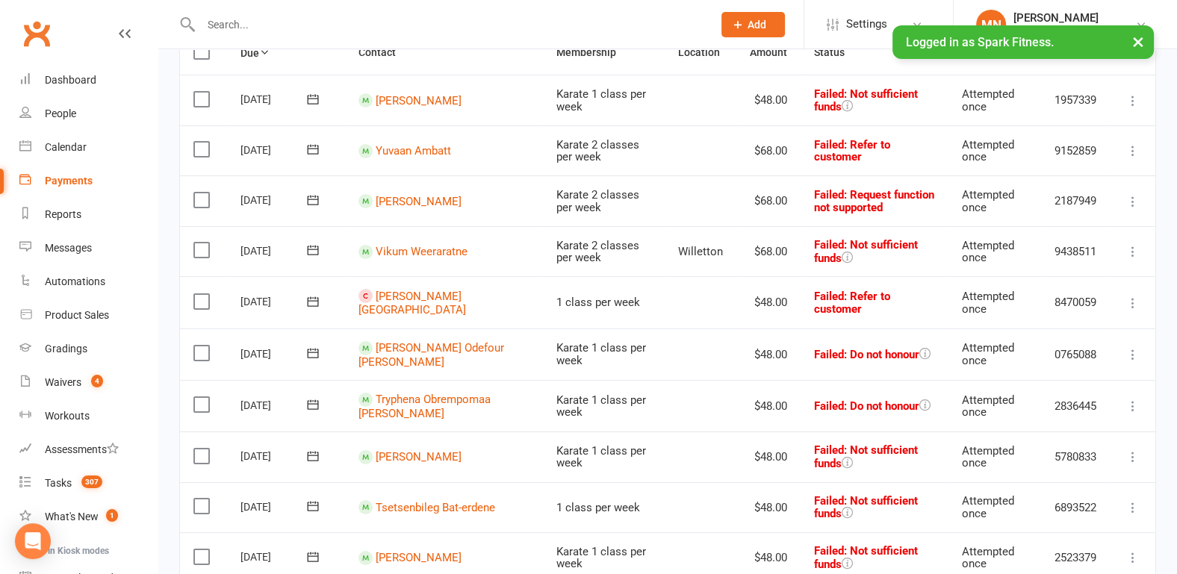
scroll to position [53, 0]
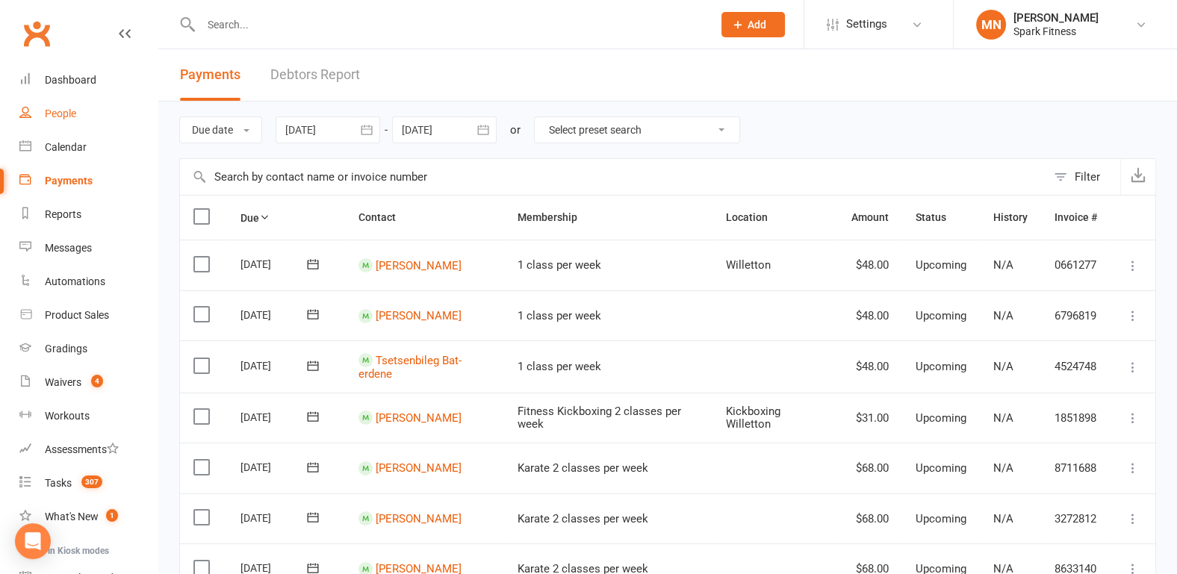
click at [87, 116] on link "People" at bounding box center [88, 114] width 138 height 34
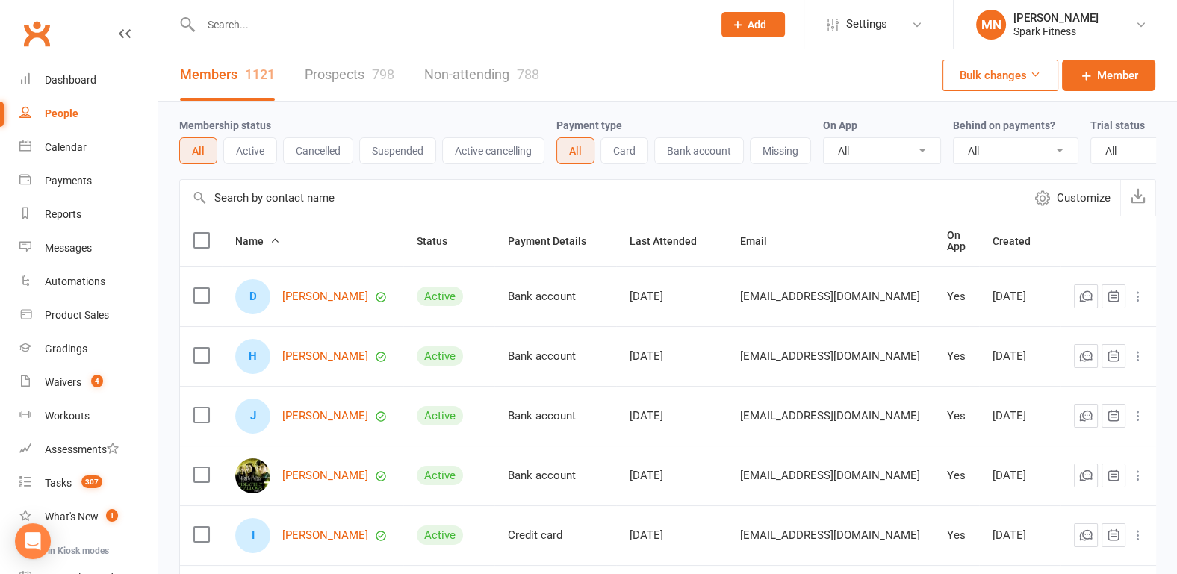
click at [270, 25] on input "text" at bounding box center [448, 24] width 505 height 21
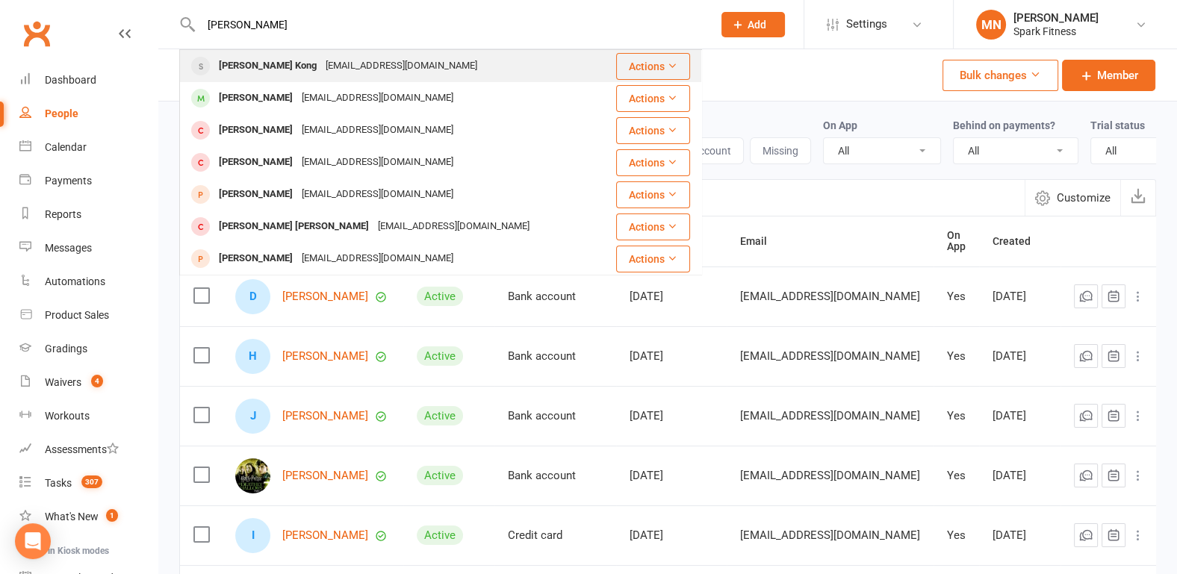
type input "evangeline"
click at [321, 57] on div "evankyl@hotmail.com" at bounding box center [401, 66] width 161 height 22
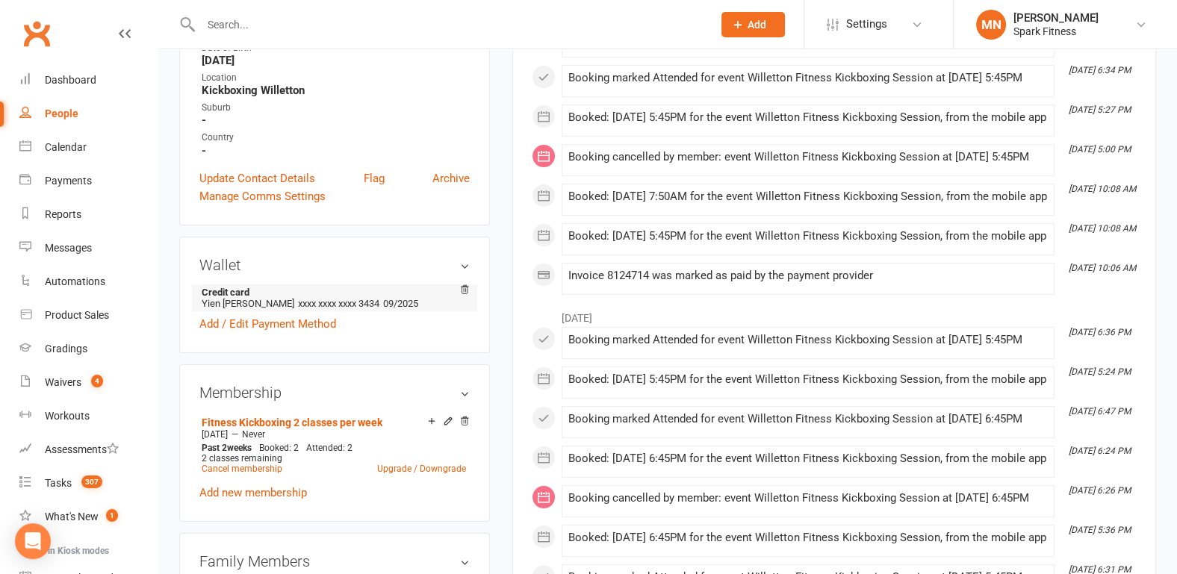
scroll to position [78, 0]
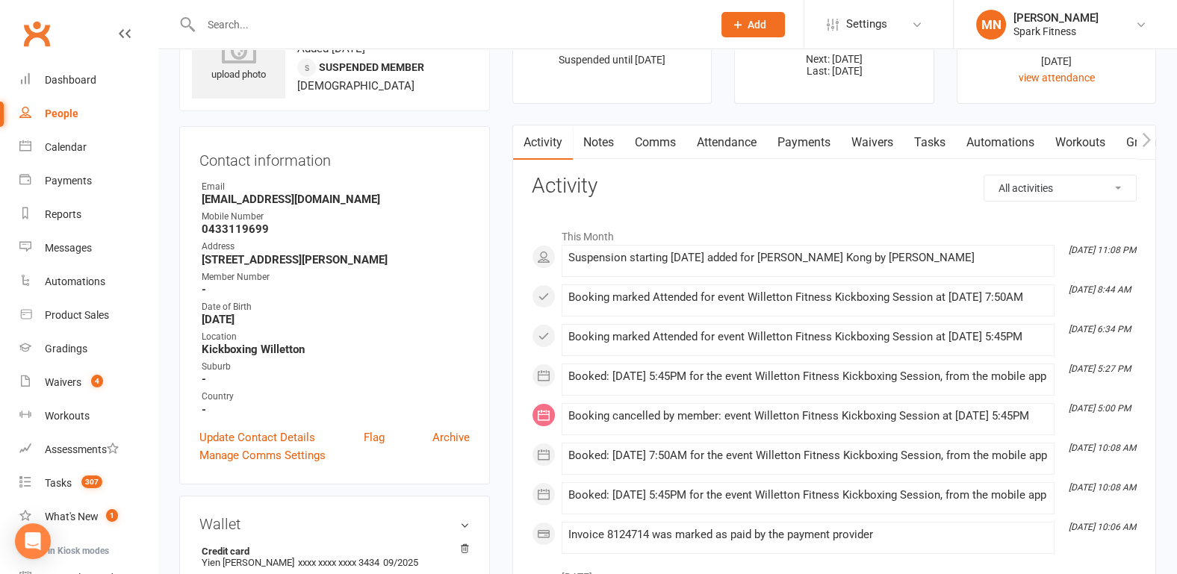
click at [829, 137] on link "Payments" at bounding box center [804, 142] width 74 height 34
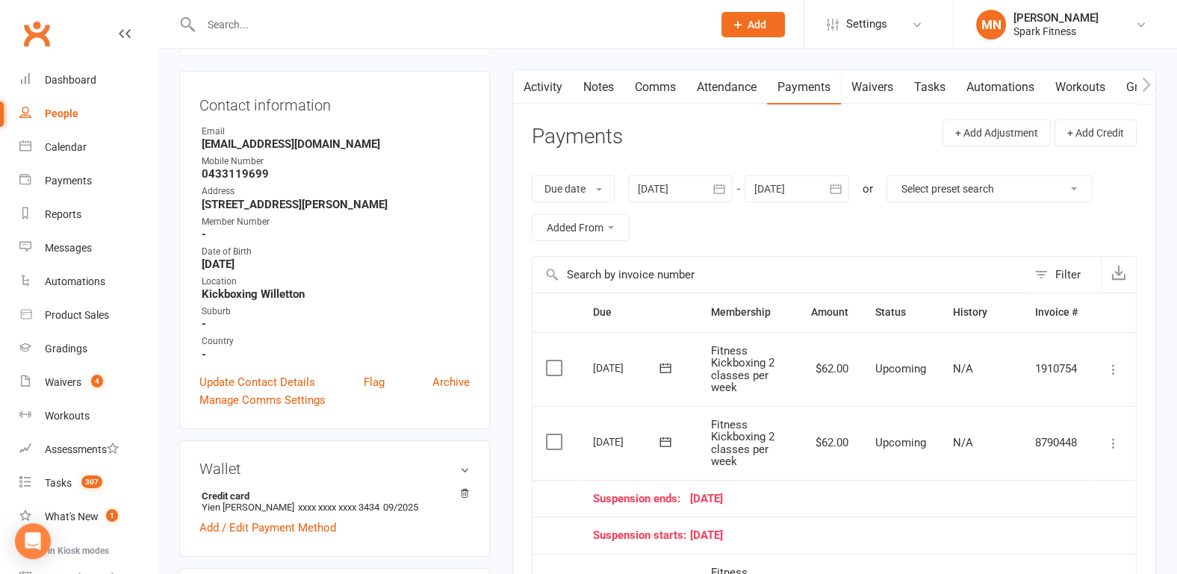
scroll to position [311, 0]
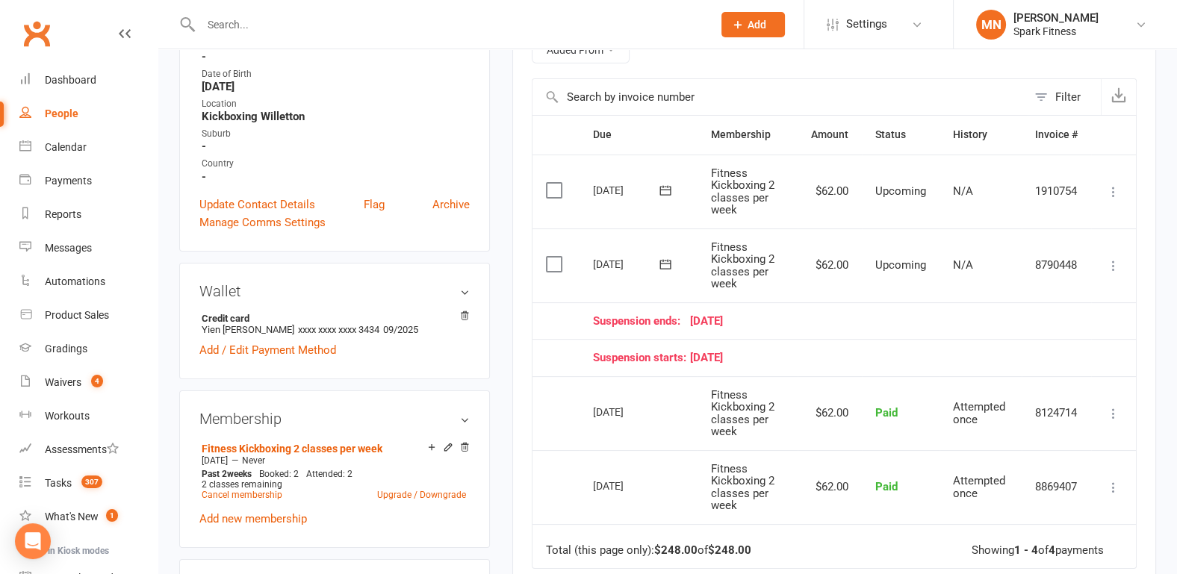
click at [1112, 258] on icon at bounding box center [1113, 265] width 15 height 15
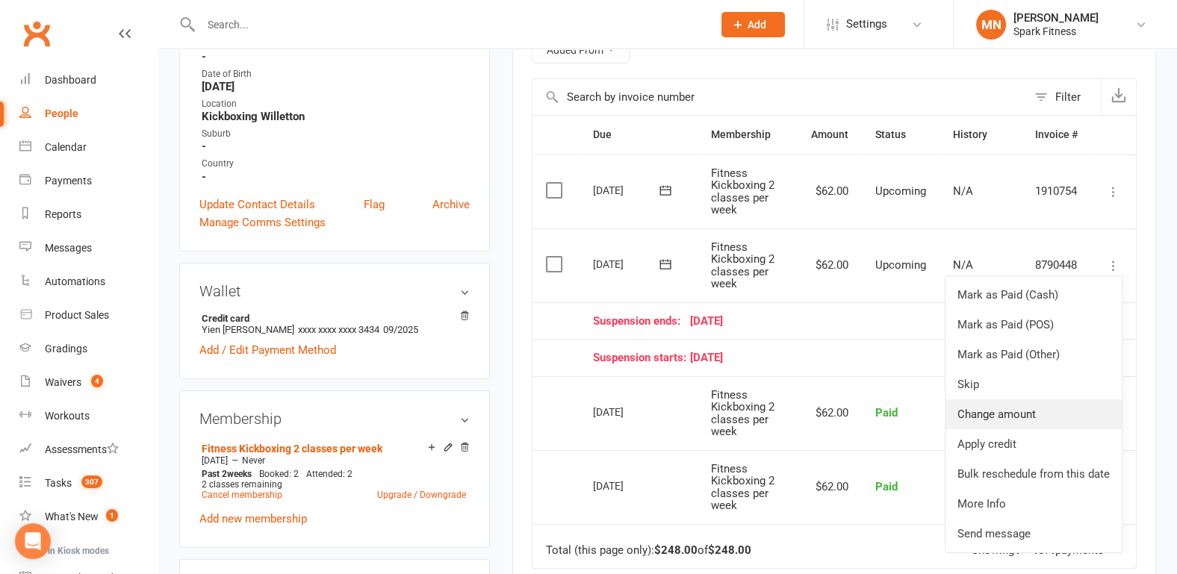
click at [995, 409] on link "Change amount" at bounding box center [1033, 414] width 176 height 30
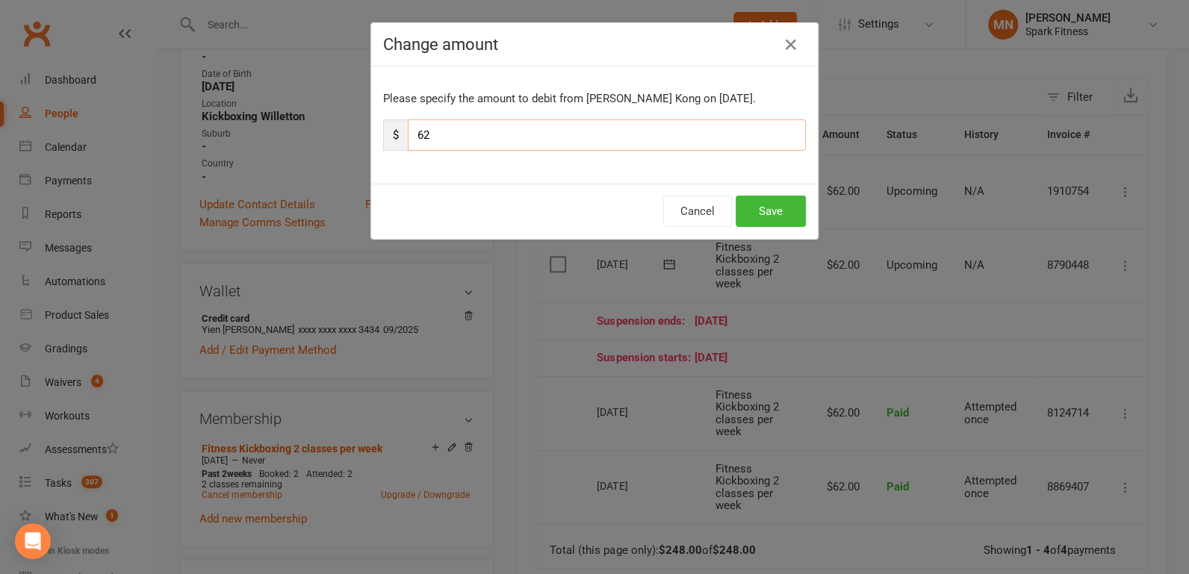
click at [437, 126] on input "62" at bounding box center [607, 134] width 398 height 31
type input "6"
type input "31"
click at [744, 213] on button "Save" at bounding box center [770, 211] width 70 height 31
